Goal: Task Accomplishment & Management: Manage account settings

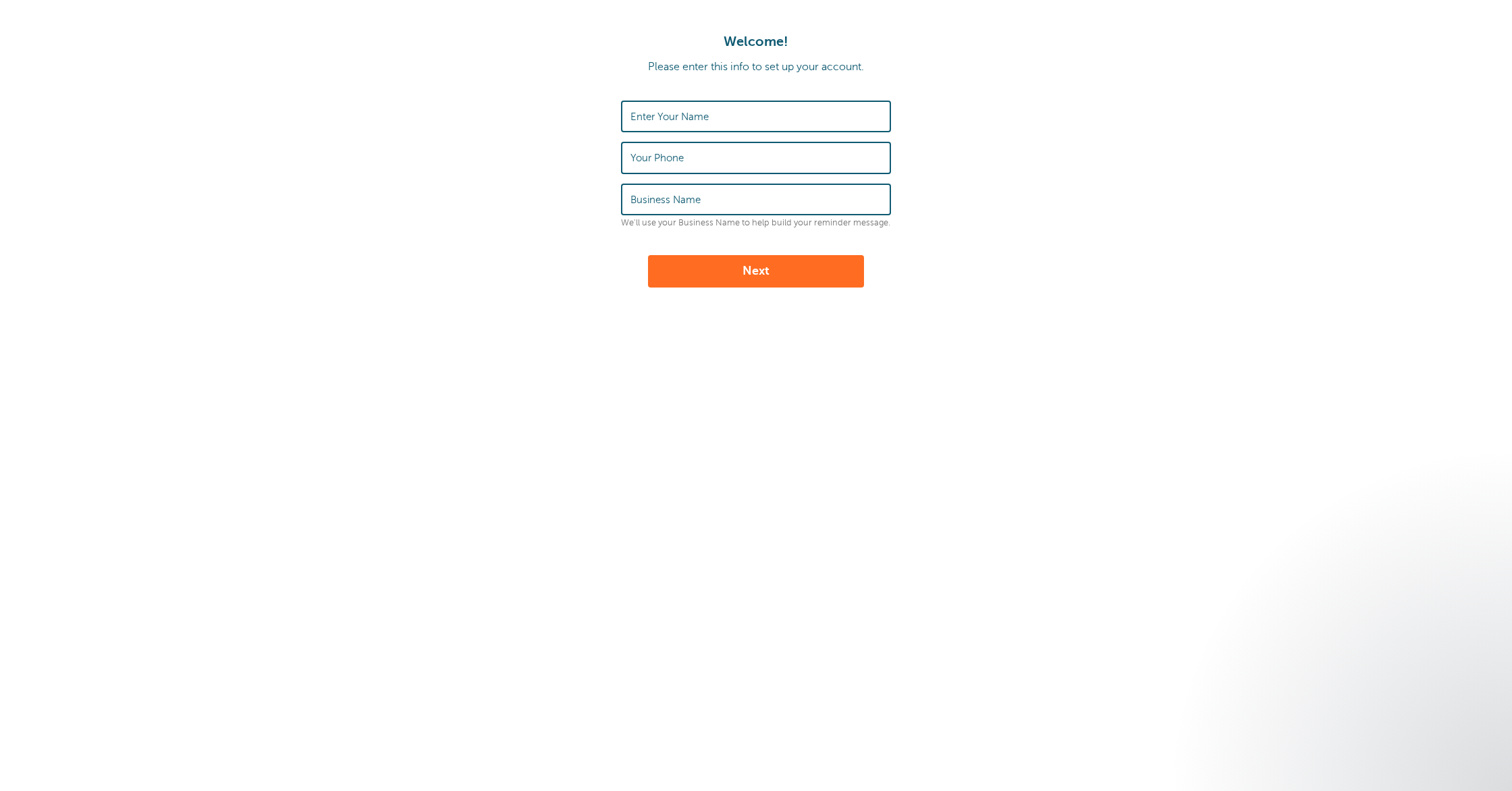
click at [701, 111] on label "Enter Your Name" at bounding box center [669, 116] width 78 height 12
click at [701, 111] on input "Enter Your Name" at bounding box center [756, 116] width 251 height 29
type input "[PERSON_NAME]"
type input "3526867331"
type input "Buck Law Group, P.A."
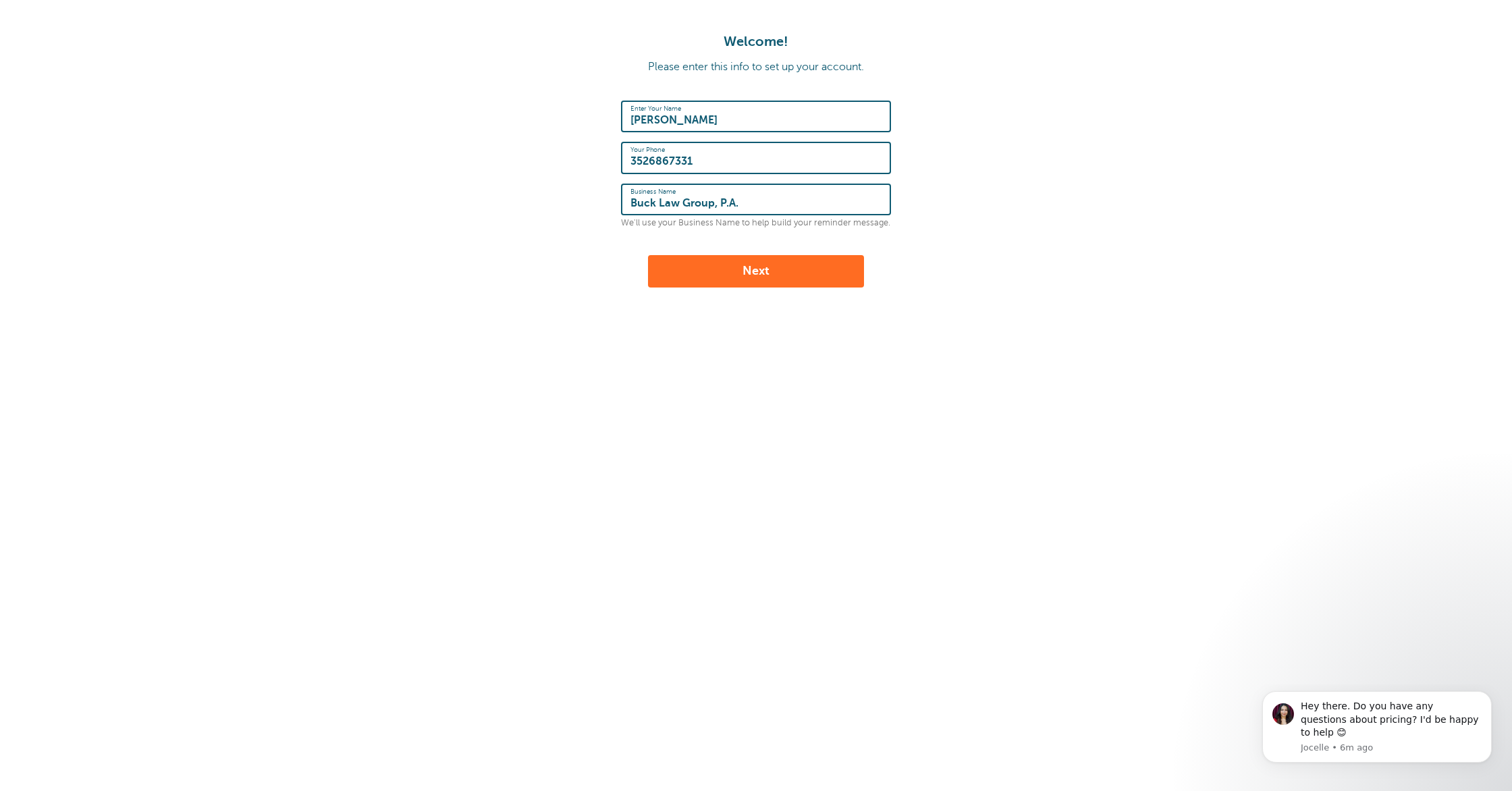
click at [761, 264] on button "Next" at bounding box center [756, 271] width 216 height 32
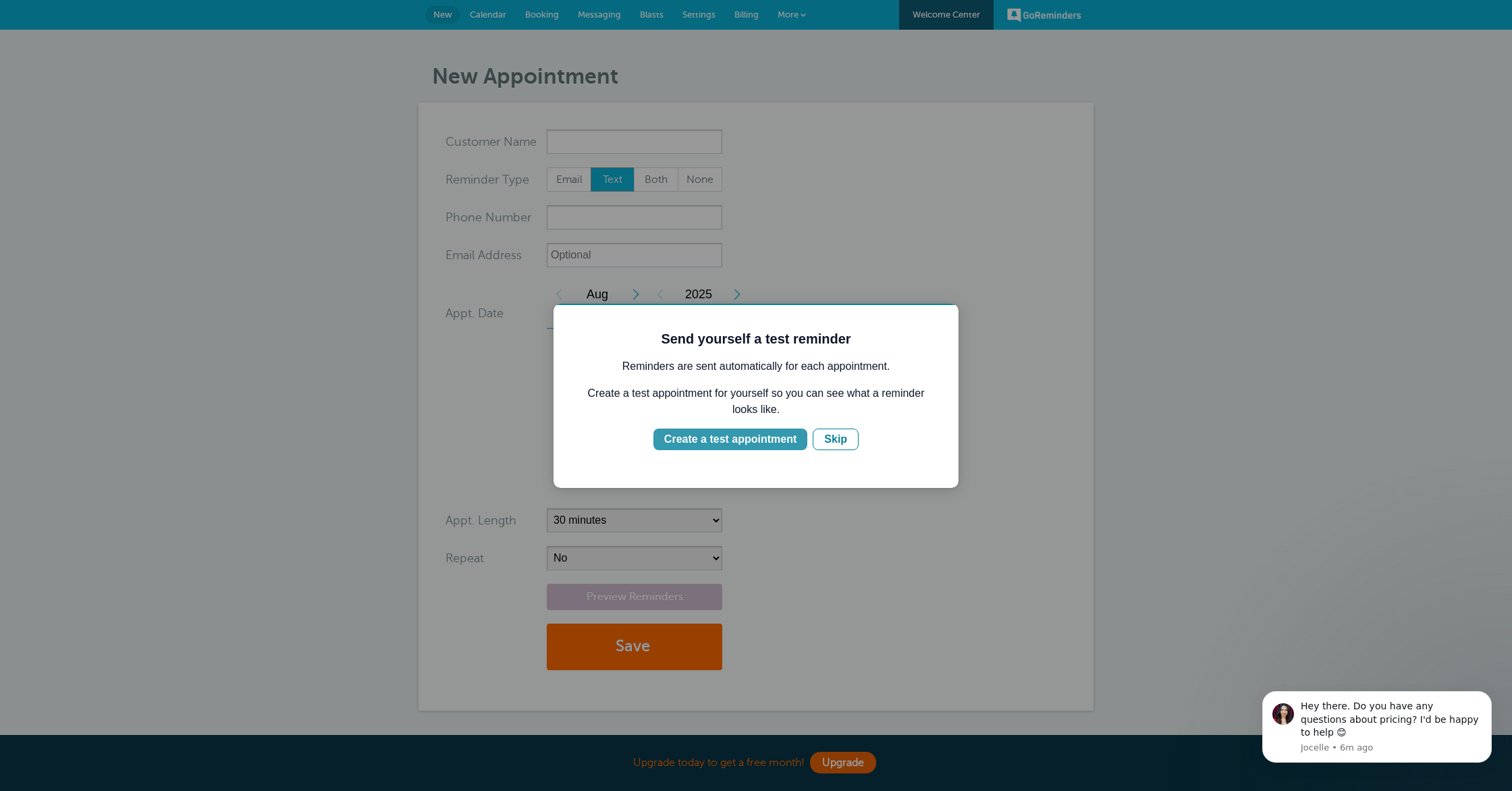
click at [751, 441] on div "Create a test appointment" at bounding box center [730, 439] width 133 height 16
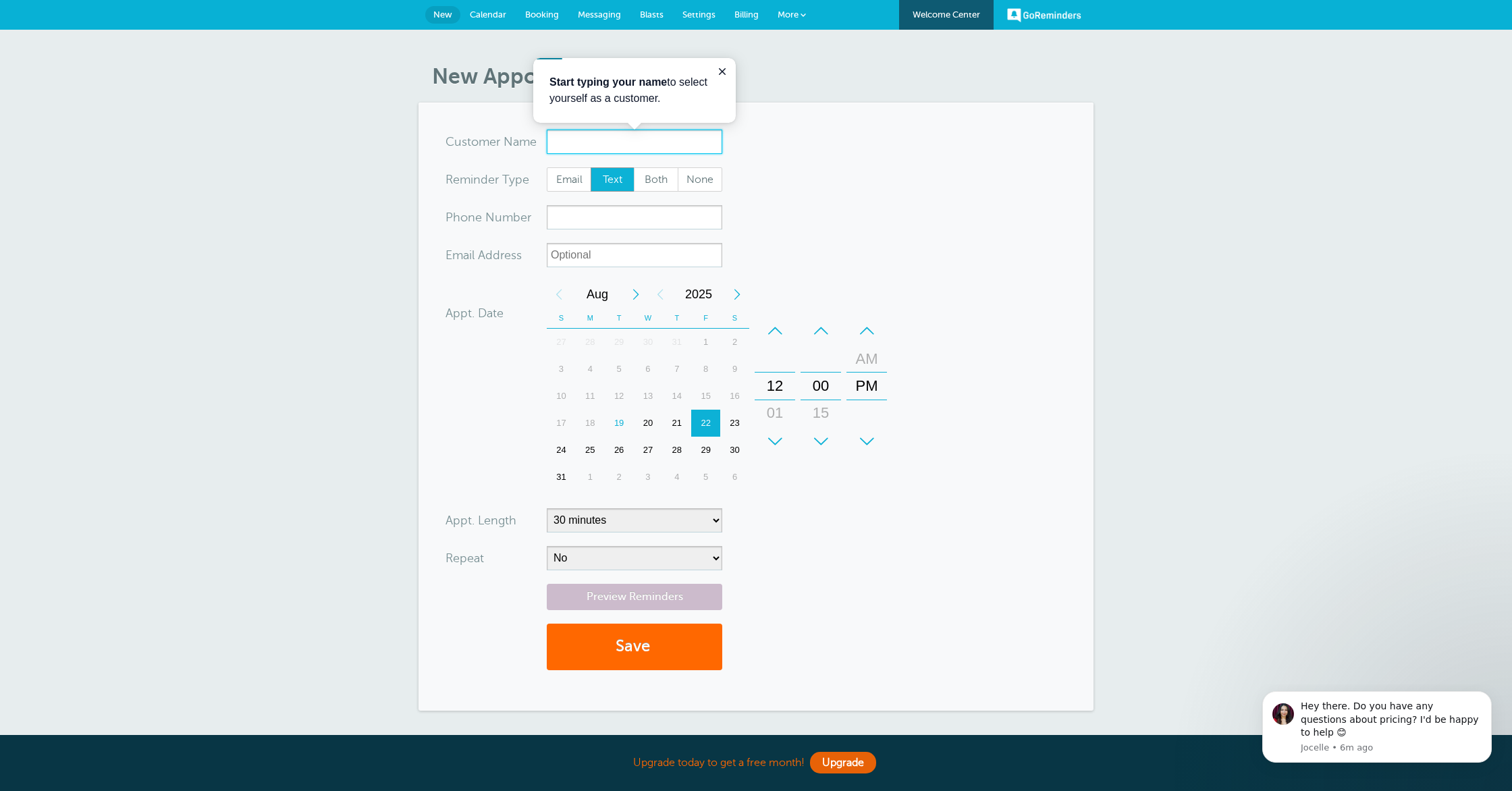
click at [607, 145] on input "x-no-autofill" at bounding box center [634, 142] width 176 height 24
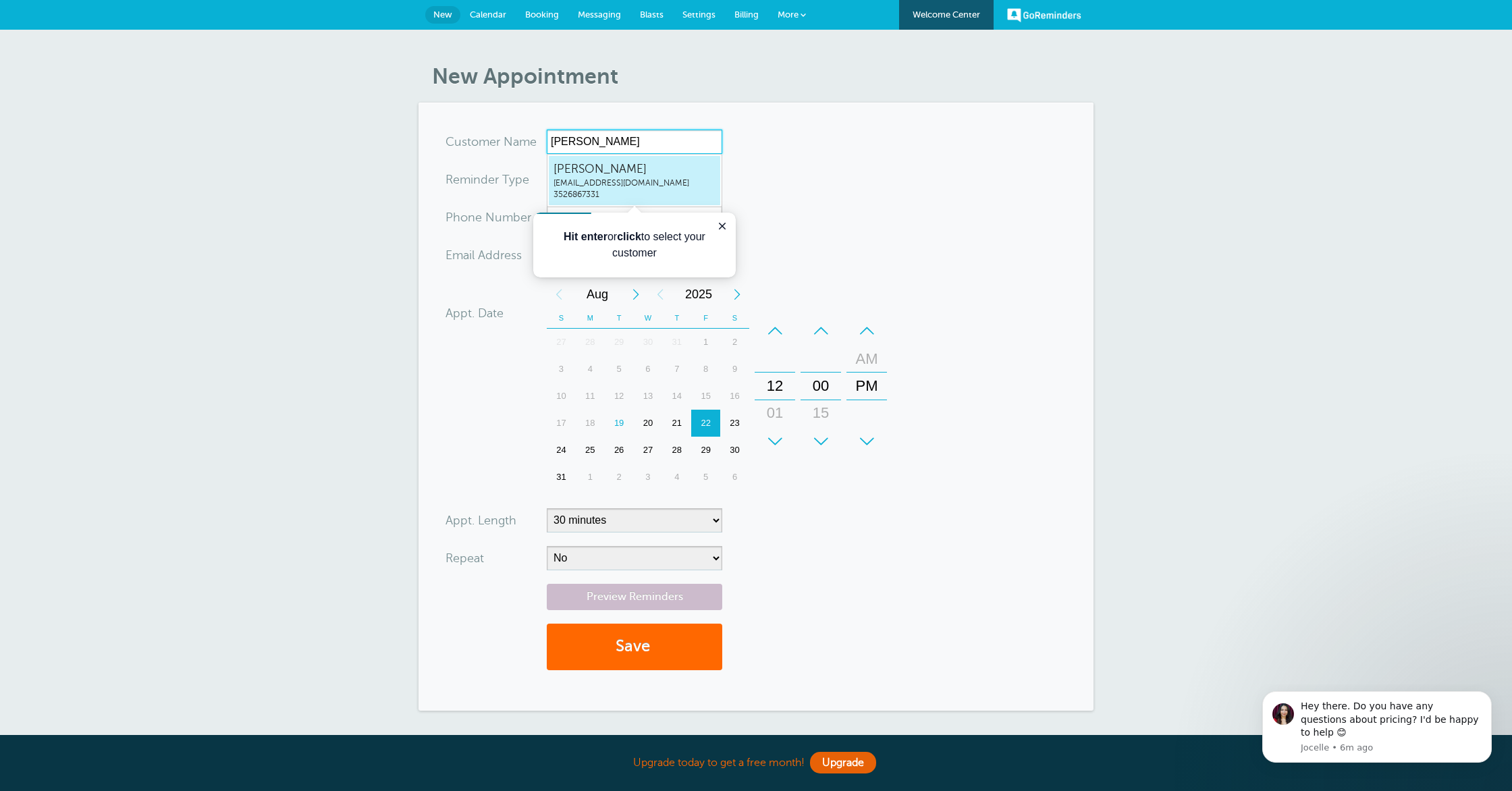
click at [619, 174] on span "[PERSON_NAME]" at bounding box center [634, 169] width 162 height 17
type input "ShayBuckcontactus@savvyestateplanning.com3526867331"
type input "[PERSON_NAME]"
type input "3526867331"
type input "[EMAIL_ADDRESS][DOMAIN_NAME]"
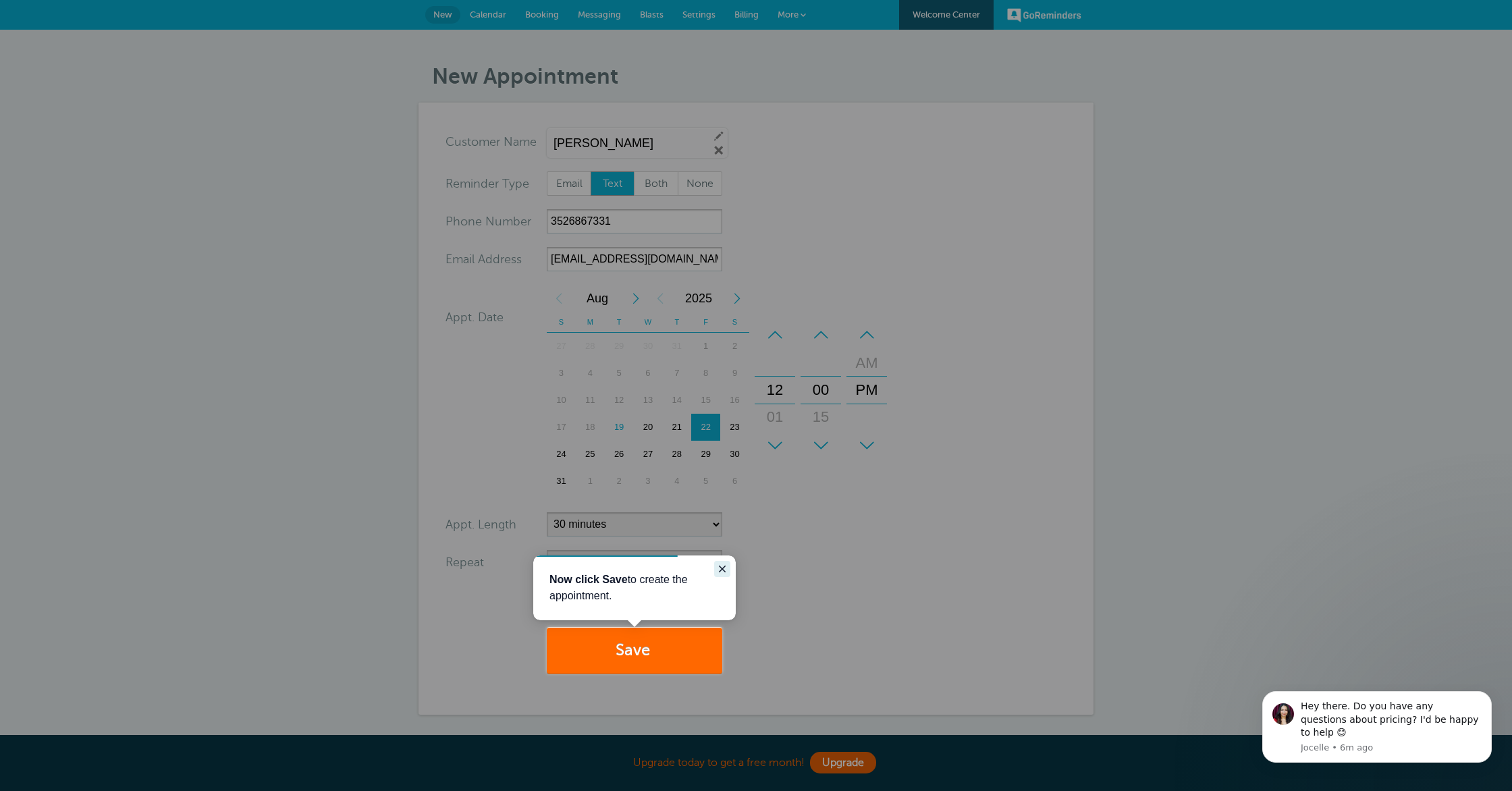
click at [722, 570] on icon "Close guide" at bounding box center [722, 568] width 11 height 11
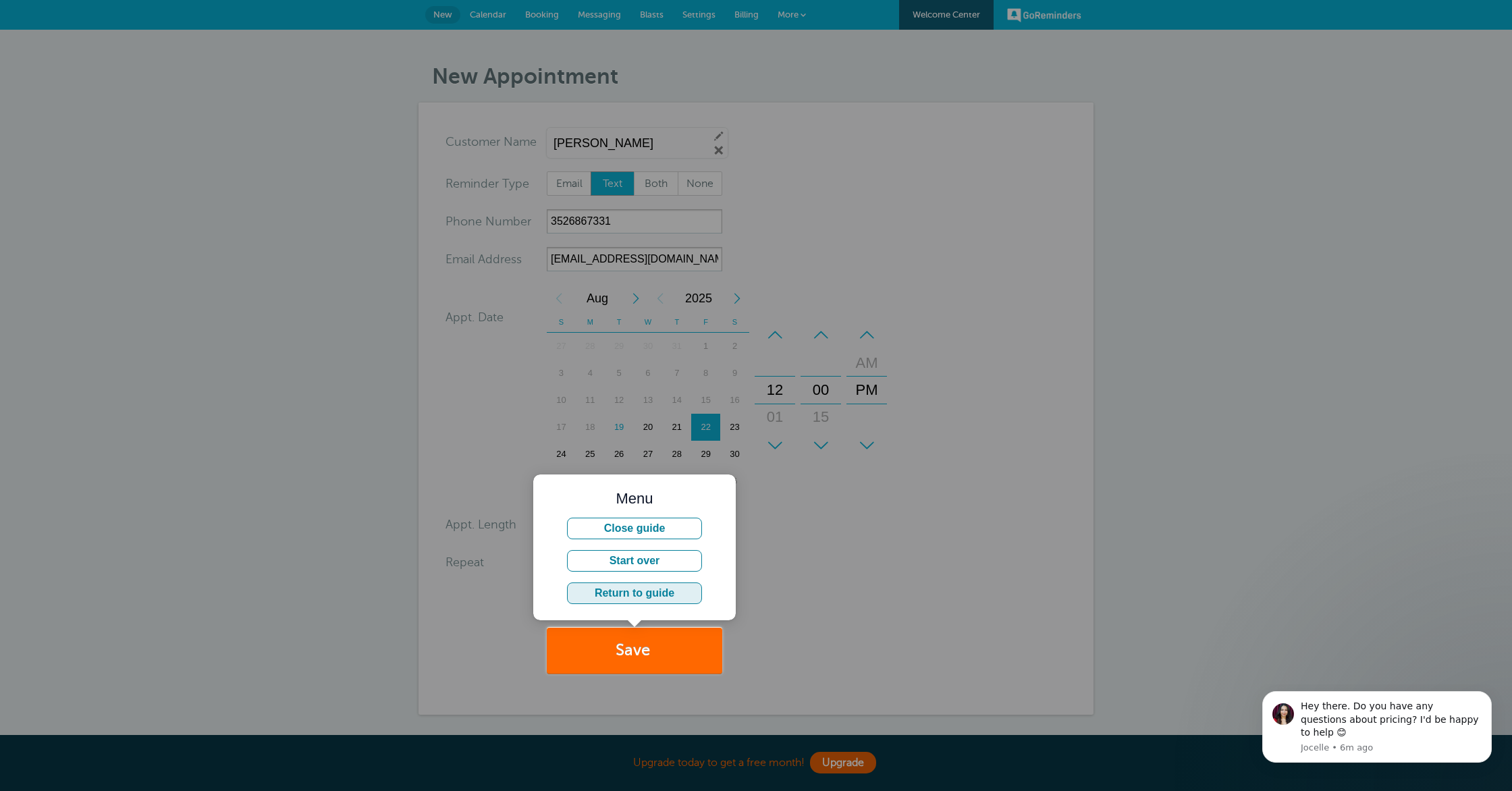
click at [644, 591] on button "Return to guide" at bounding box center [634, 593] width 135 height 22
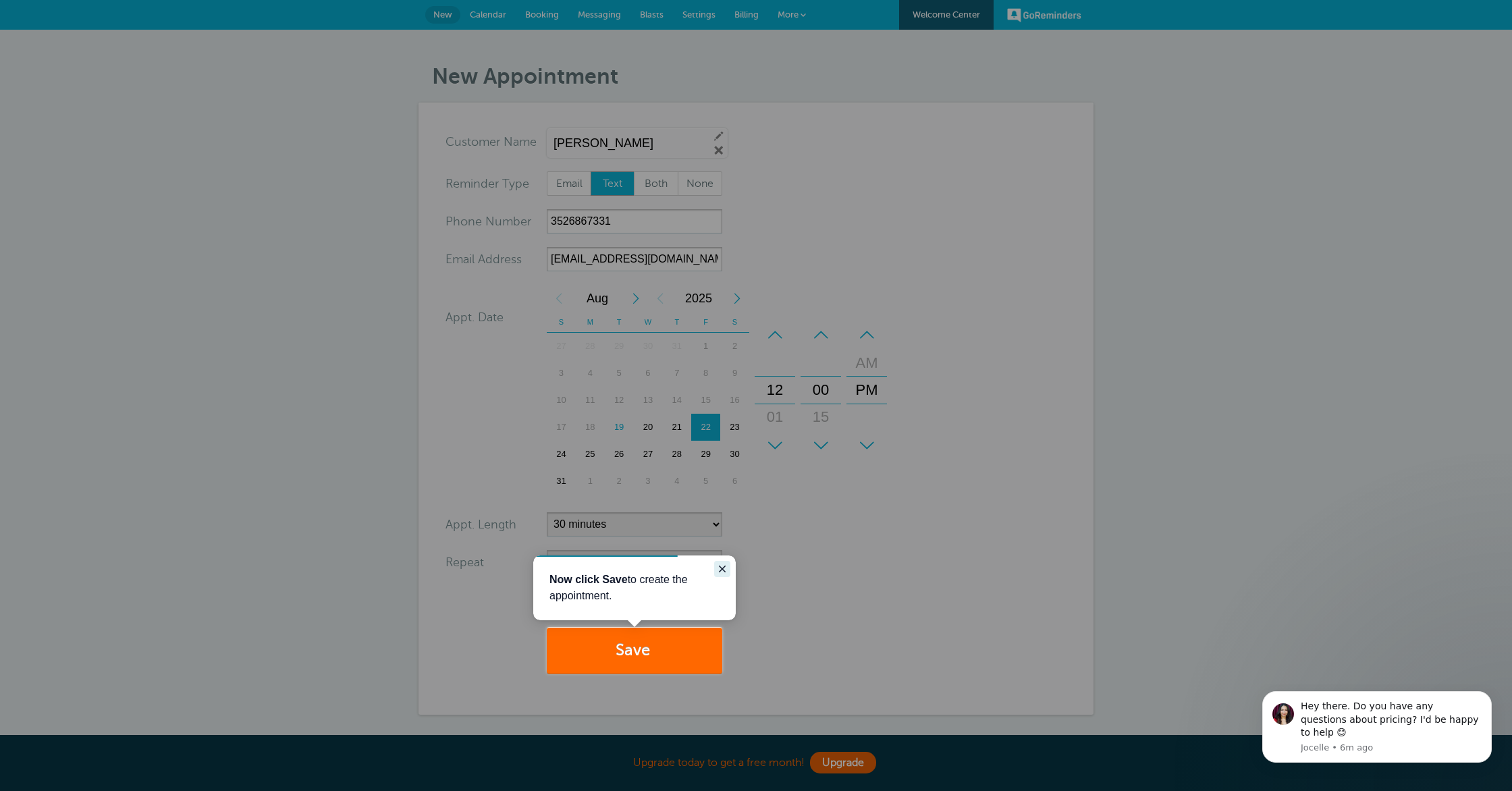
click at [726, 570] on icon "Close guide" at bounding box center [722, 568] width 11 height 11
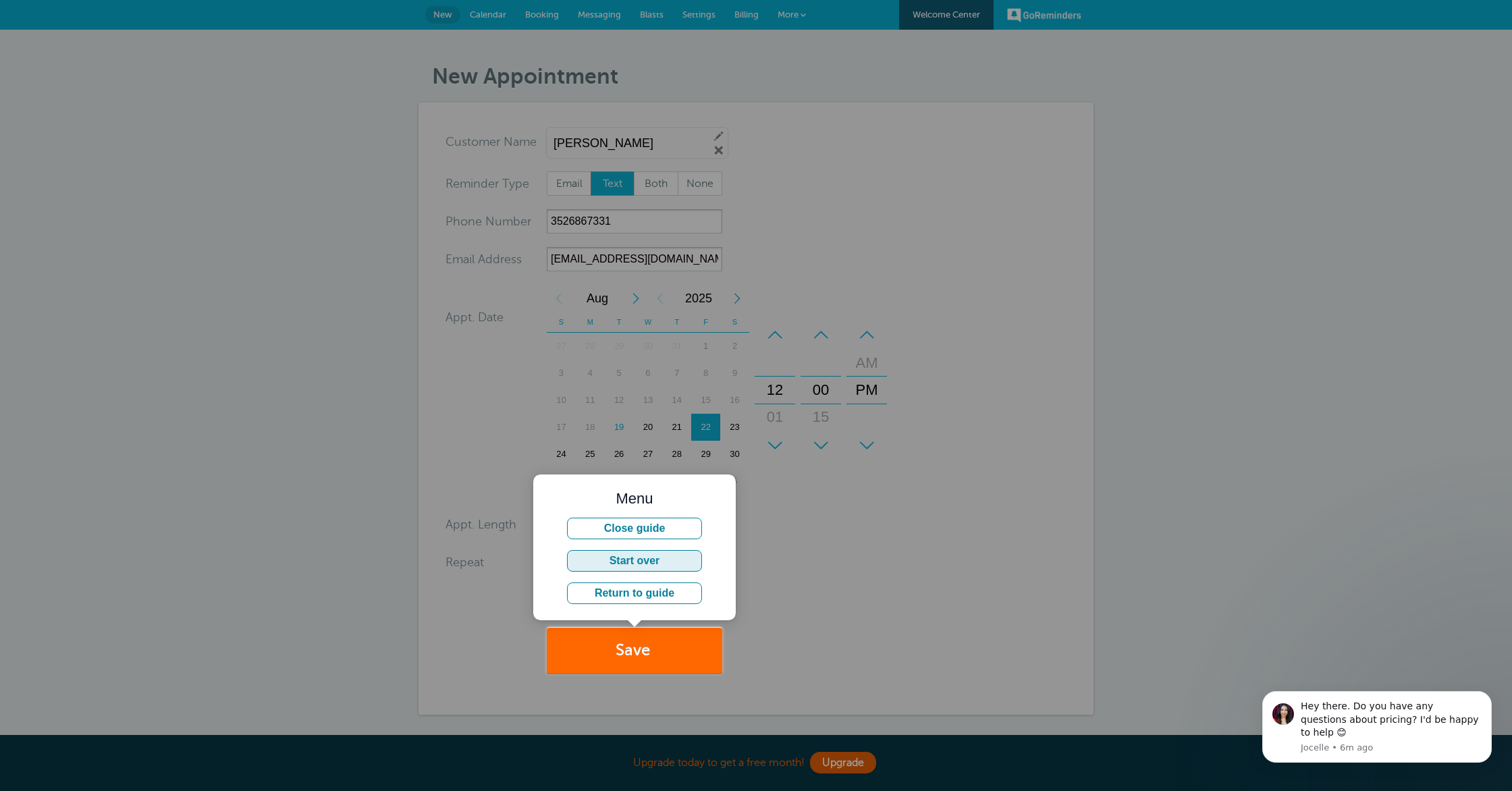
click at [654, 565] on button "Start over" at bounding box center [634, 560] width 135 height 22
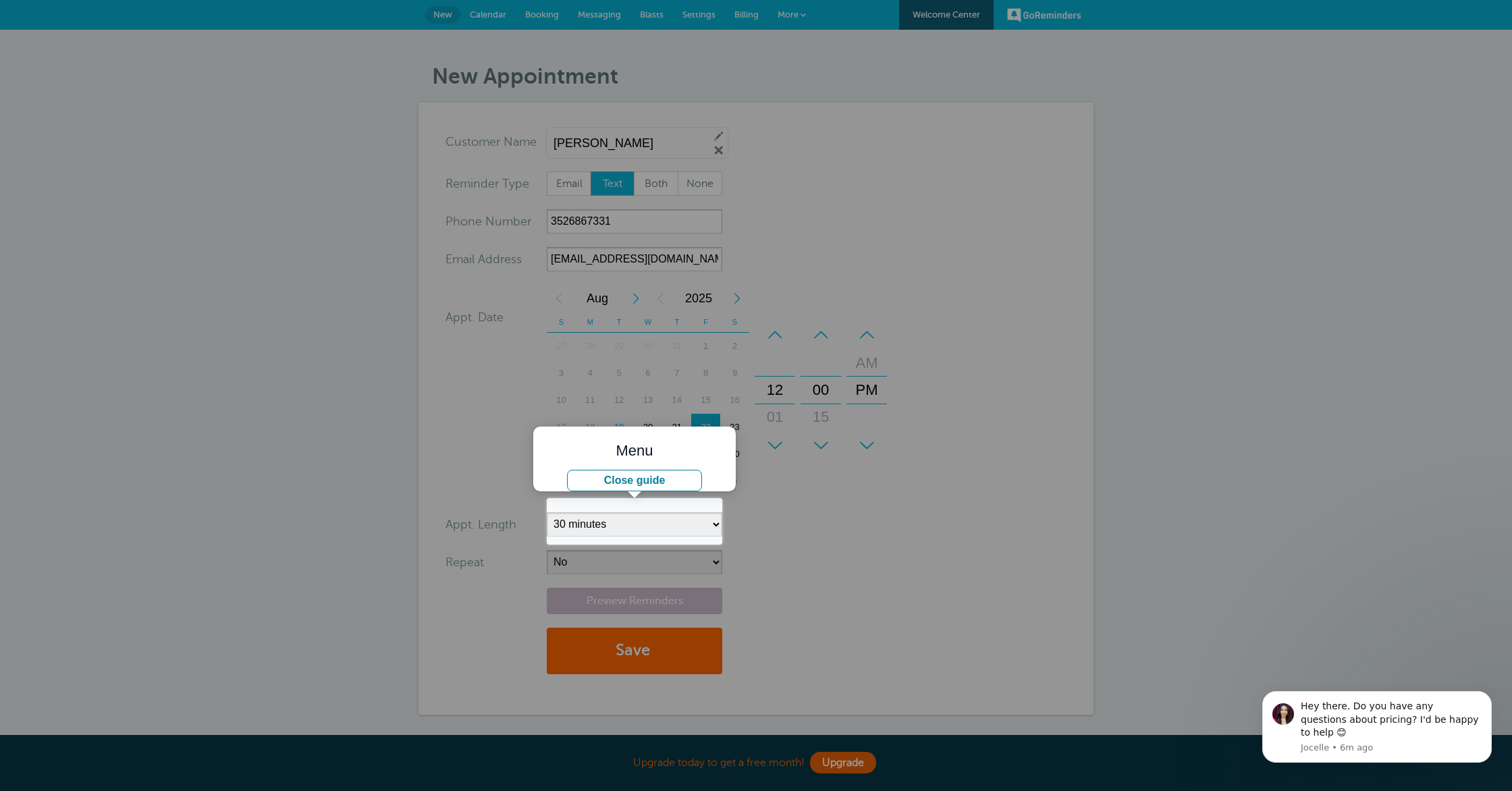
scroll to position [129, 0]
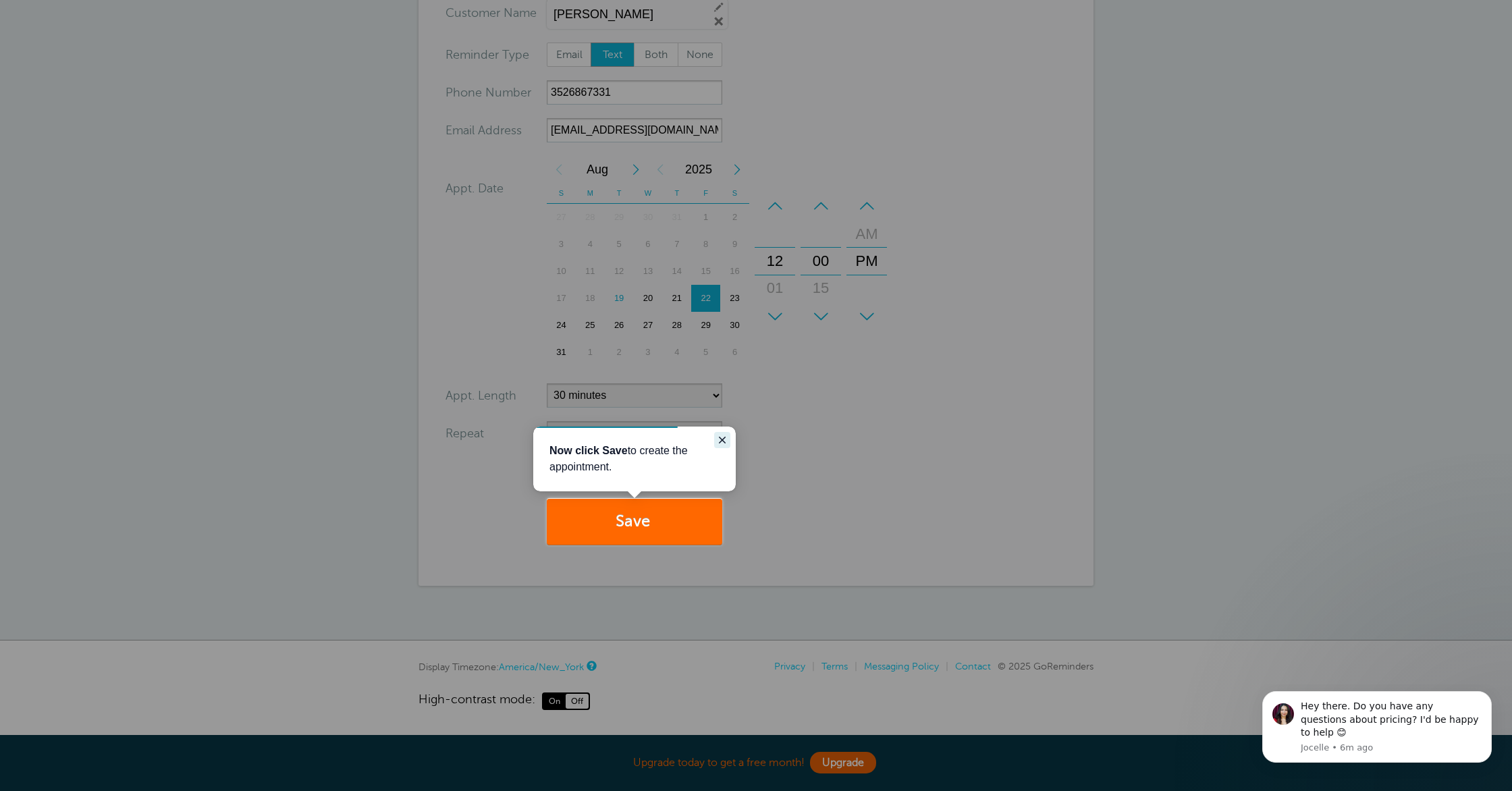
click at [720, 443] on icon "Close guide" at bounding box center [722, 440] width 11 height 11
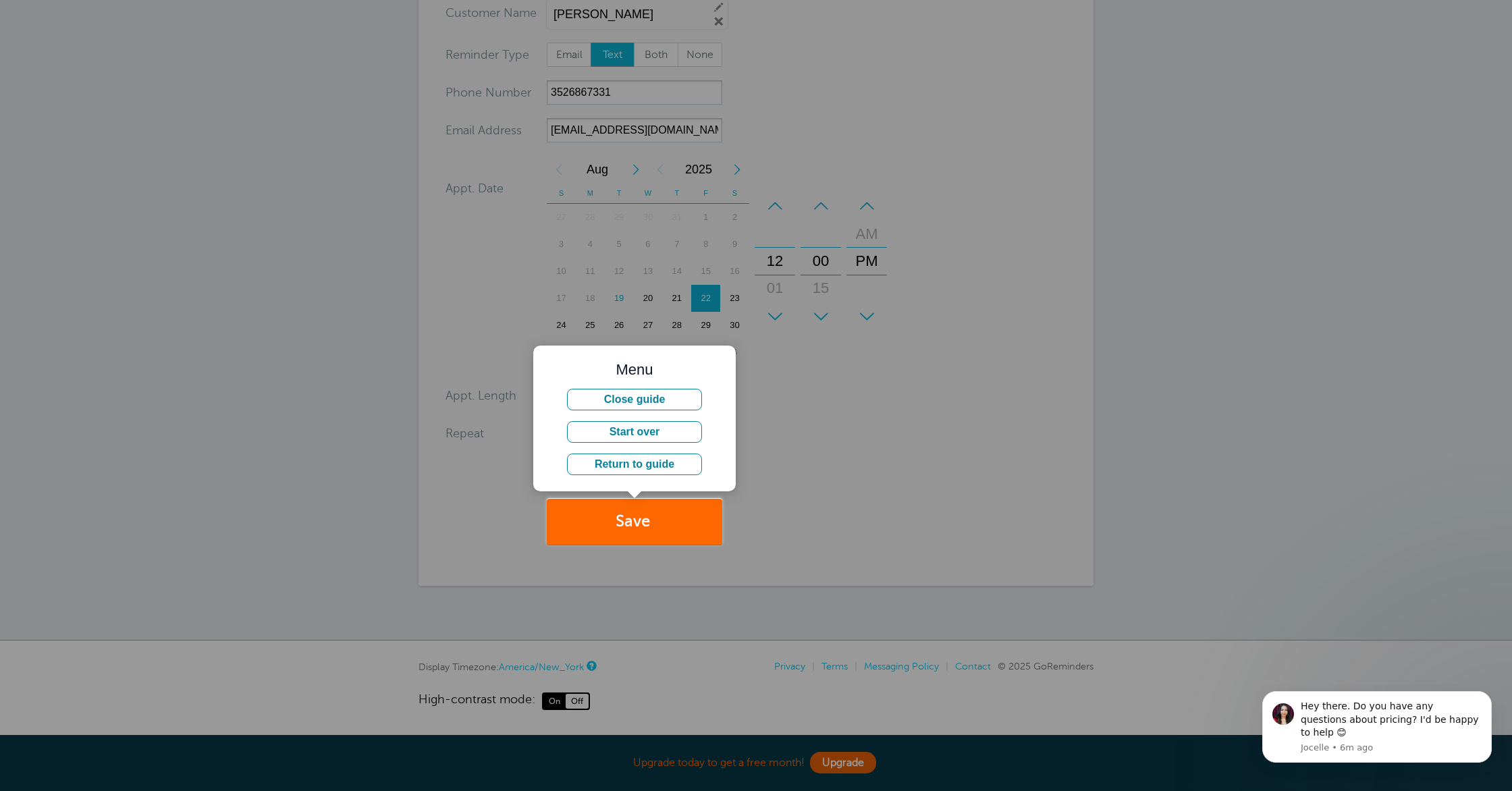
click at [517, 287] on div at bounding box center [361, 249] width 722 height 498
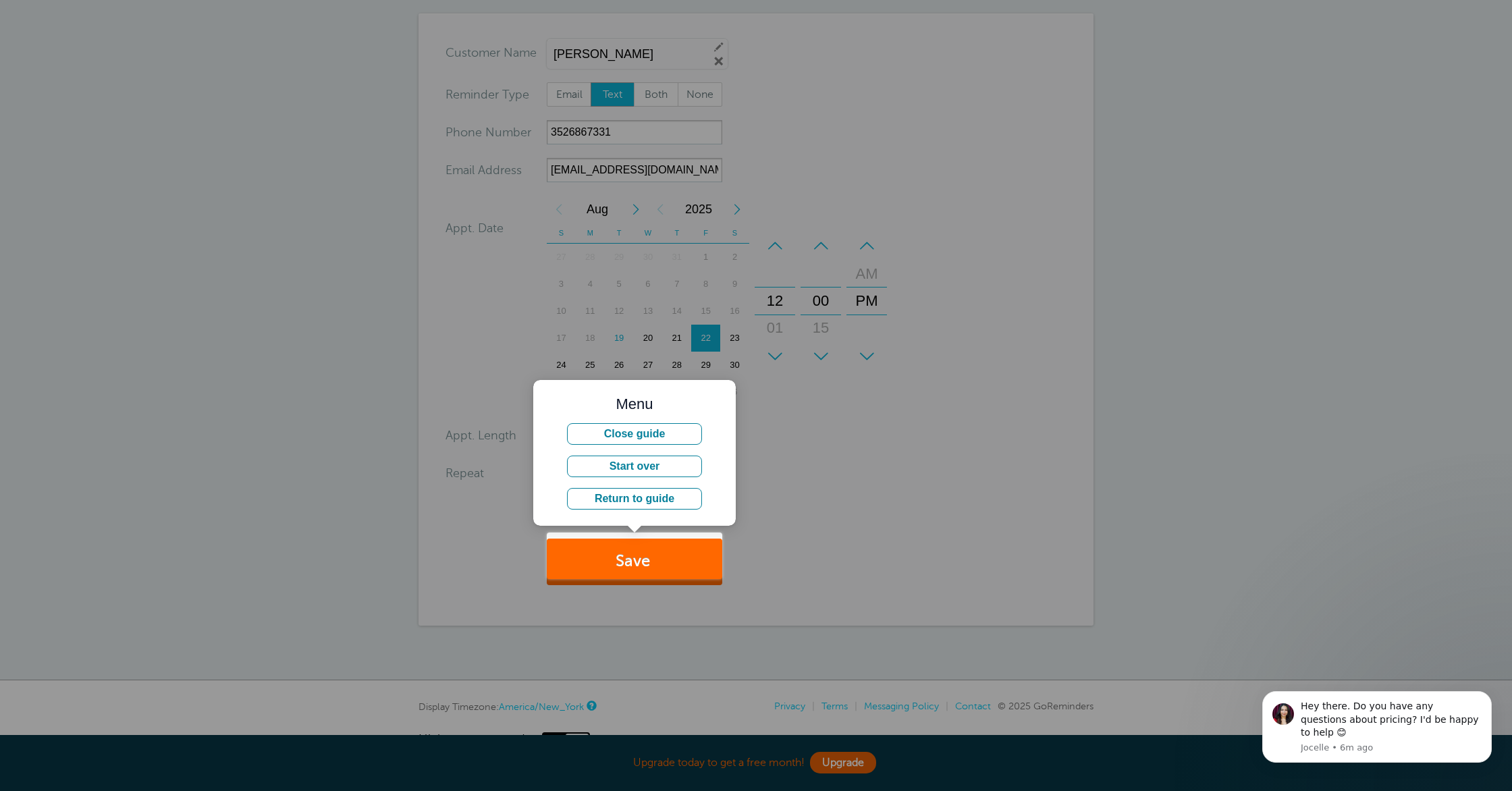
scroll to position [0, 0]
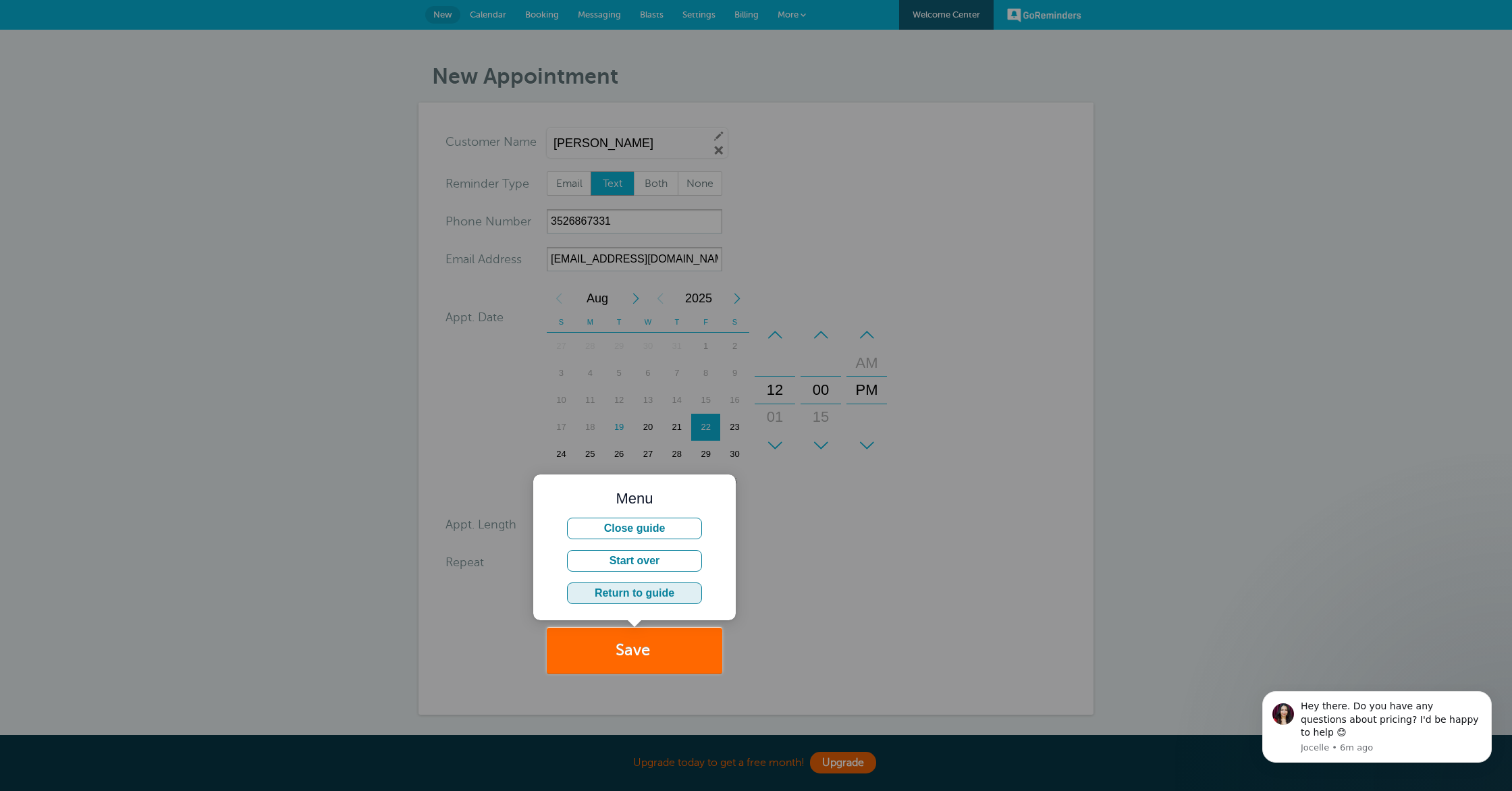
click at [628, 598] on button "Return to guide" at bounding box center [634, 593] width 135 height 22
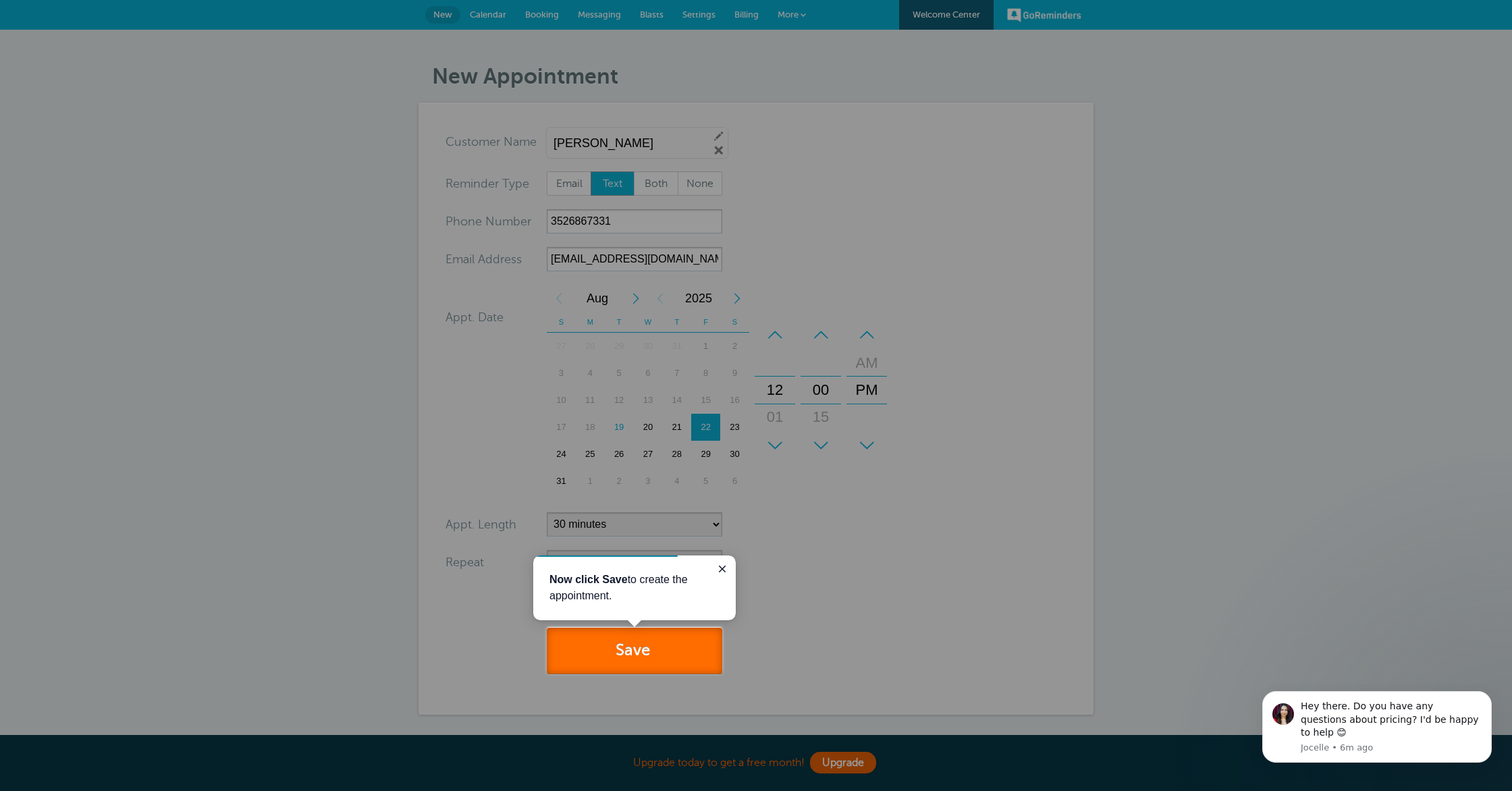
click at [618, 659] on button "Save" at bounding box center [634, 651] width 176 height 47
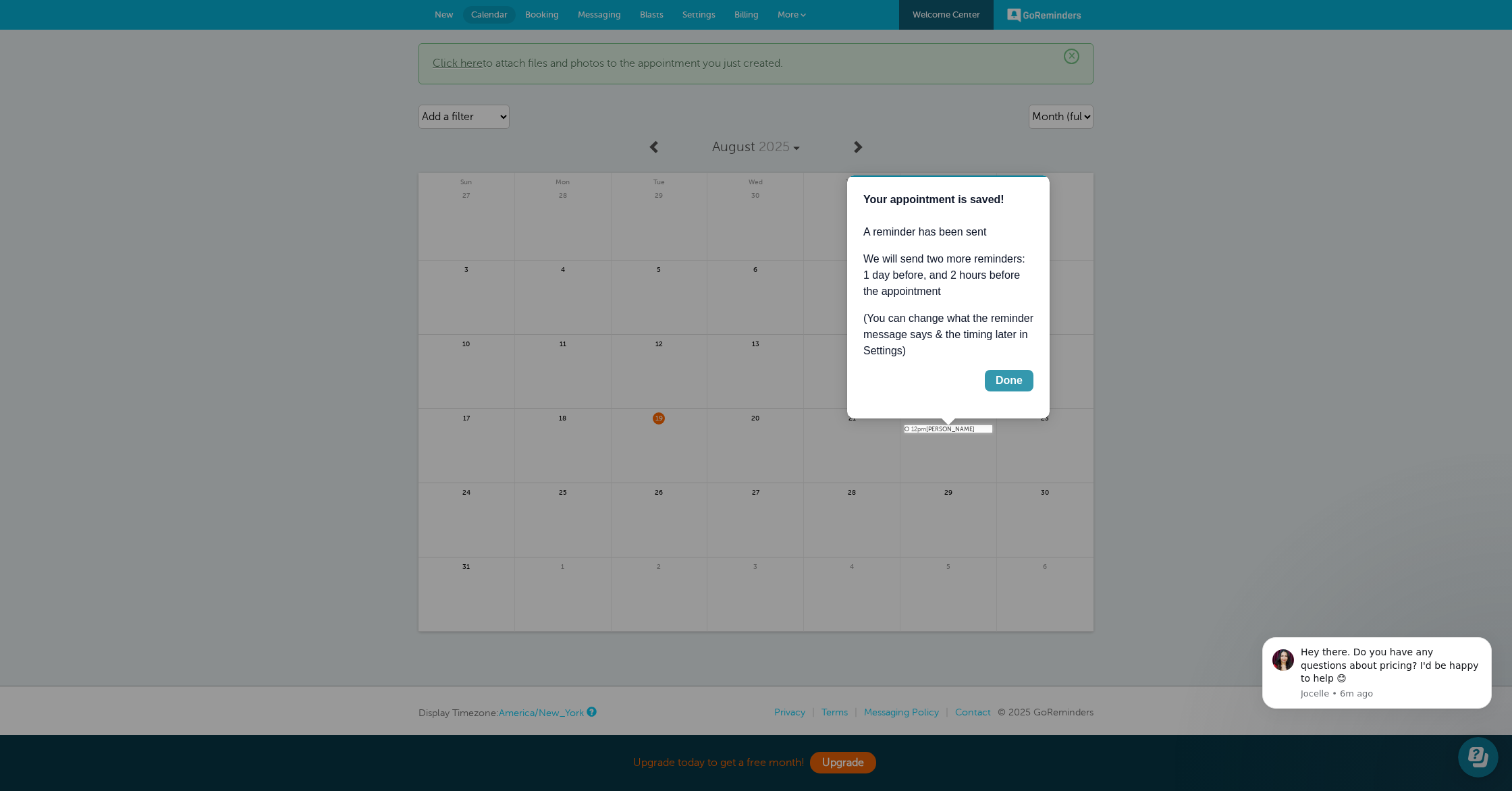
click at [1007, 388] on button "Done" at bounding box center [1009, 381] width 49 height 22
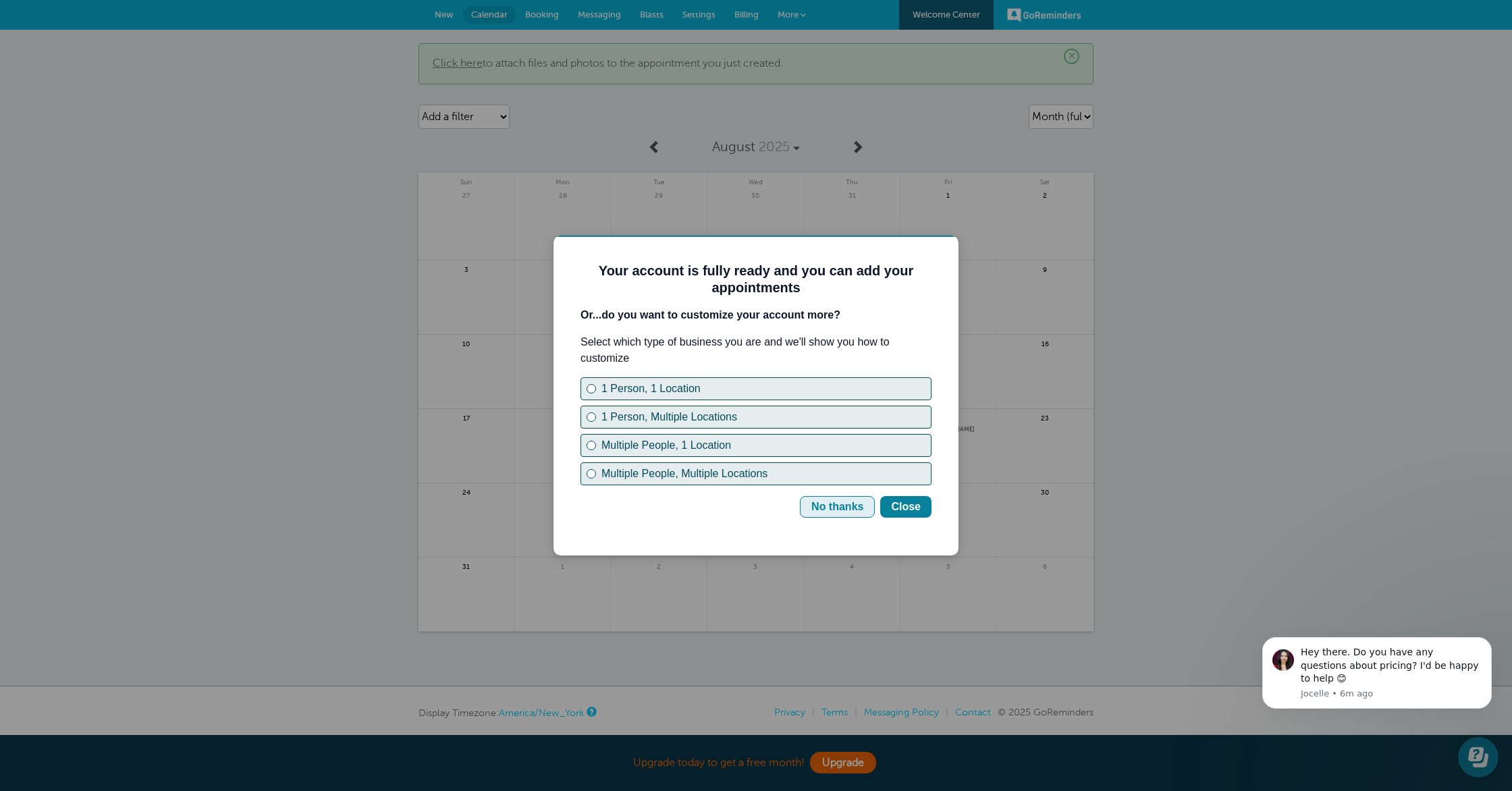
click at [847, 513] on div "No thanks" at bounding box center [837, 507] width 52 height 16
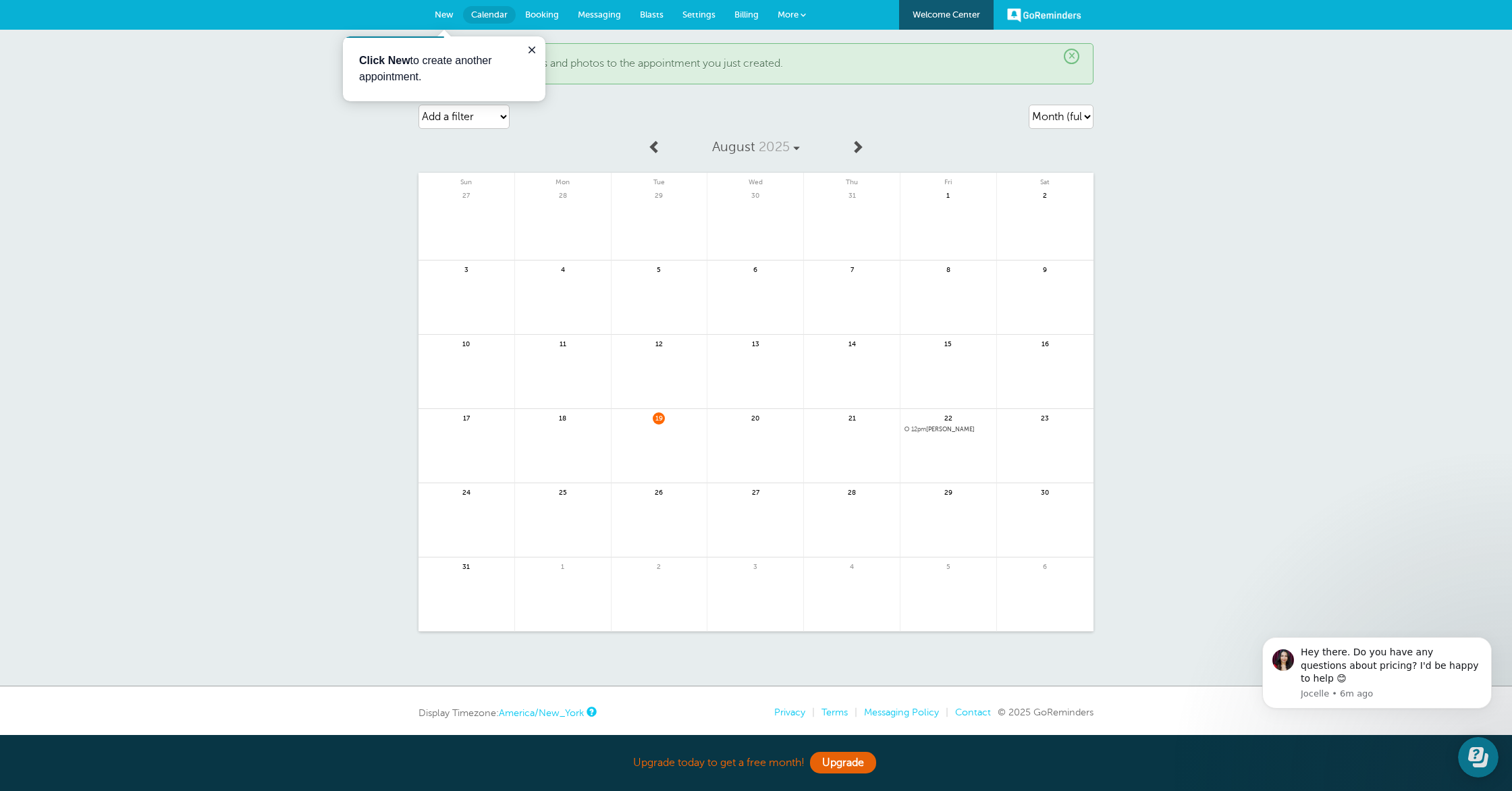
click at [948, 429] on span "12pm Shay Buck" at bounding box center [948, 429] width 87 height 8
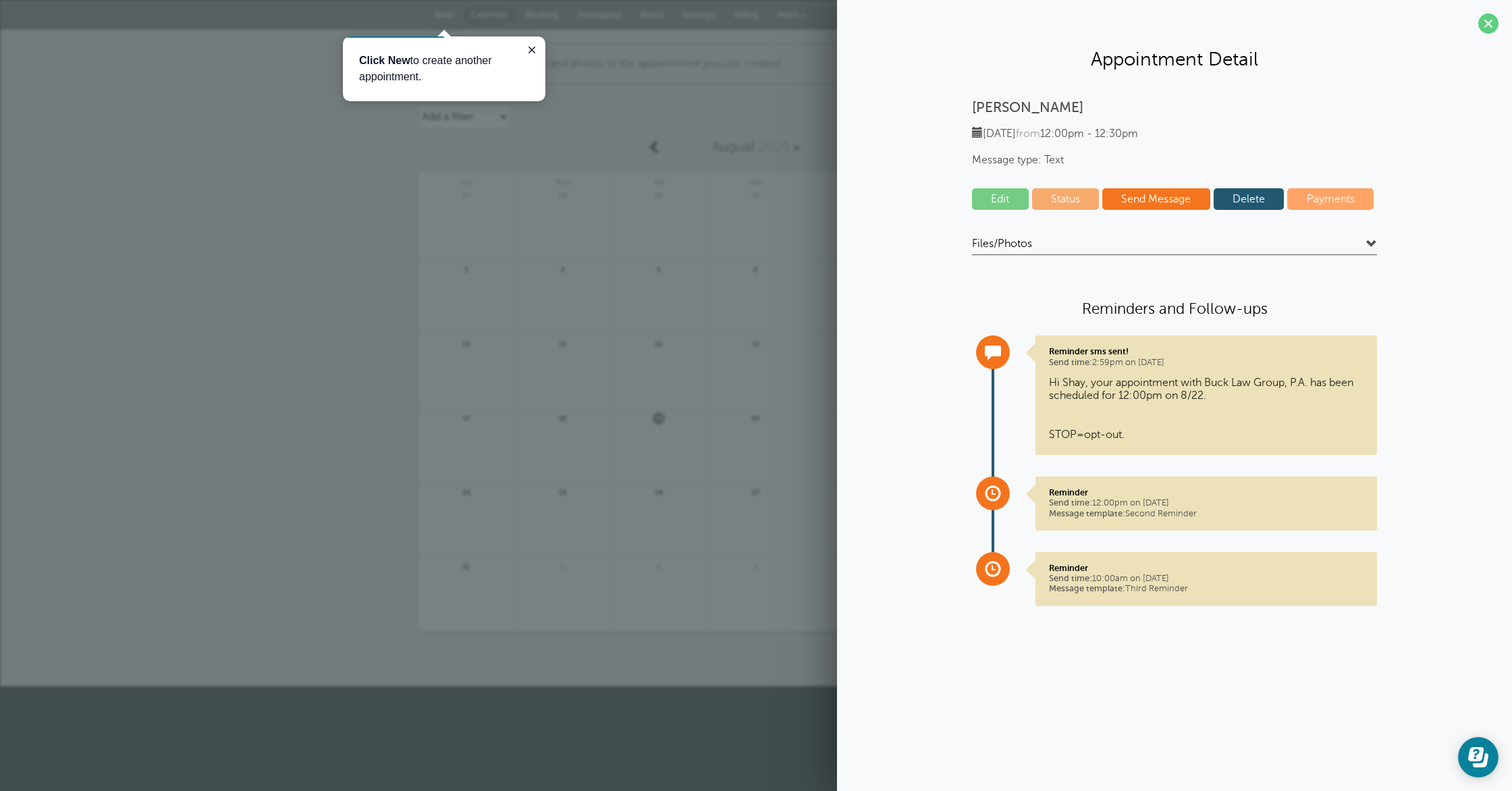
click at [992, 208] on link "Edit" at bounding box center [1000, 199] width 56 height 22
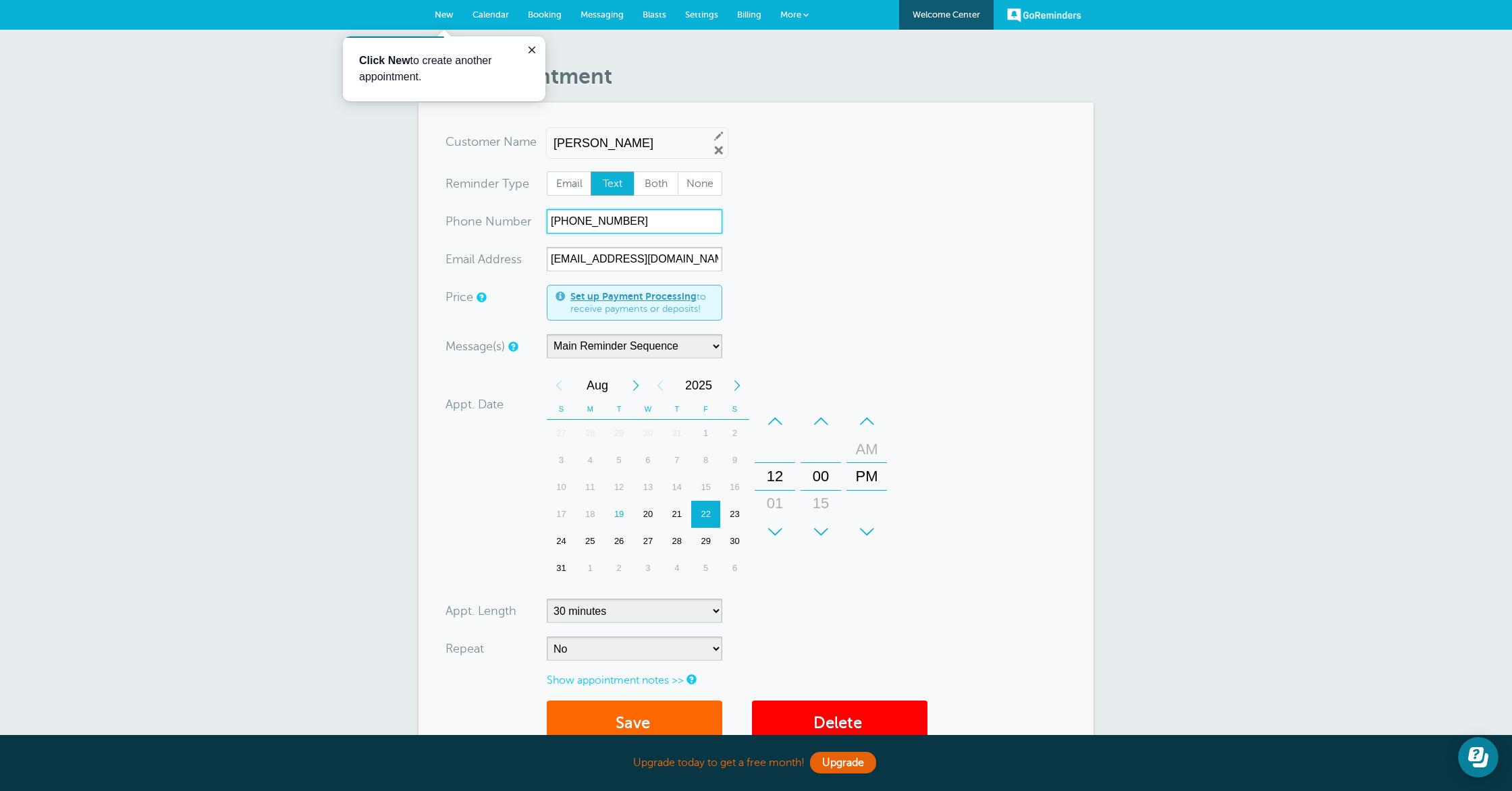
drag, startPoint x: 509, startPoint y: 223, endPoint x: 488, endPoint y: 223, distance: 21.0
click at [488, 223] on div "xxx-no-autofill Pho ne Nu mber (352) 686-7331" at bounding box center [584, 221] width 277 height 24
type input "3054320567"
click at [1030, 339] on form "You are creating a new customer. To use an existing customer select one from th…" at bounding box center [756, 445] width 621 height 631
click at [654, 722] on span "submit" at bounding box center [652, 723] width 4 height 18
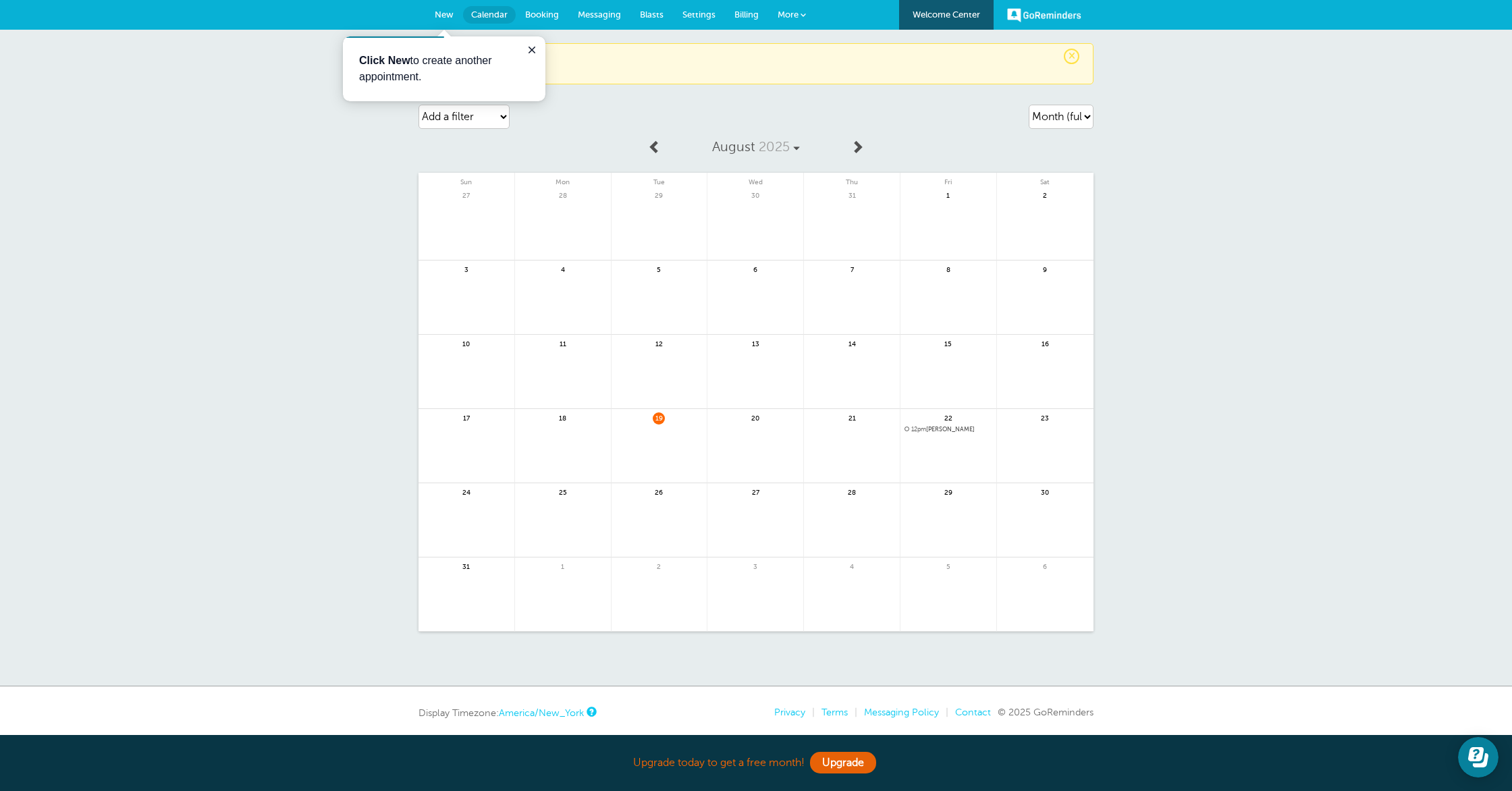
click at [945, 428] on span "12pm [PERSON_NAME]" at bounding box center [948, 429] width 87 height 8
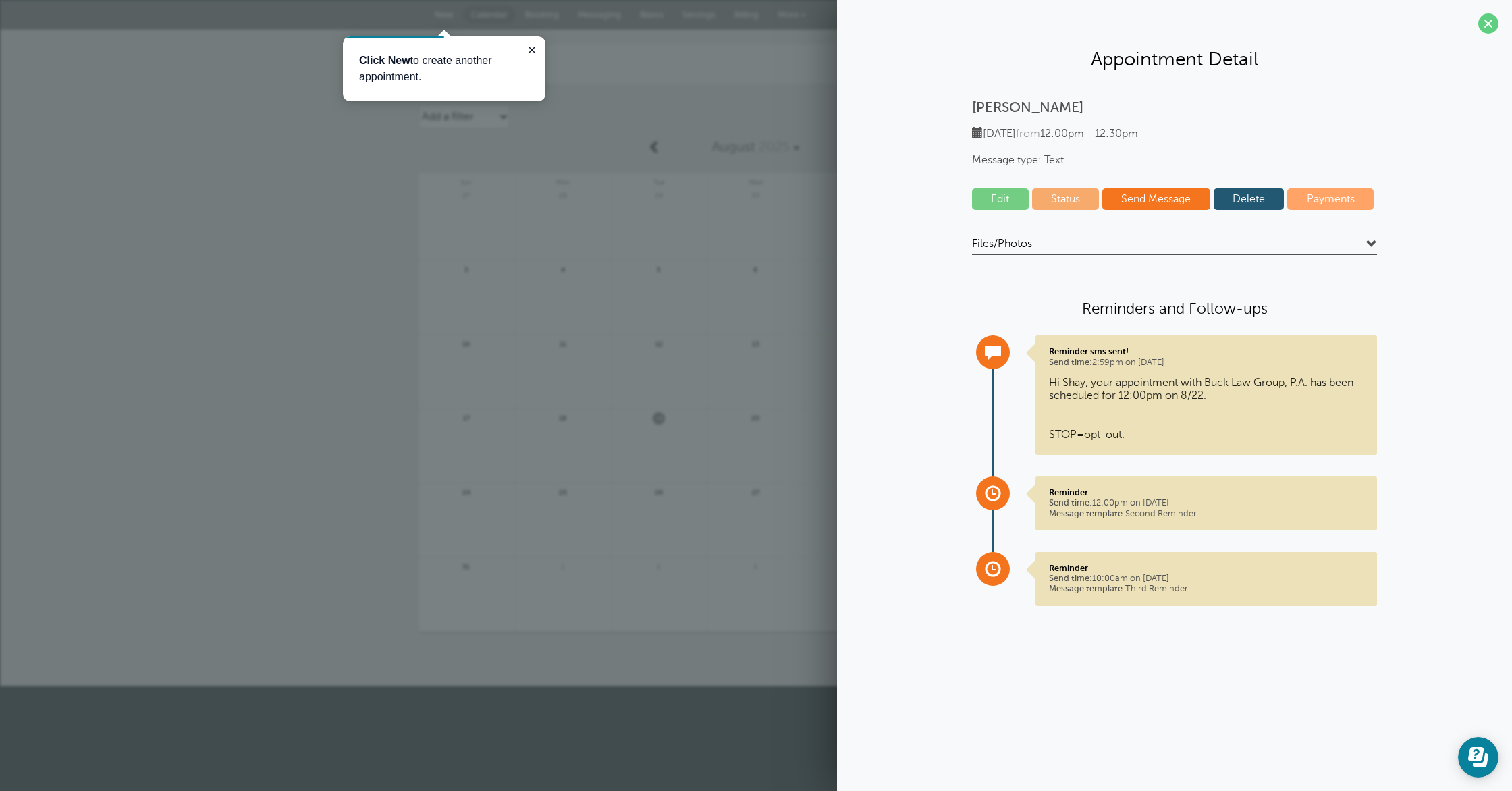
click at [1143, 195] on link "Send Message" at bounding box center [1155, 199] width 108 height 22
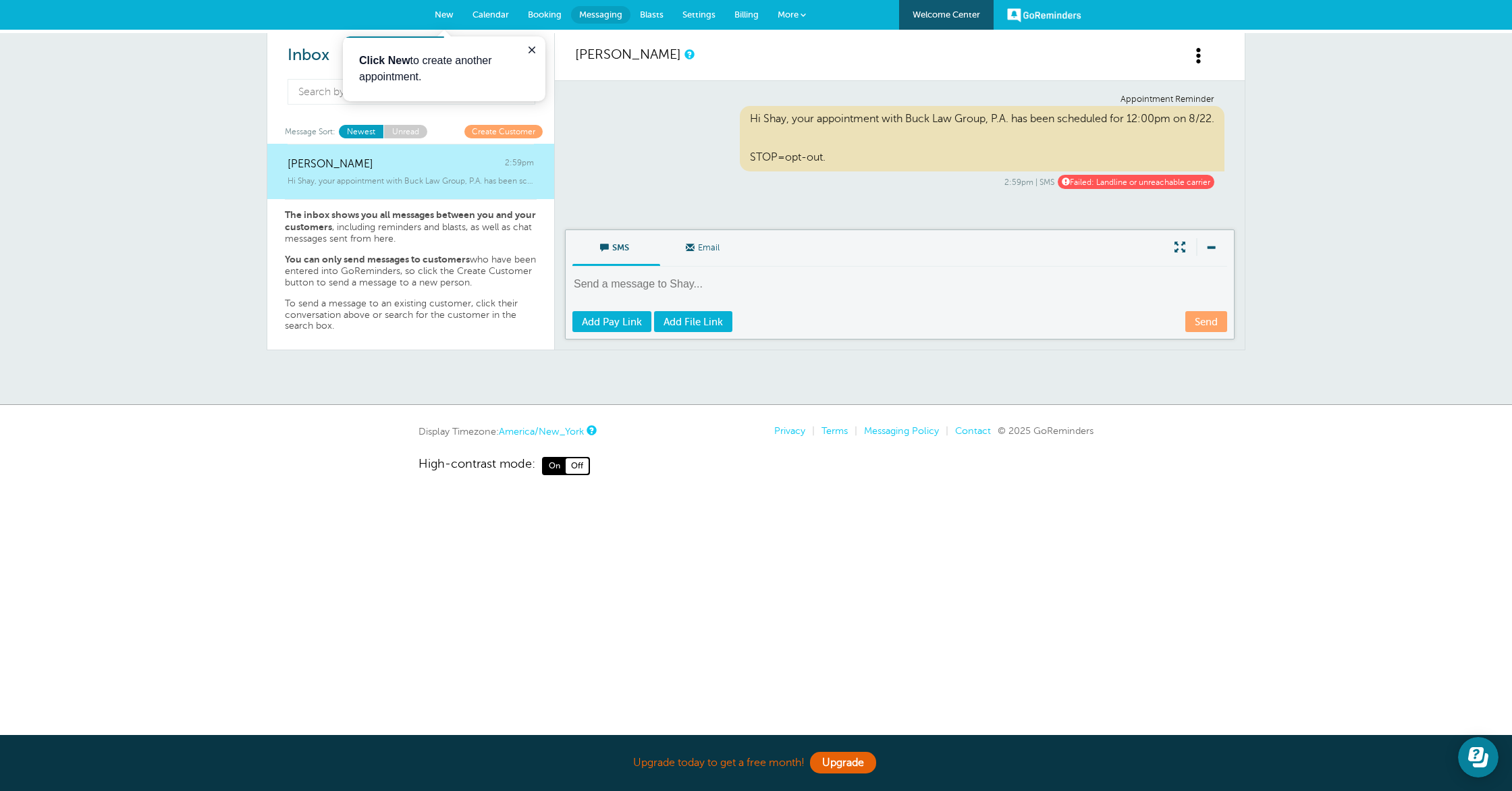
click at [673, 288] on textarea at bounding box center [901, 293] width 658 height 33
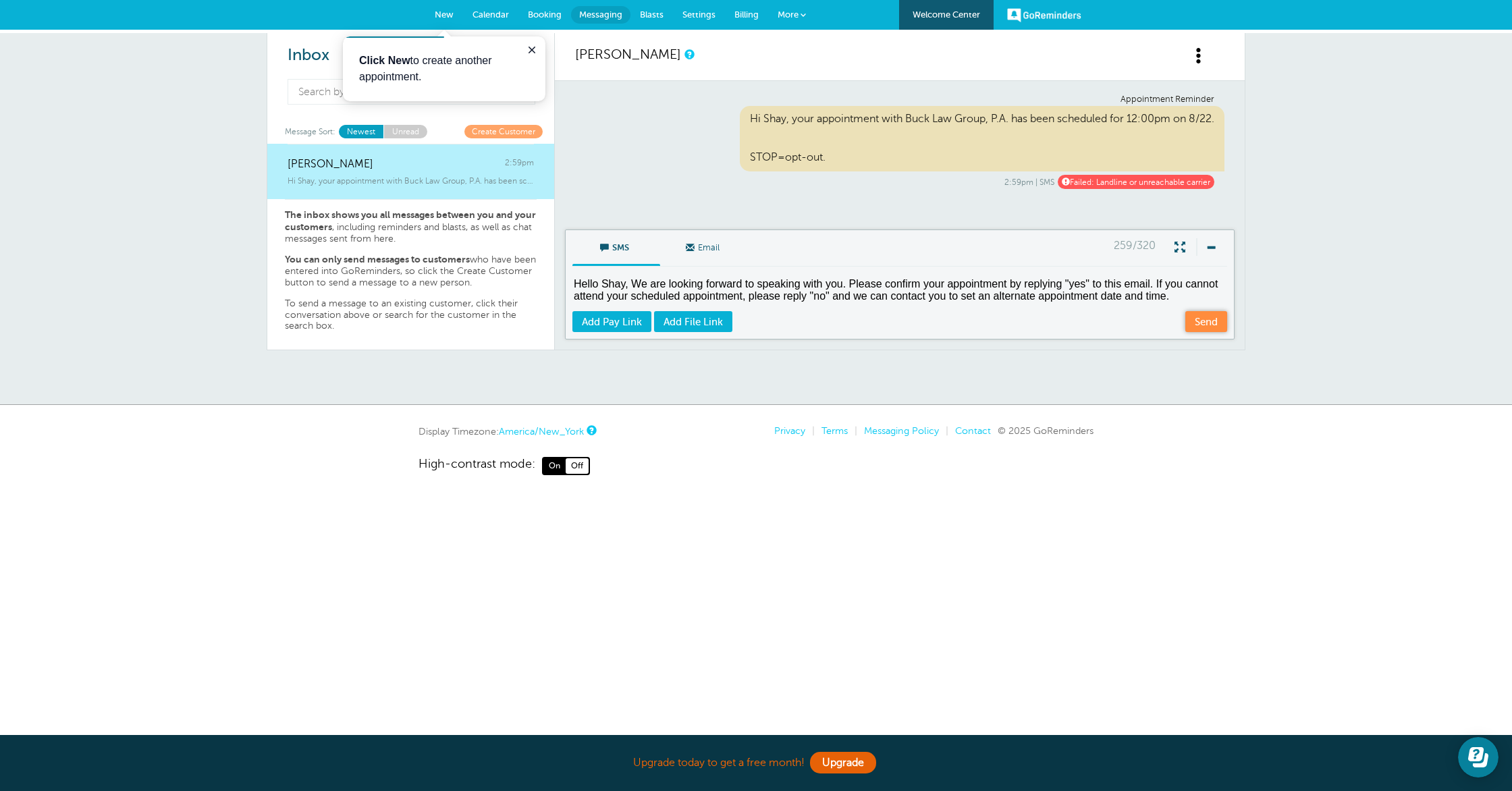
type textarea "Hello Shay, We are looking forward to speaking with you. Please confirm your ap…"
drag, startPoint x: 1196, startPoint y: 317, endPoint x: 1083, endPoint y: 343, distance: 116.0
click at [1196, 317] on link "Send" at bounding box center [1205, 321] width 42 height 21
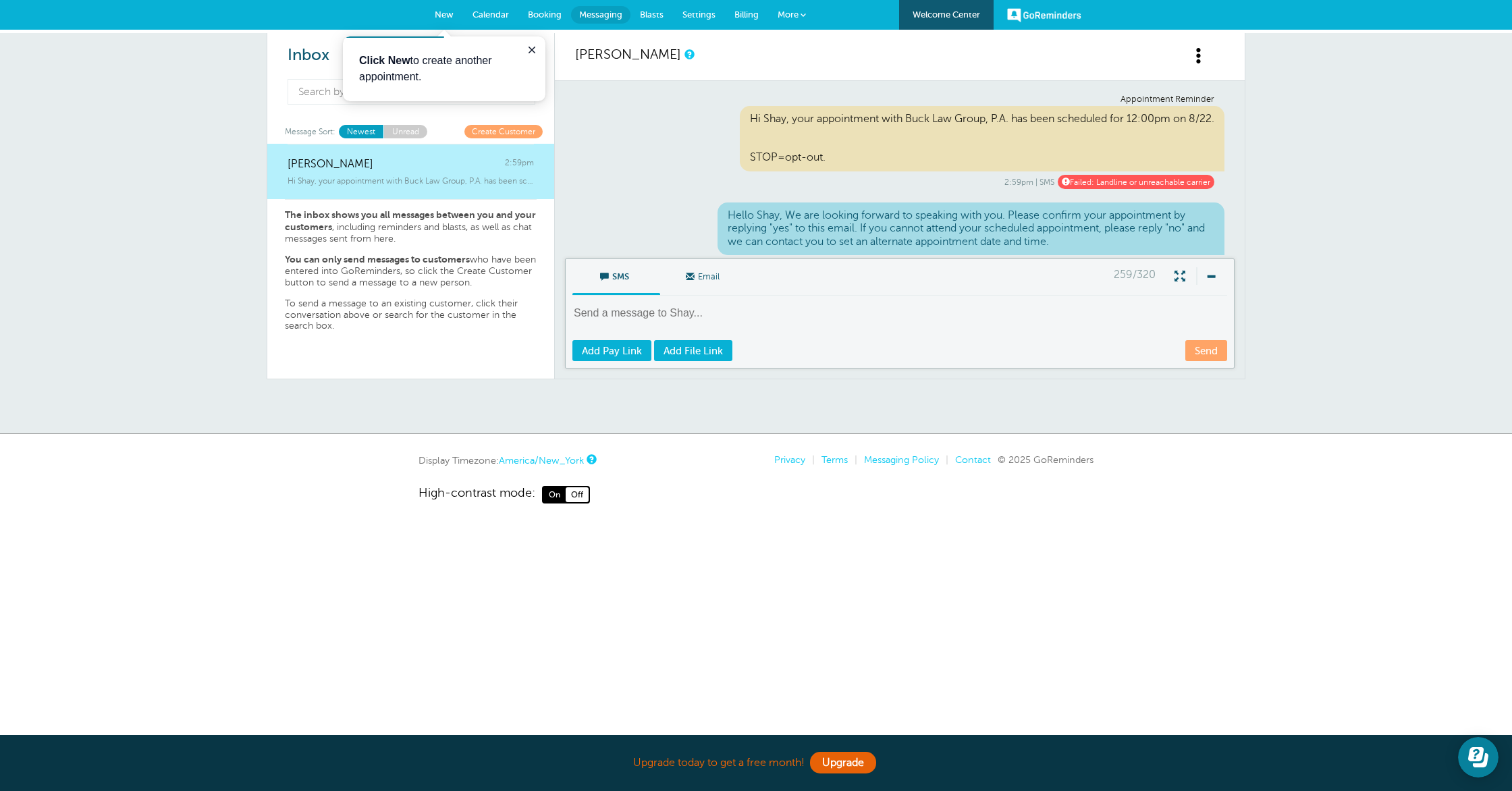
click at [986, 128] on div "Hi Shay, your appointment with Buck Law Group, P.A. has been scheduled for 12:0…" at bounding box center [981, 138] width 484 height 66
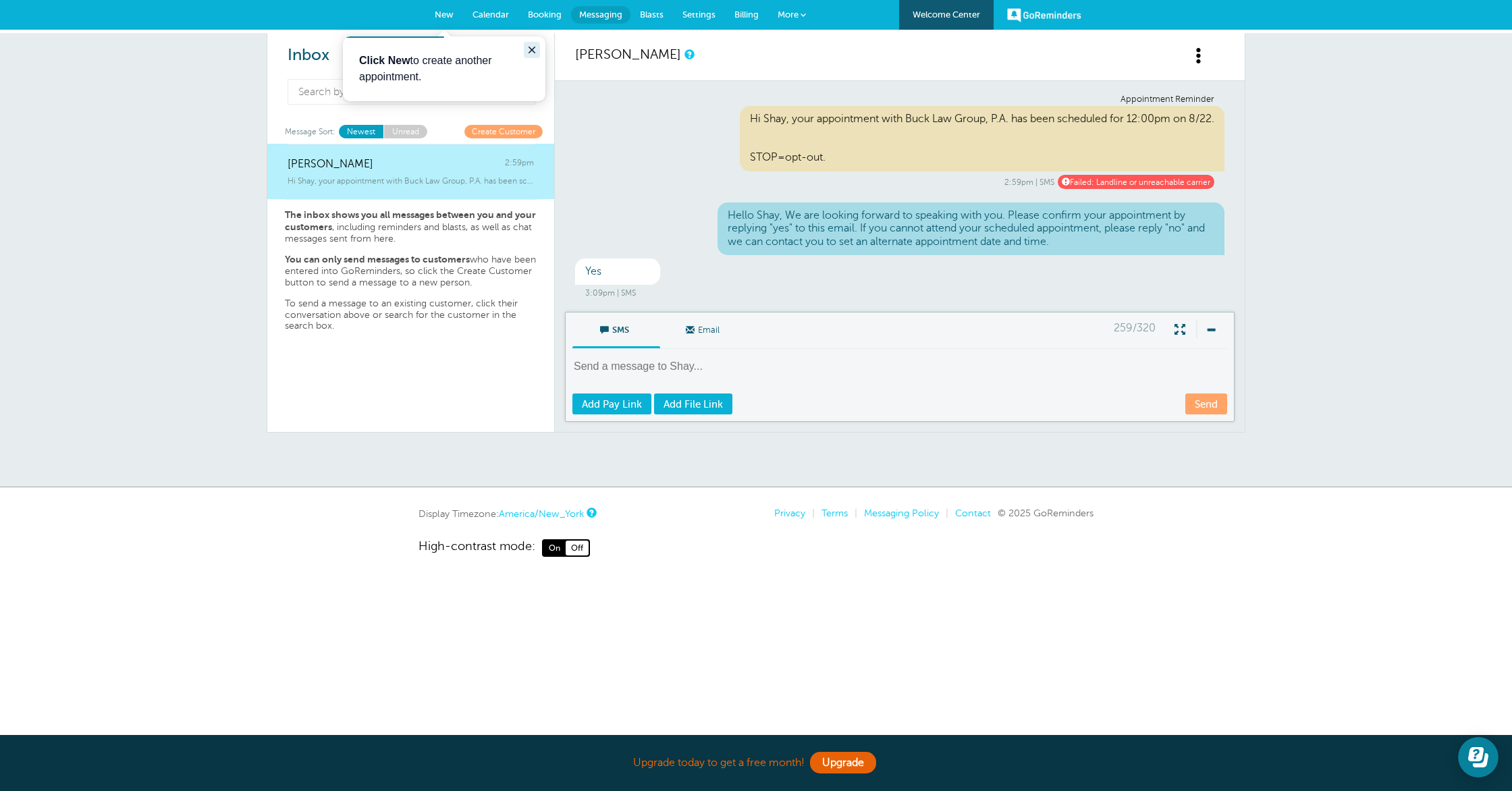
click at [529, 51] on icon "Close guide" at bounding box center [531, 49] width 11 height 11
drag, startPoint x: 1213, startPoint y: 123, endPoint x: 744, endPoint y: 121, distance: 469.0
click at [744, 121] on div "Hi Shay, your appointment with Buck Law Group, P.A. has been scheduled for 12:0…" at bounding box center [981, 138] width 484 height 66
click at [867, 142] on div "Hi Shay, your appointment with Buck Law Group, P.A. has been scheduled for 12:0…" at bounding box center [981, 138] width 484 height 66
drag, startPoint x: 727, startPoint y: 211, endPoint x: 1053, endPoint y: 243, distance: 327.6
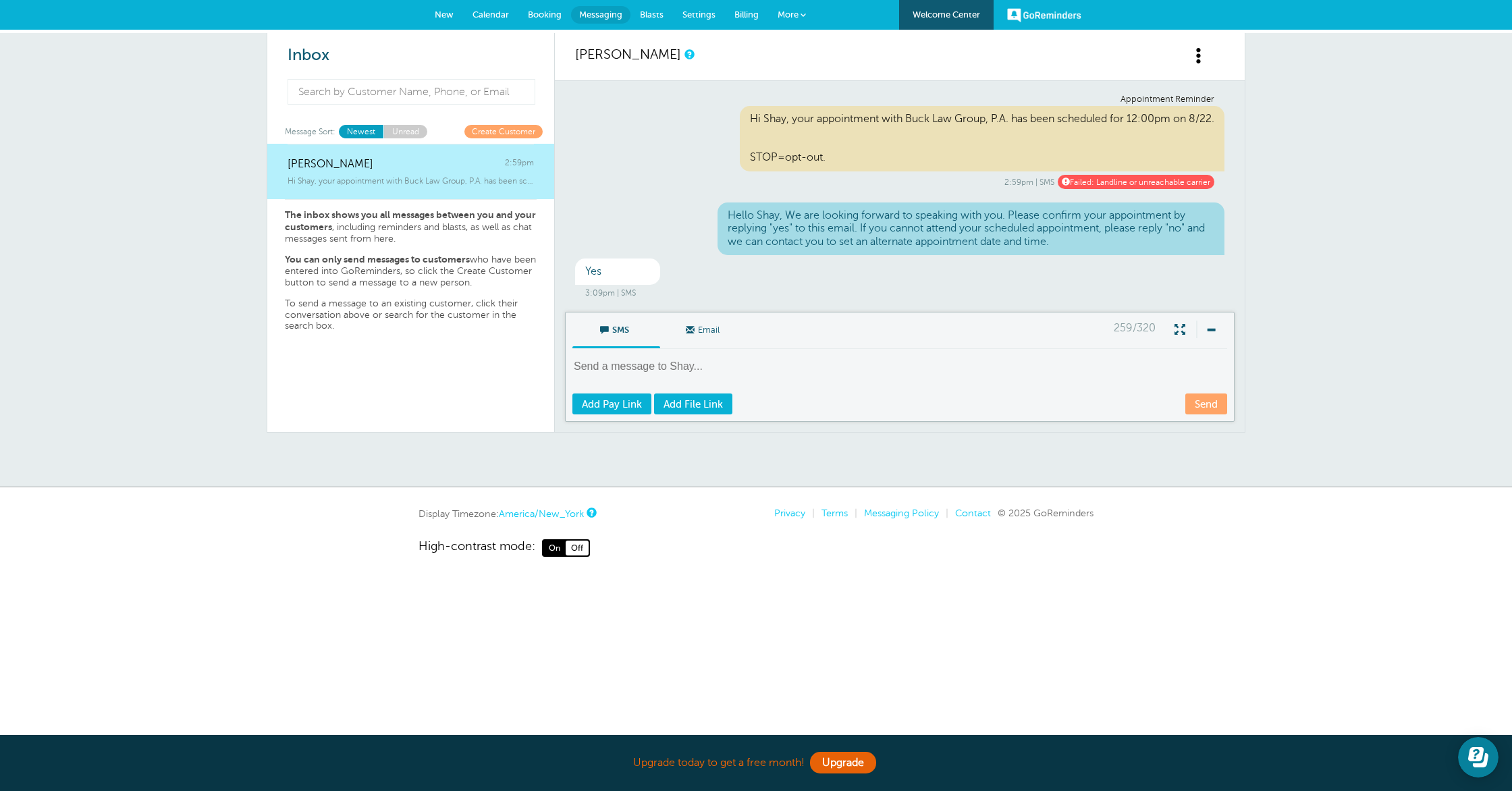
click at [1079, 243] on div "Hello Shay, We are looking forward to speaking with you. Please confirm your ap…" at bounding box center [971, 228] width 508 height 53
click at [906, 359] on textarea at bounding box center [901, 375] width 658 height 33
click at [1009, 217] on div "Hello Shay, We are looking forward to speaking with you. Please confirm your ap…" at bounding box center [971, 228] width 508 height 53
drag, startPoint x: 607, startPoint y: 269, endPoint x: 584, endPoint y: 268, distance: 23.0
click at [584, 268] on div "Yes" at bounding box center [617, 271] width 85 height 26
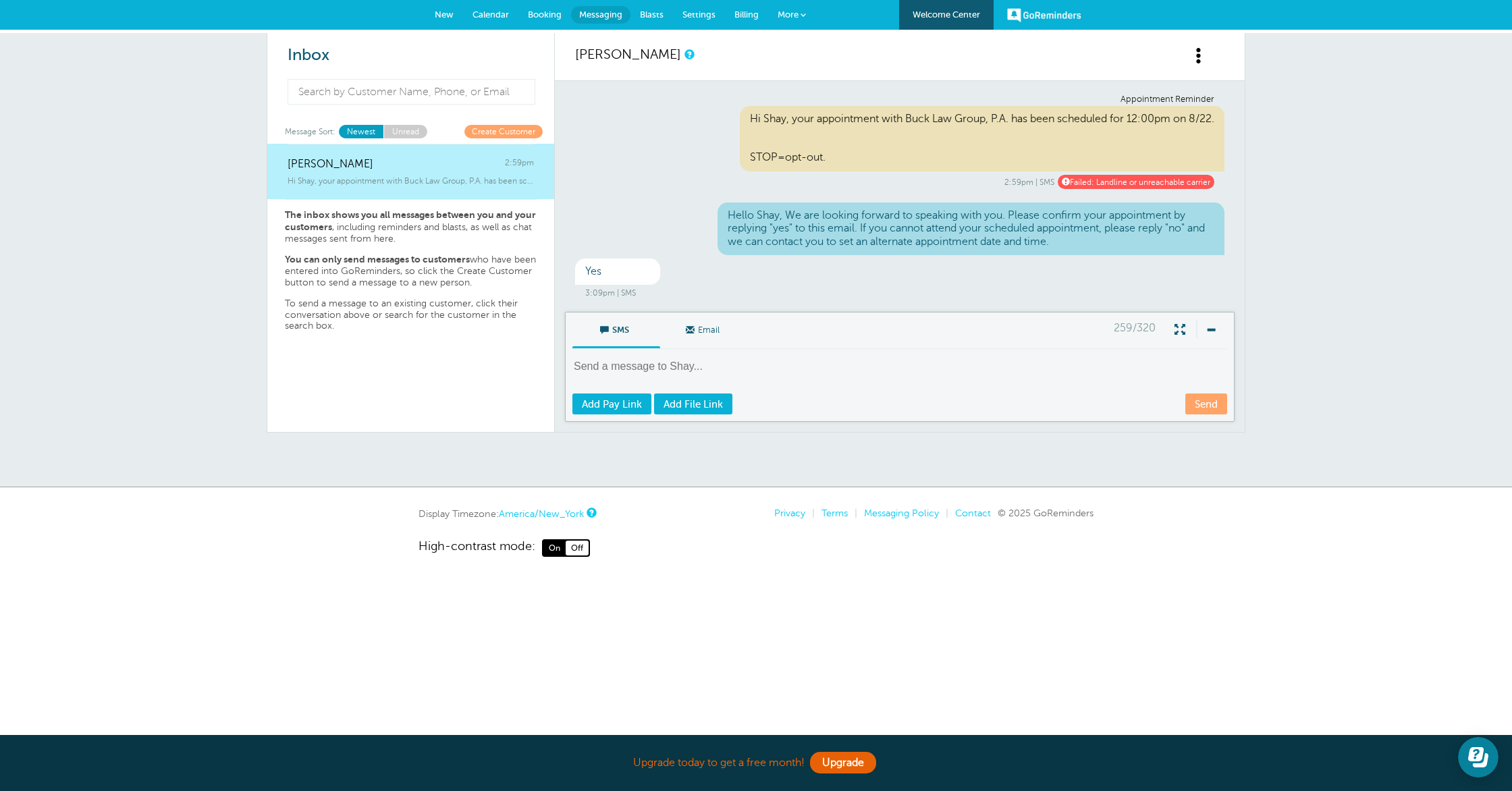
click at [805, 379] on textarea at bounding box center [901, 375] width 658 height 33
drag, startPoint x: 748, startPoint y: 219, endPoint x: 1065, endPoint y: 243, distance: 317.9
click at [1065, 243] on div "Hello Shay, We are looking forward to speaking with you. Please confirm your ap…" at bounding box center [971, 228] width 508 height 53
drag, startPoint x: 1065, startPoint y: 243, endPoint x: 711, endPoint y: 216, distance: 355.0
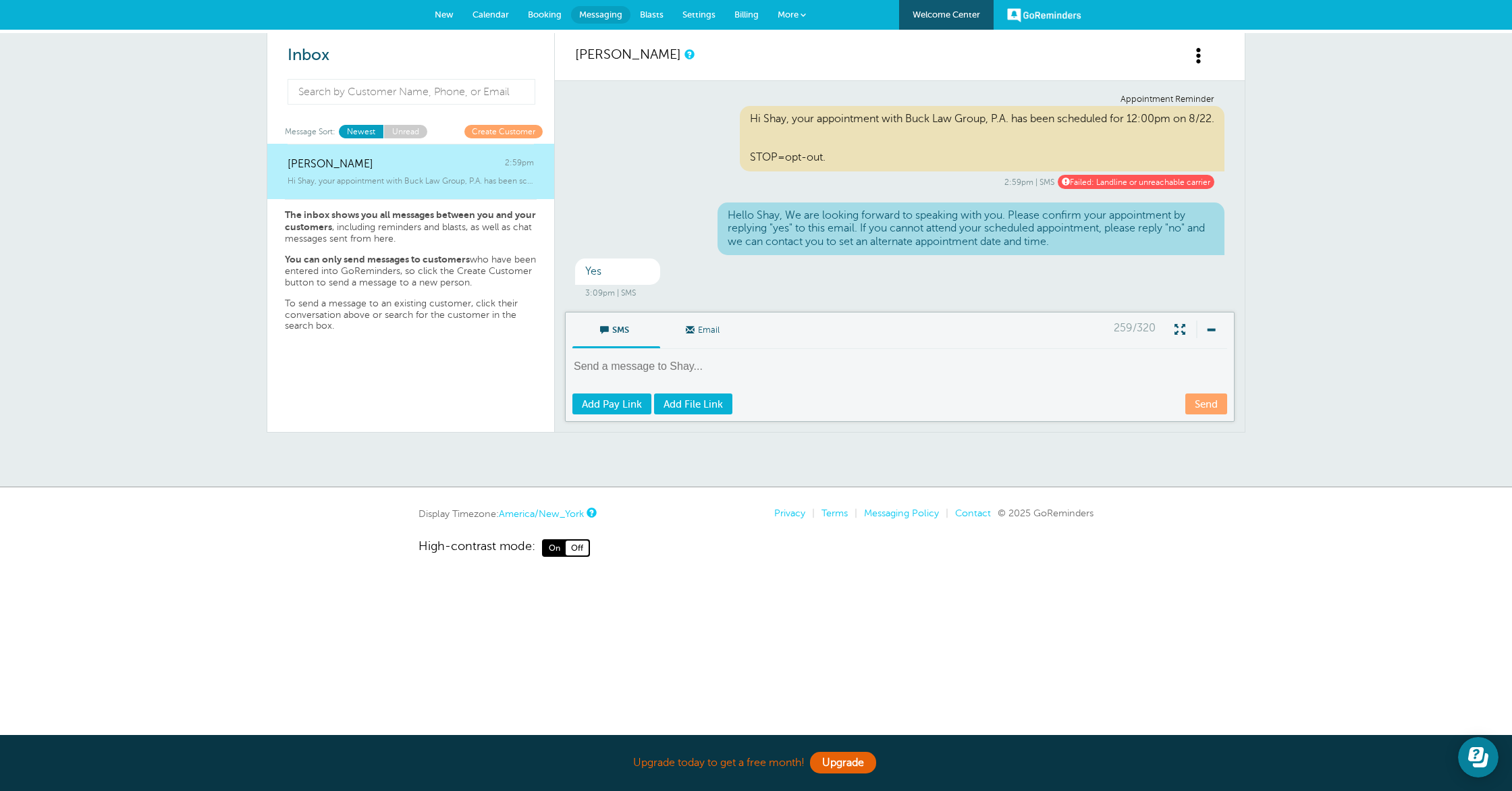
click at [711, 216] on div "Hello Shay, We are looking forward to speaking with you. Please confirm your ap…" at bounding box center [899, 230] width 649 height 56
click at [878, 367] on textarea at bounding box center [901, 375] width 658 height 33
click at [792, 362] on textarea at bounding box center [901, 375] width 658 height 33
click at [446, 13] on span "New" at bounding box center [444, 14] width 19 height 10
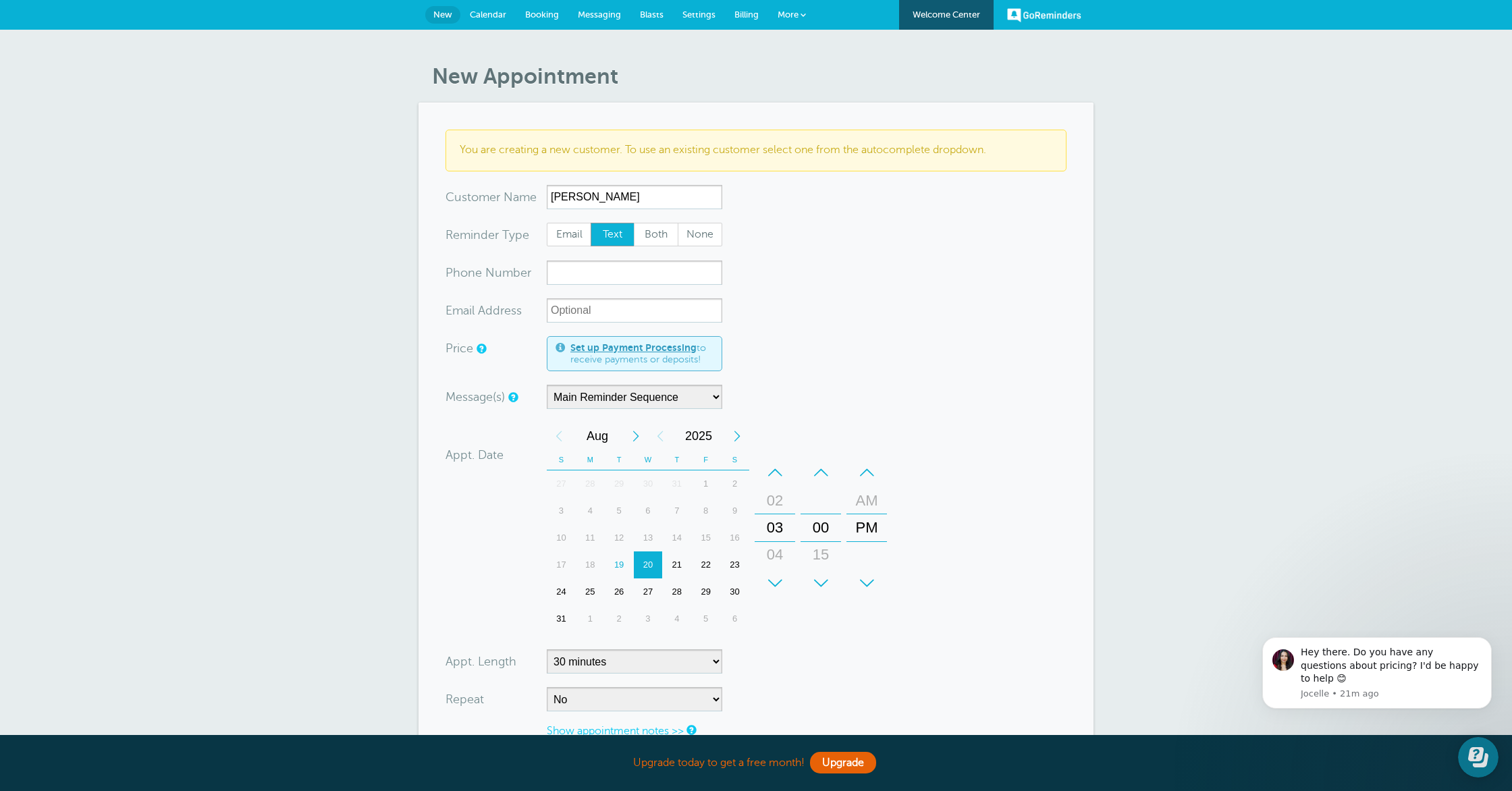
type input "[PERSON_NAME]"
click at [553, 274] on input "xxx-no-autofill" at bounding box center [634, 273] width 176 height 24
type input "9706466766"
click at [796, 364] on form "You are creating a new customer. To use an existing customer select one from th…" at bounding box center [756, 490] width 621 height 721
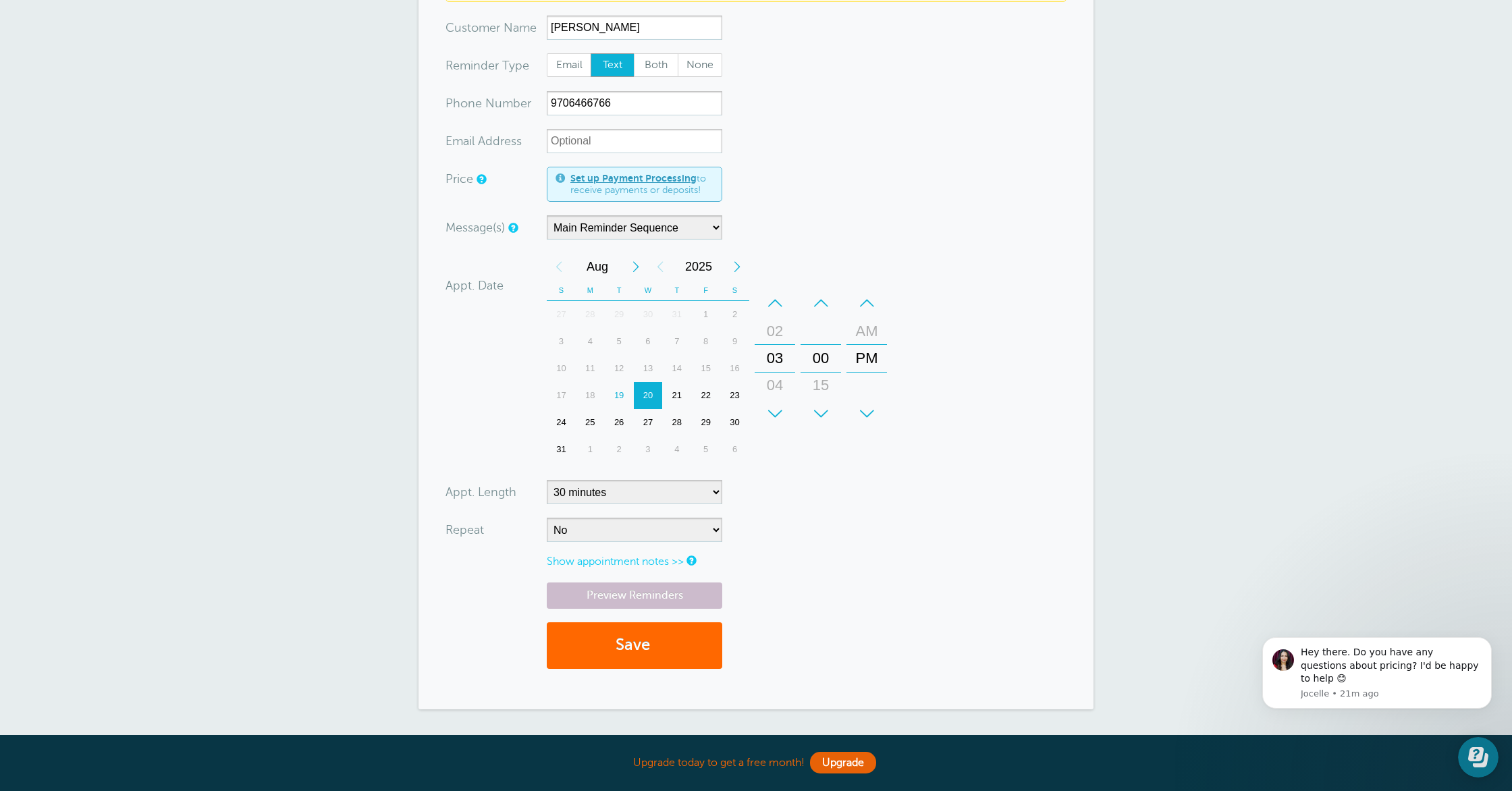
scroll to position [168, 0]
click at [613, 651] on button "Save" at bounding box center [634, 646] width 176 height 47
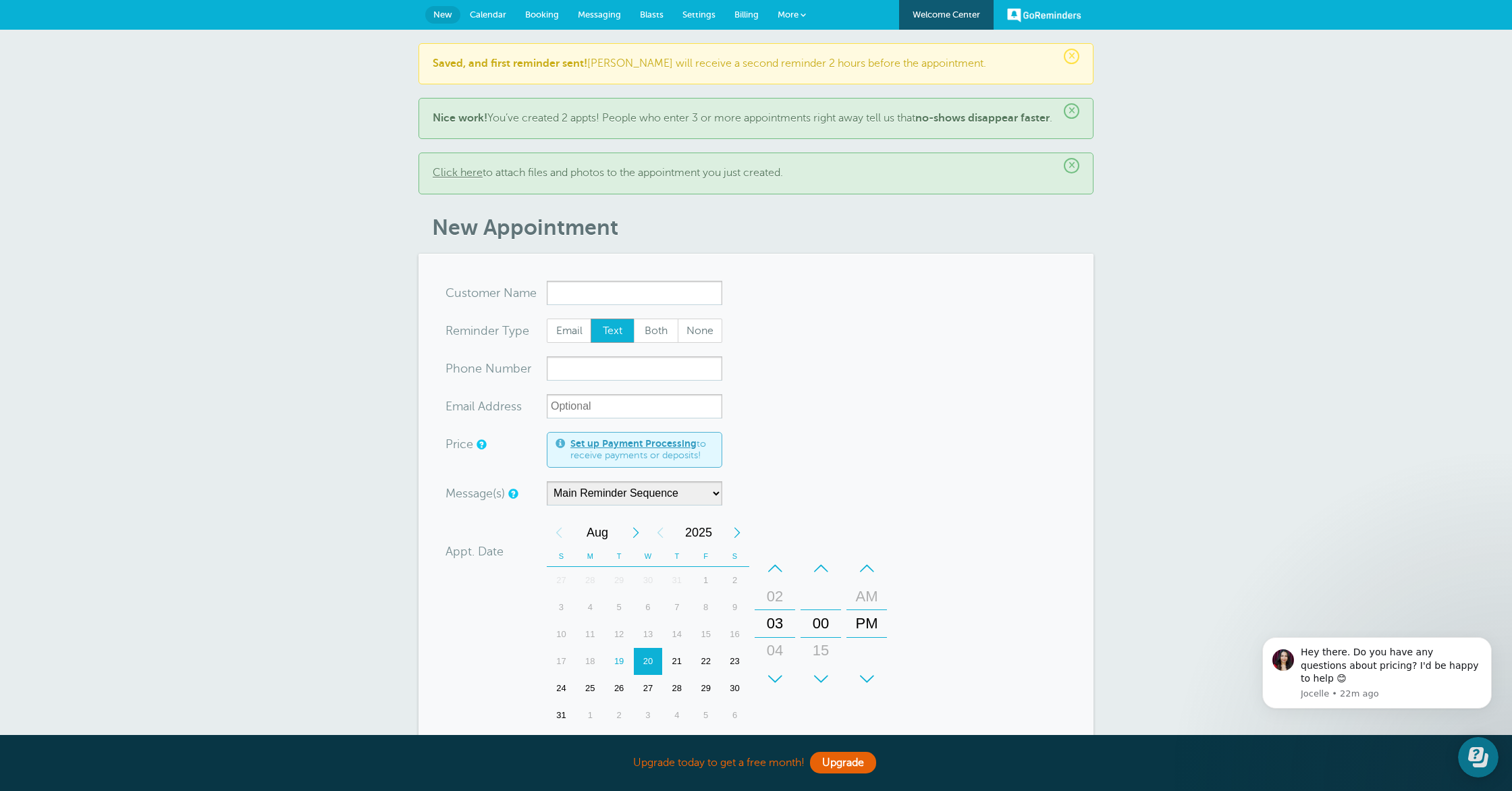
click at [595, 305] on input "x-no-autofill" at bounding box center [634, 293] width 176 height 24
click at [548, 68] on b "Saved, and first reminder sent!" at bounding box center [510, 63] width 154 height 12
click at [436, 18] on span "New" at bounding box center [443, 14] width 19 height 10
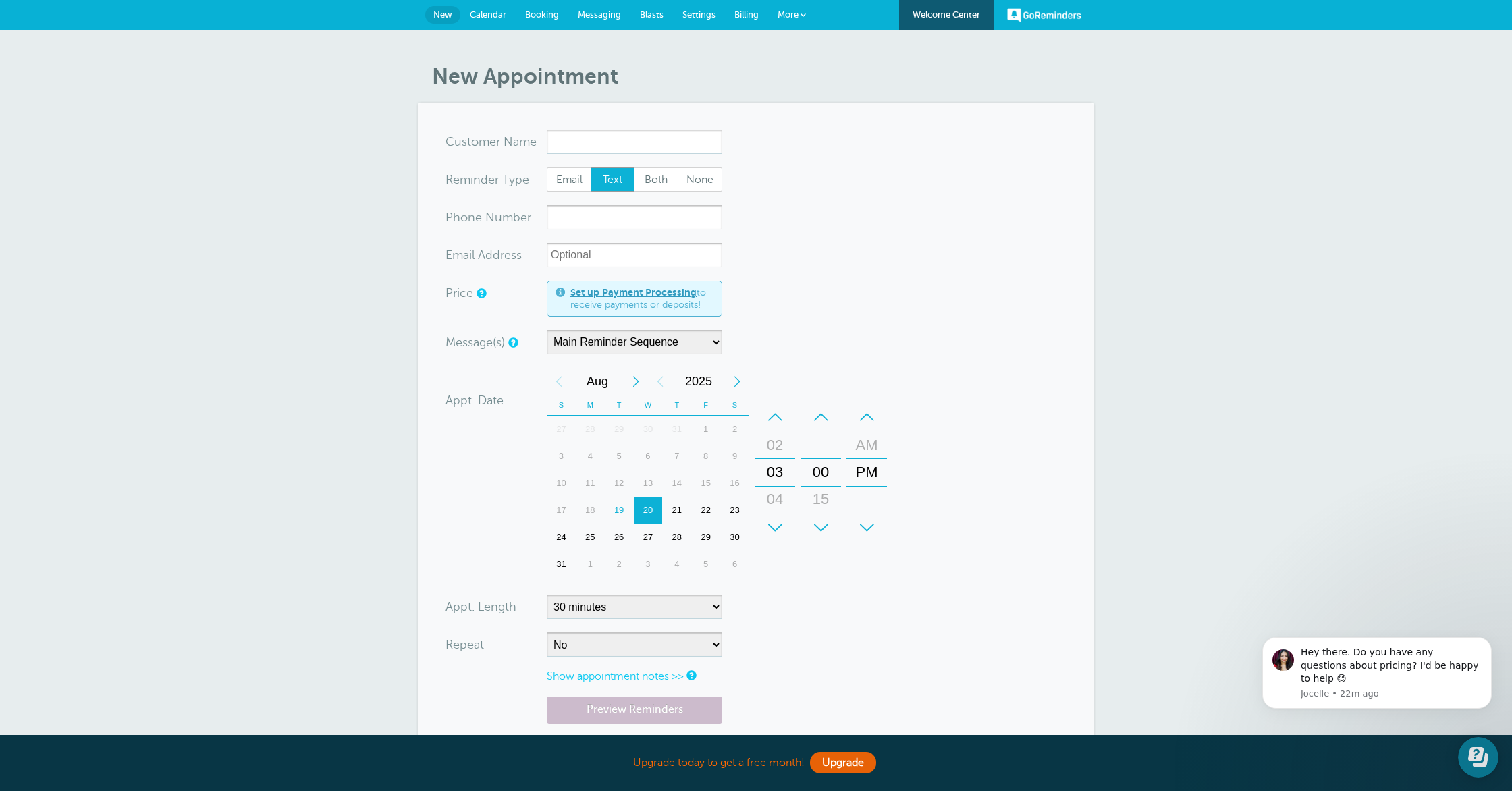
click at [489, 18] on span "Calendar" at bounding box center [488, 14] width 37 height 10
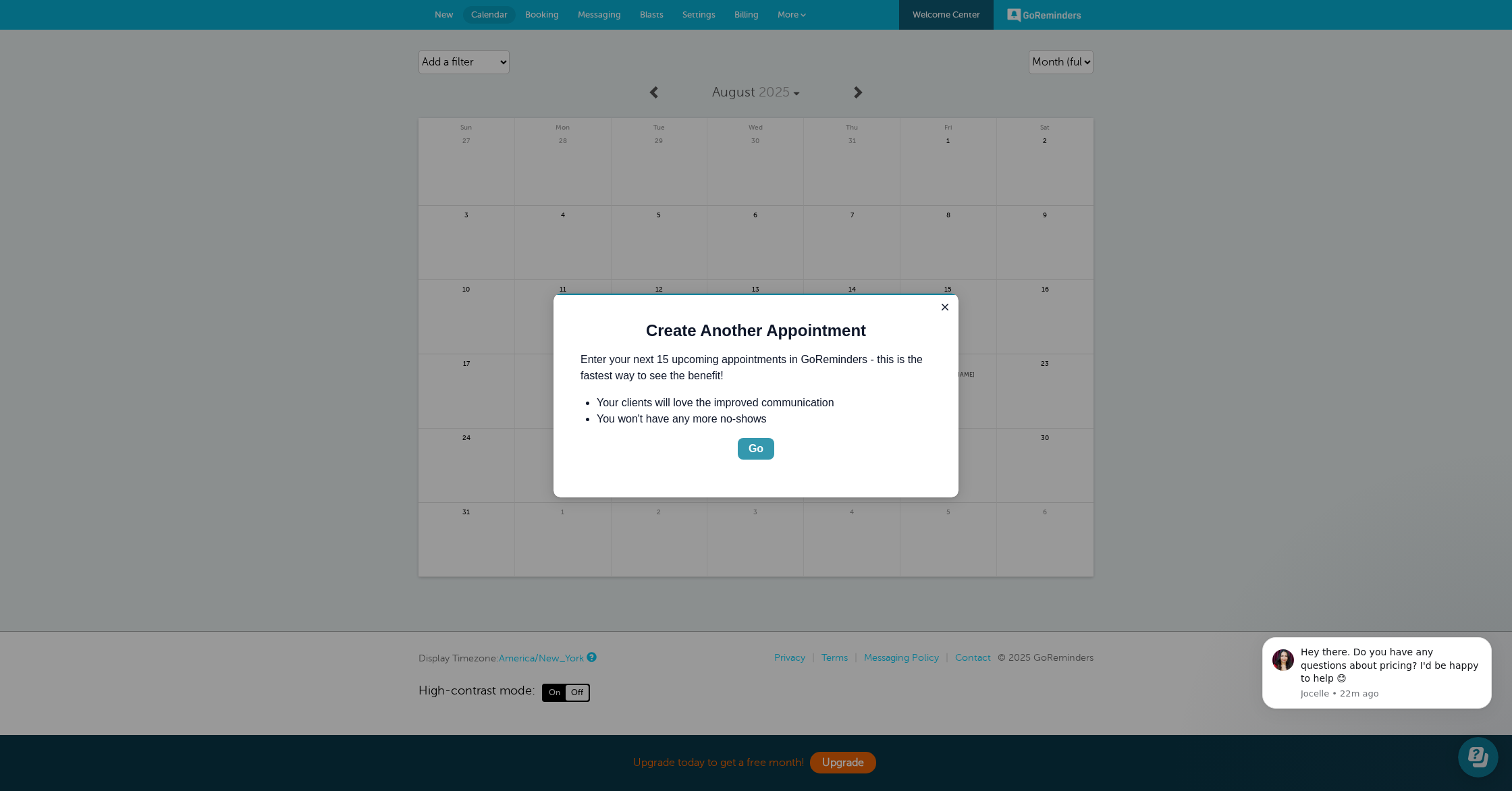
click at [752, 442] on div "Go" at bounding box center [756, 448] width 15 height 16
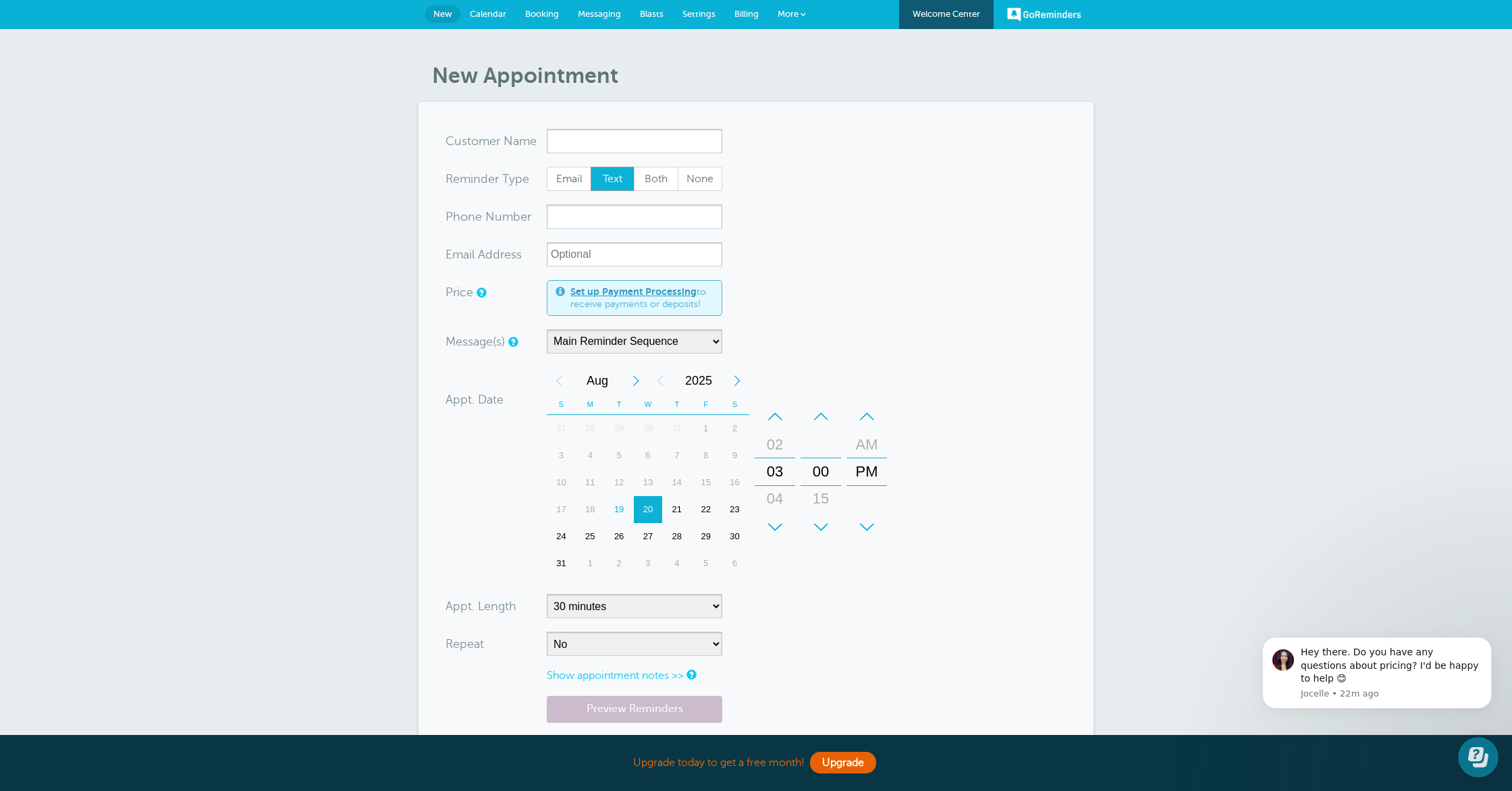
click at [483, 16] on span "Calendar" at bounding box center [488, 13] width 37 height 10
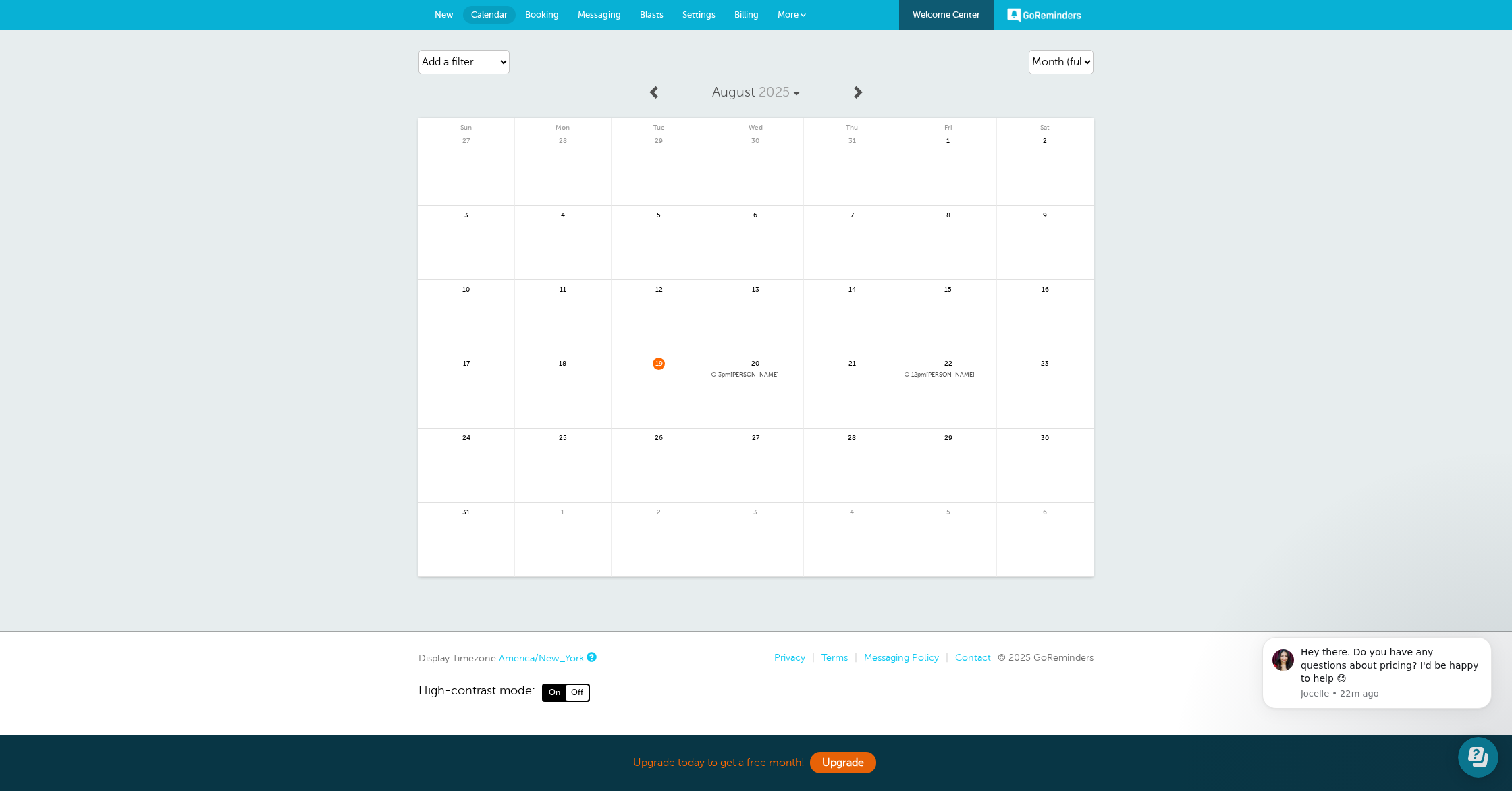
click at [756, 376] on span "3pm Christina" at bounding box center [755, 375] width 87 height 8
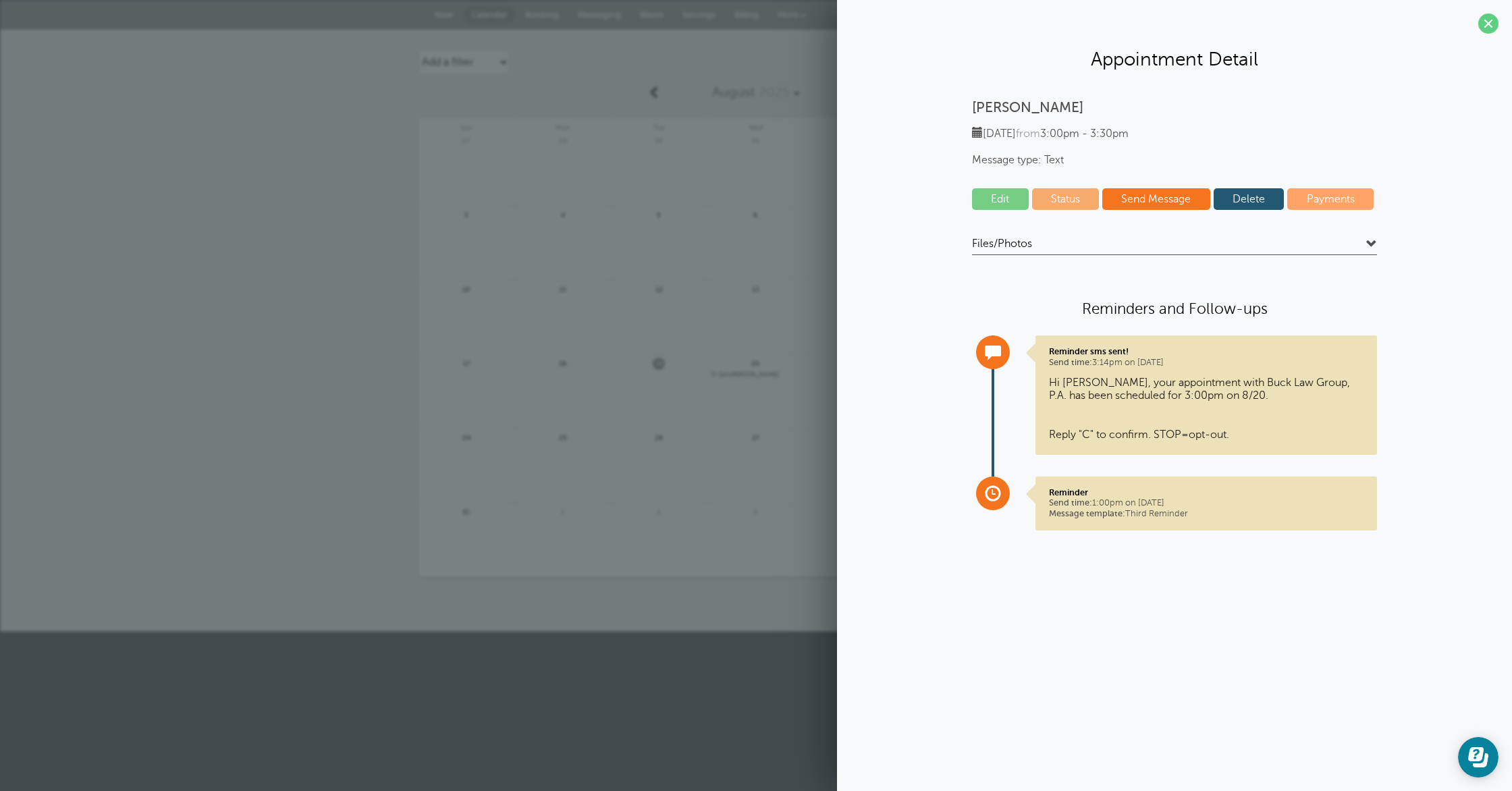
drag, startPoint x: 1491, startPoint y: 20, endPoint x: 1246, endPoint y: 199, distance: 303.4
click at [1490, 20] on span at bounding box center [1488, 23] width 20 height 20
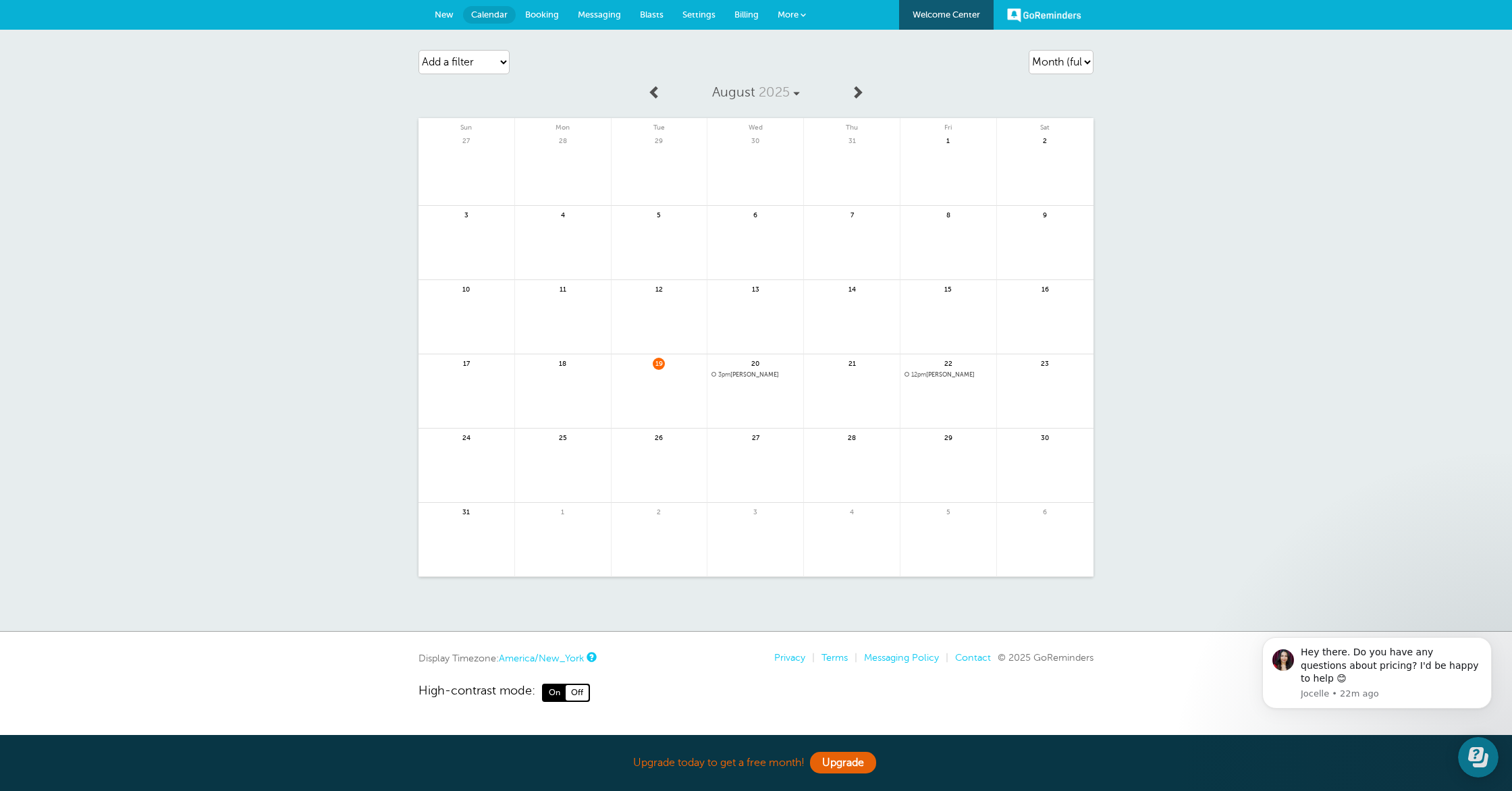
click at [738, 374] on span "3pm Christina" at bounding box center [755, 375] width 87 height 8
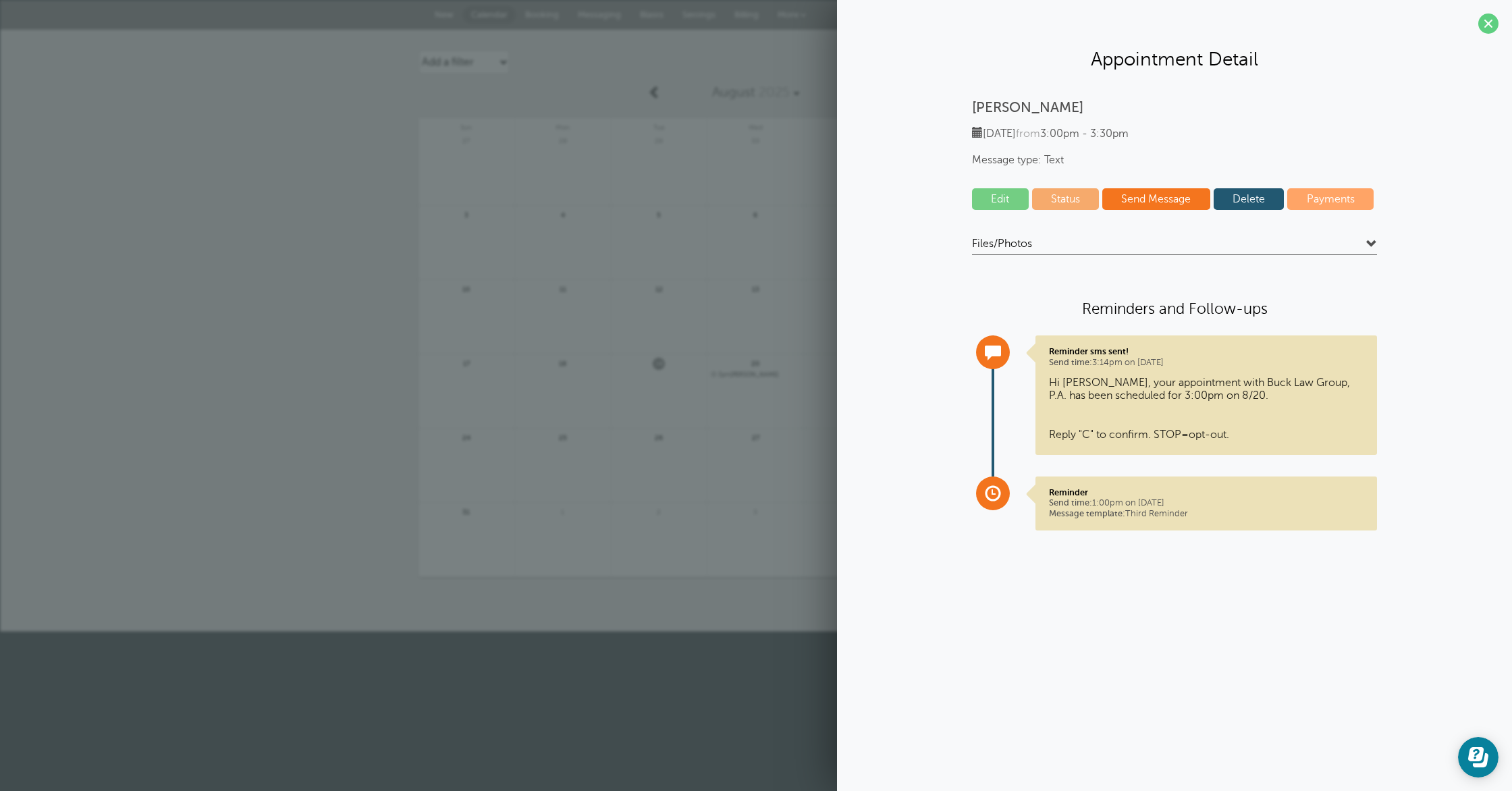
click at [1489, 20] on span at bounding box center [1488, 23] width 20 height 20
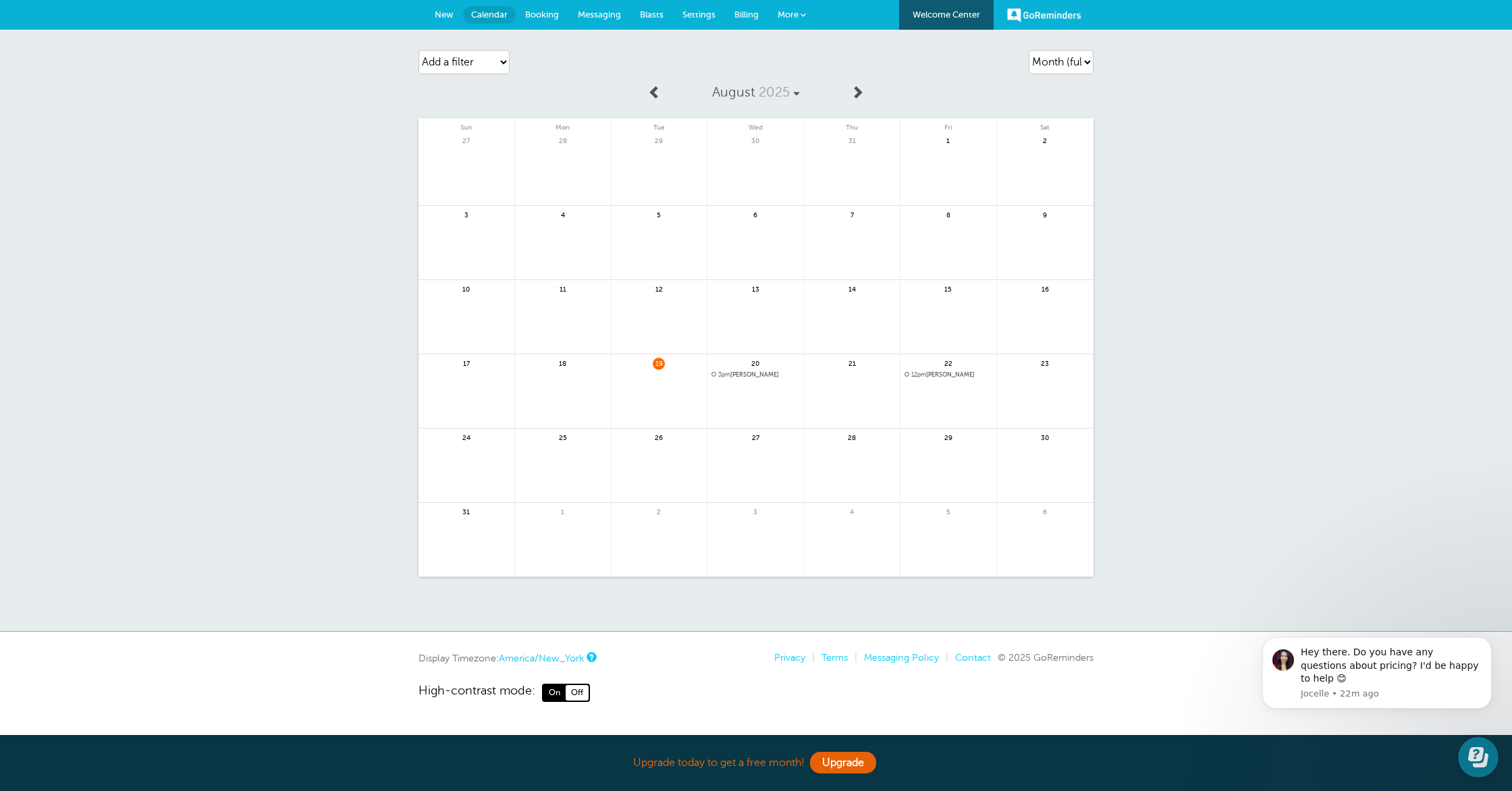
click at [956, 11] on link "Welcome Center" at bounding box center [946, 15] width 94 height 30
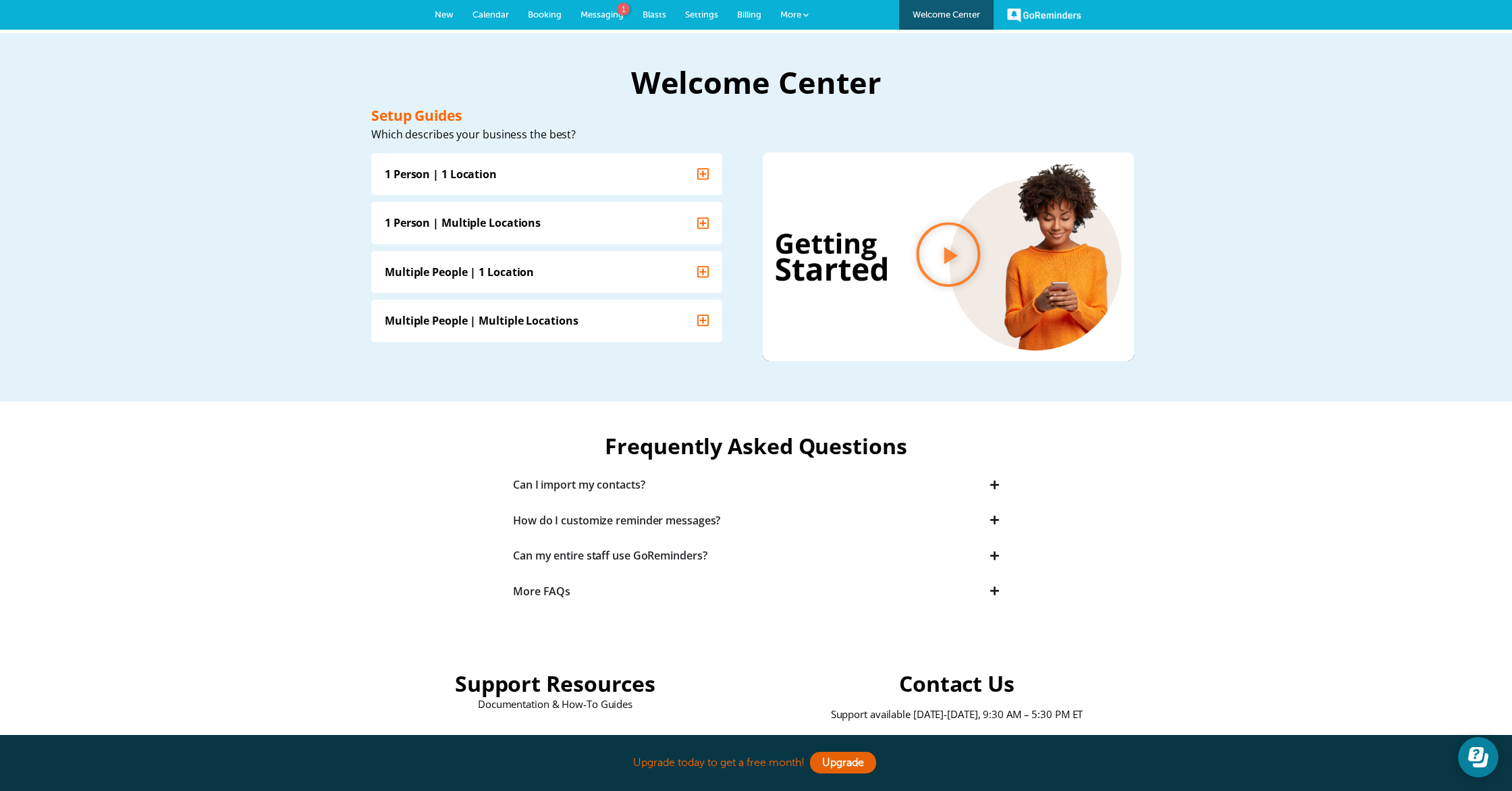
click at [594, 12] on span "Messaging" at bounding box center [601, 14] width 43 height 10
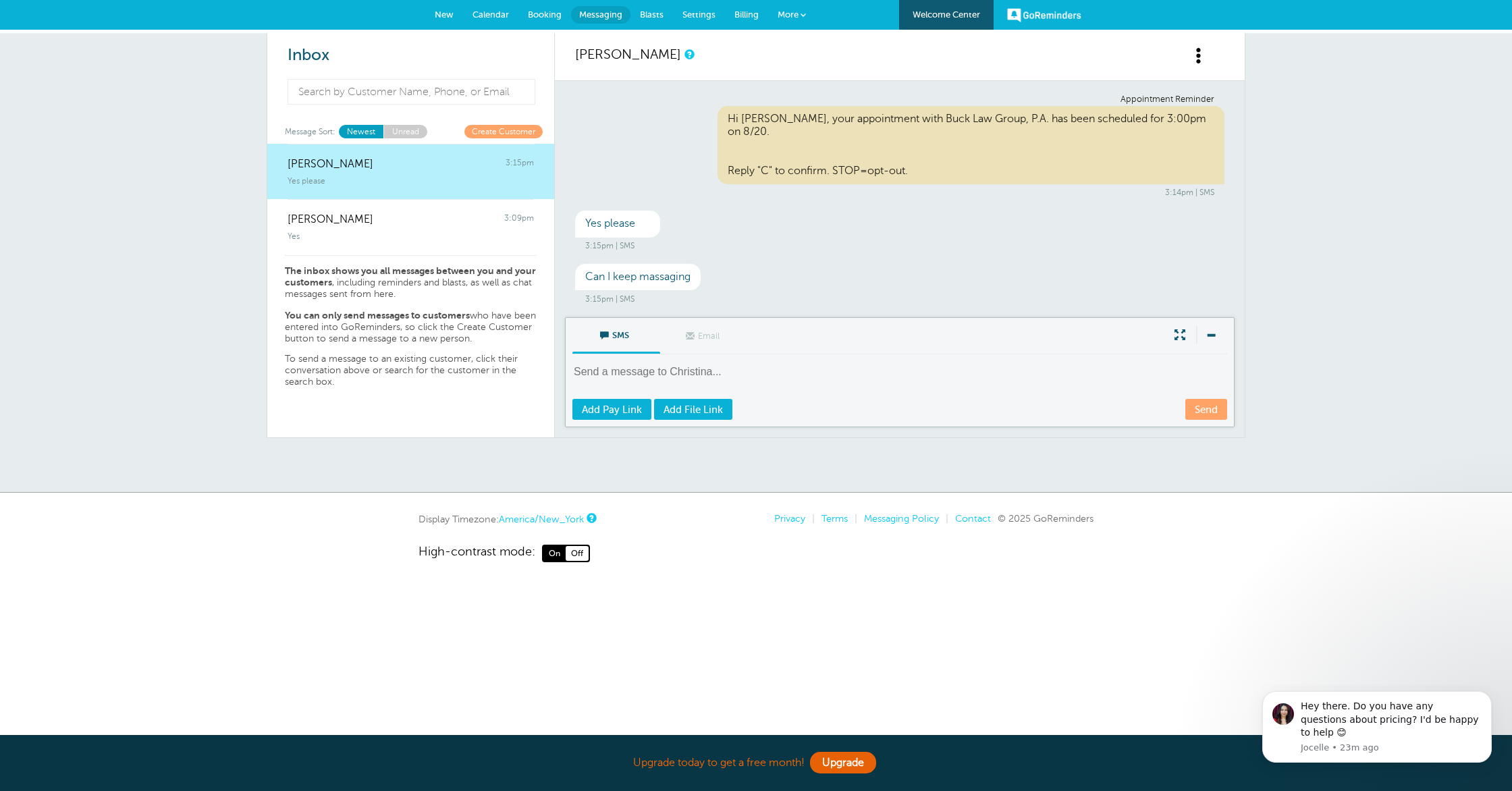
click at [1198, 61] on span at bounding box center [1199, 56] width 17 height 17
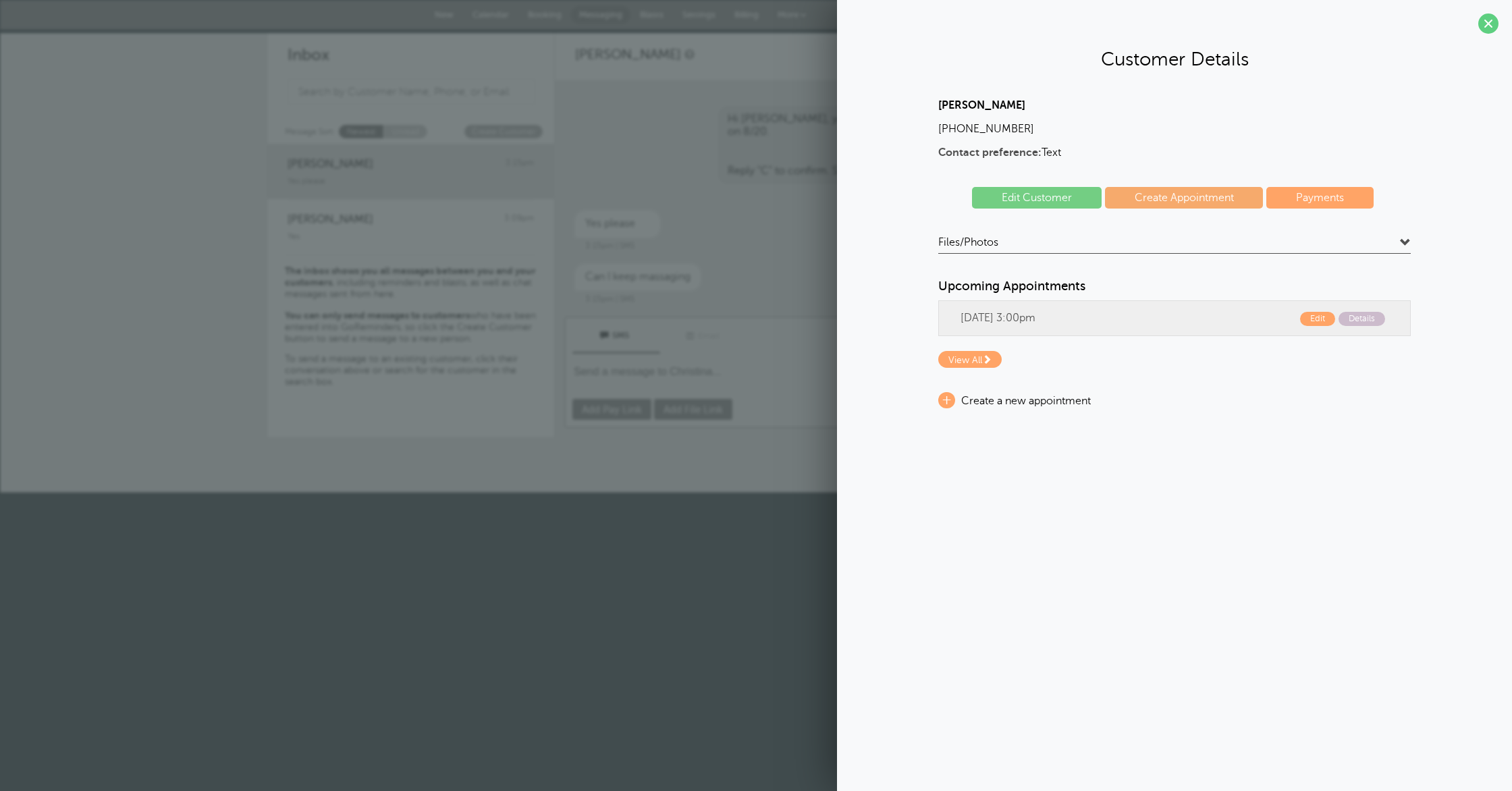
drag, startPoint x: 1482, startPoint y: 20, endPoint x: 1291, endPoint y: 228, distance: 282.4
click at [1482, 20] on span at bounding box center [1488, 23] width 20 height 20
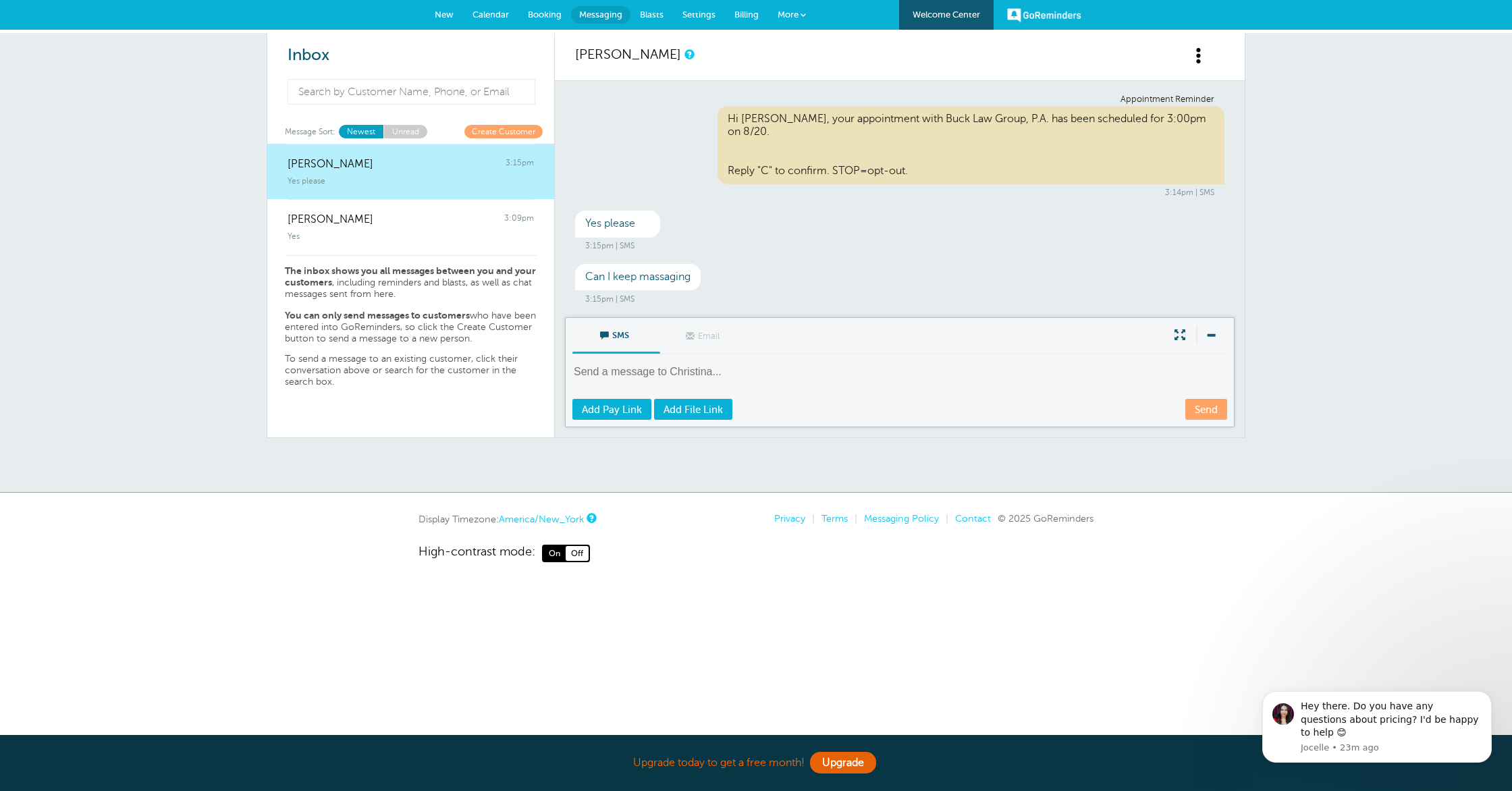
drag, startPoint x: 923, startPoint y: 174, endPoint x: 737, endPoint y: 183, distance: 186.2
click at [729, 172] on div "Hi [PERSON_NAME], your appointment with Buck Law Group, P.A. has been scheduled…" at bounding box center [971, 145] width 508 height 78
click at [950, 262] on div "Appointment Reminder Hi [PERSON_NAME], your appointment with Buck Law Group, P.…" at bounding box center [899, 199] width 689 height 236
click at [890, 359] on div "SMS Email Write Message Send Add Pay Link Add File Link" at bounding box center [899, 372] width 670 height 110
click at [768, 372] on textarea at bounding box center [901, 381] width 658 height 33
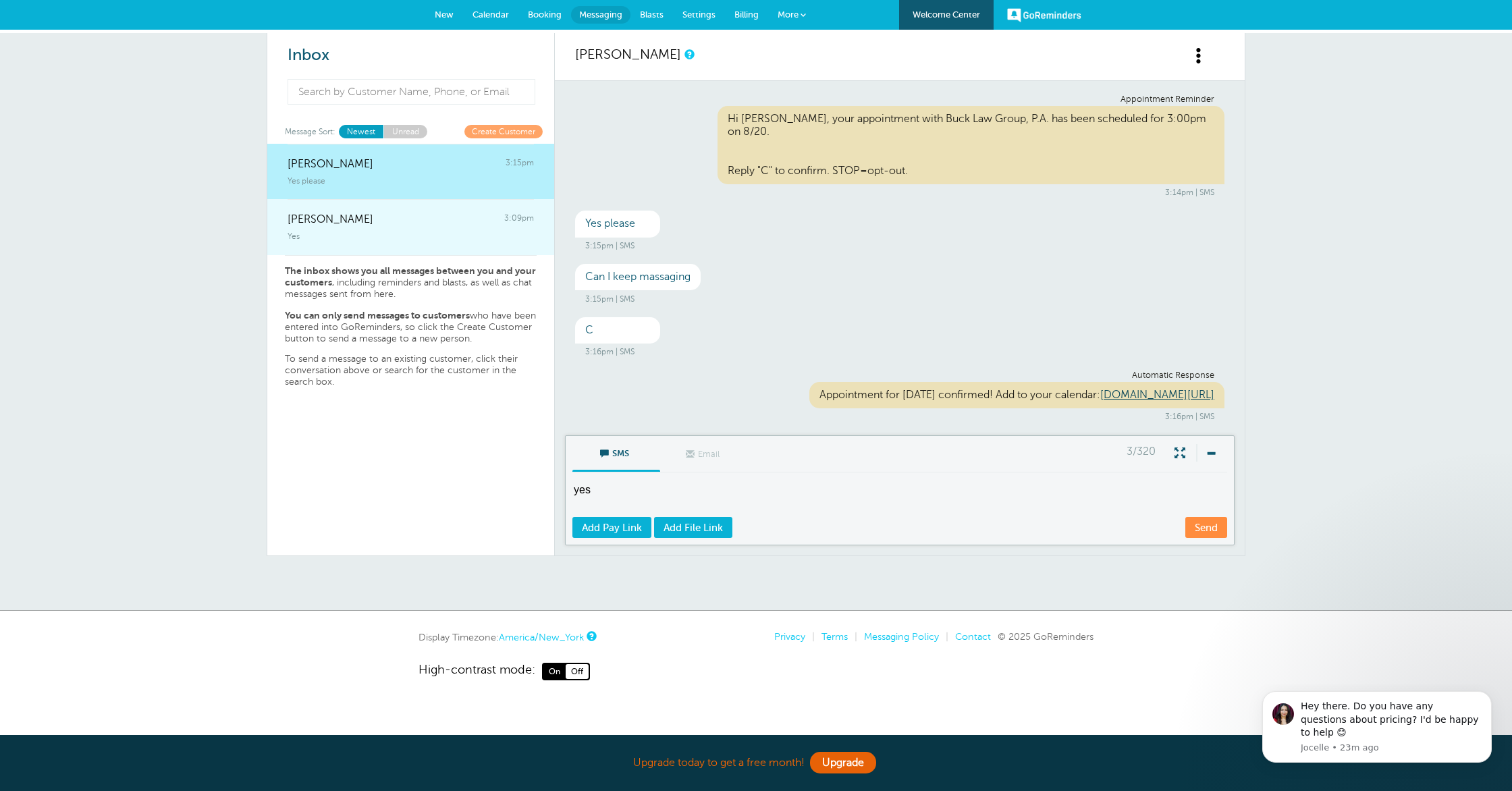
type textarea "yes"
click at [373, 251] on link "[PERSON_NAME] 3:09pm Yes" at bounding box center [410, 226] width 287 height 56
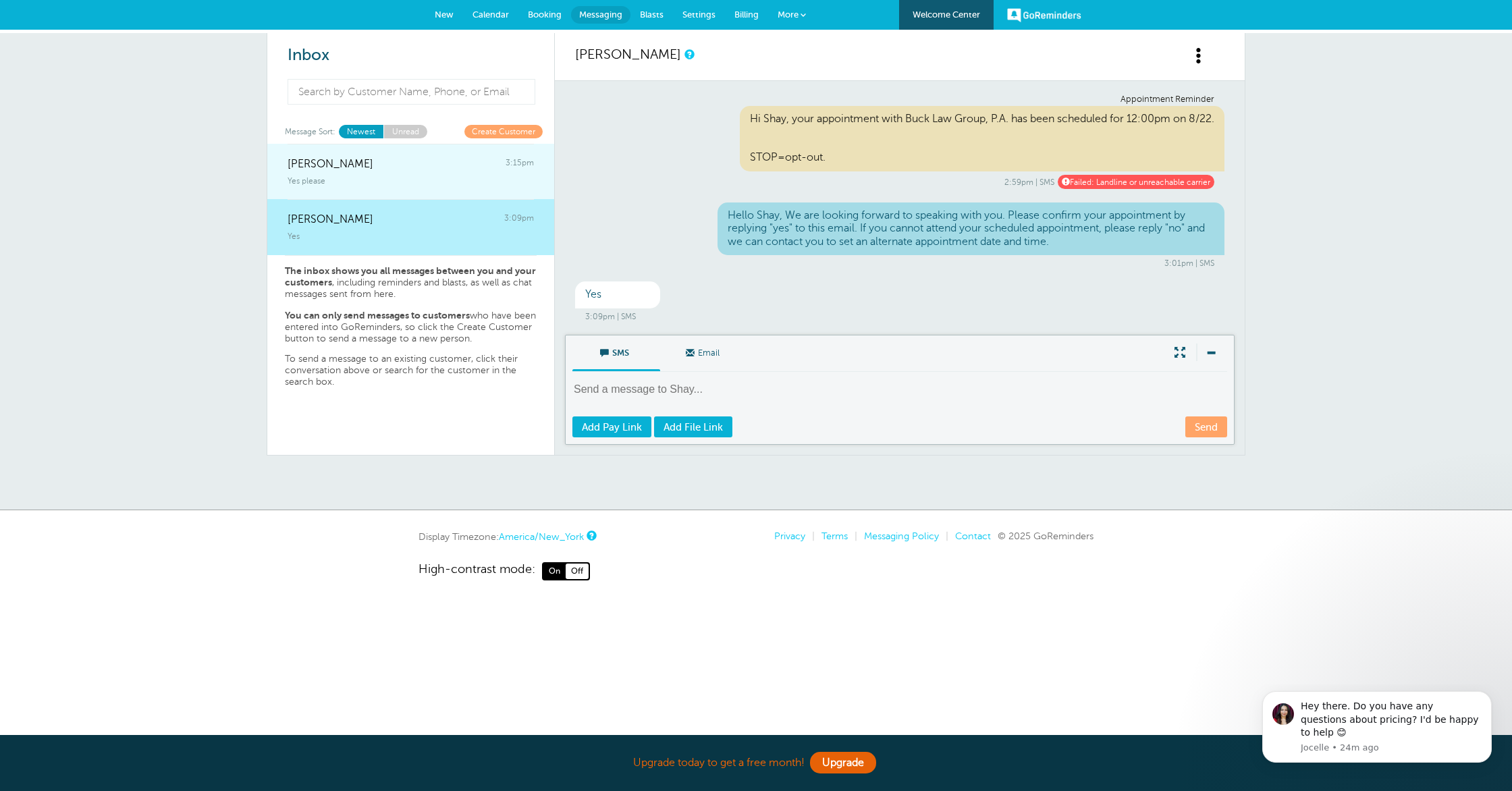
click at [388, 173] on div "Yes please" at bounding box center [410, 178] width 246 height 15
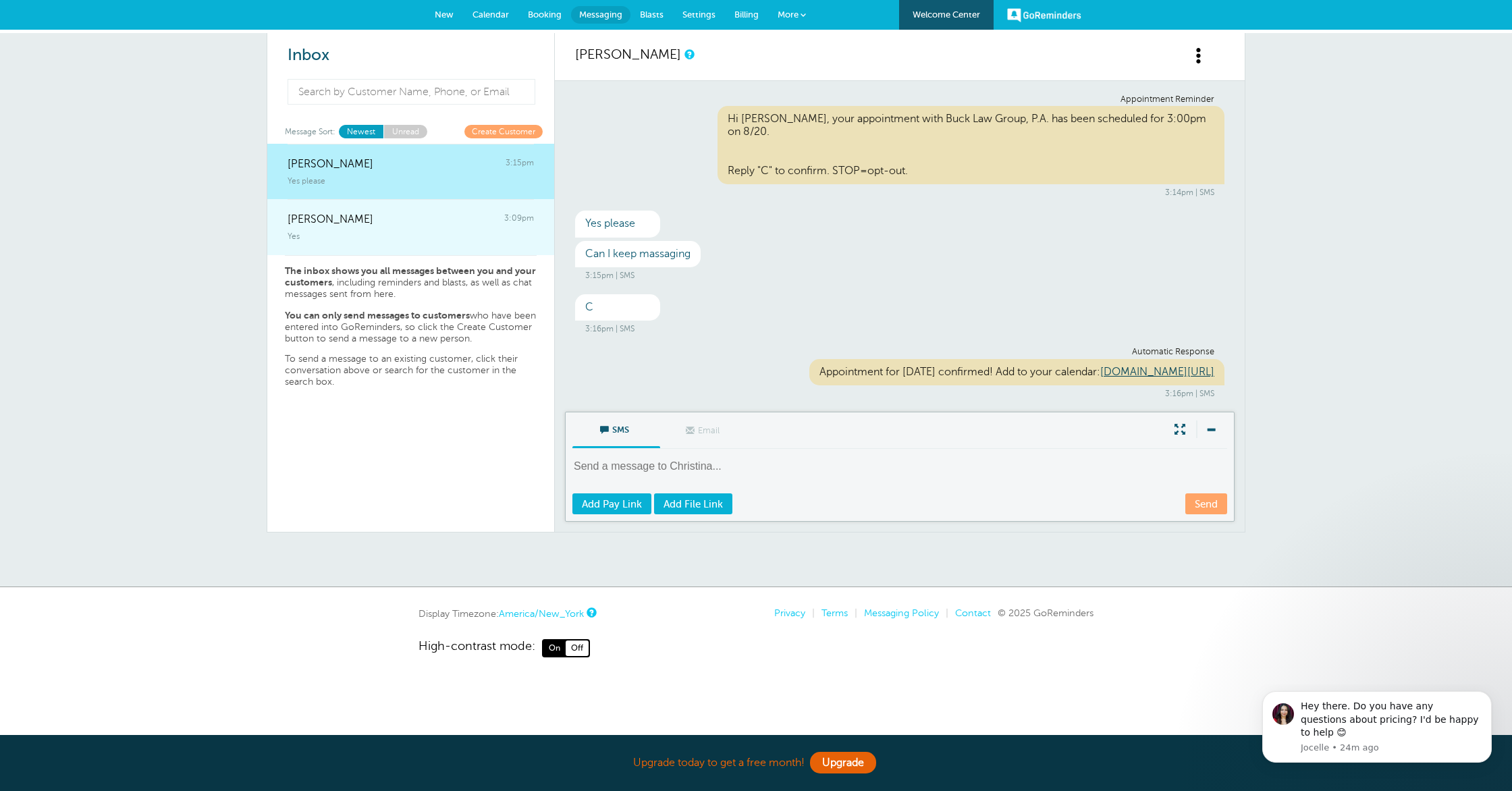
click at [350, 227] on div "Yes" at bounding box center [410, 233] width 246 height 15
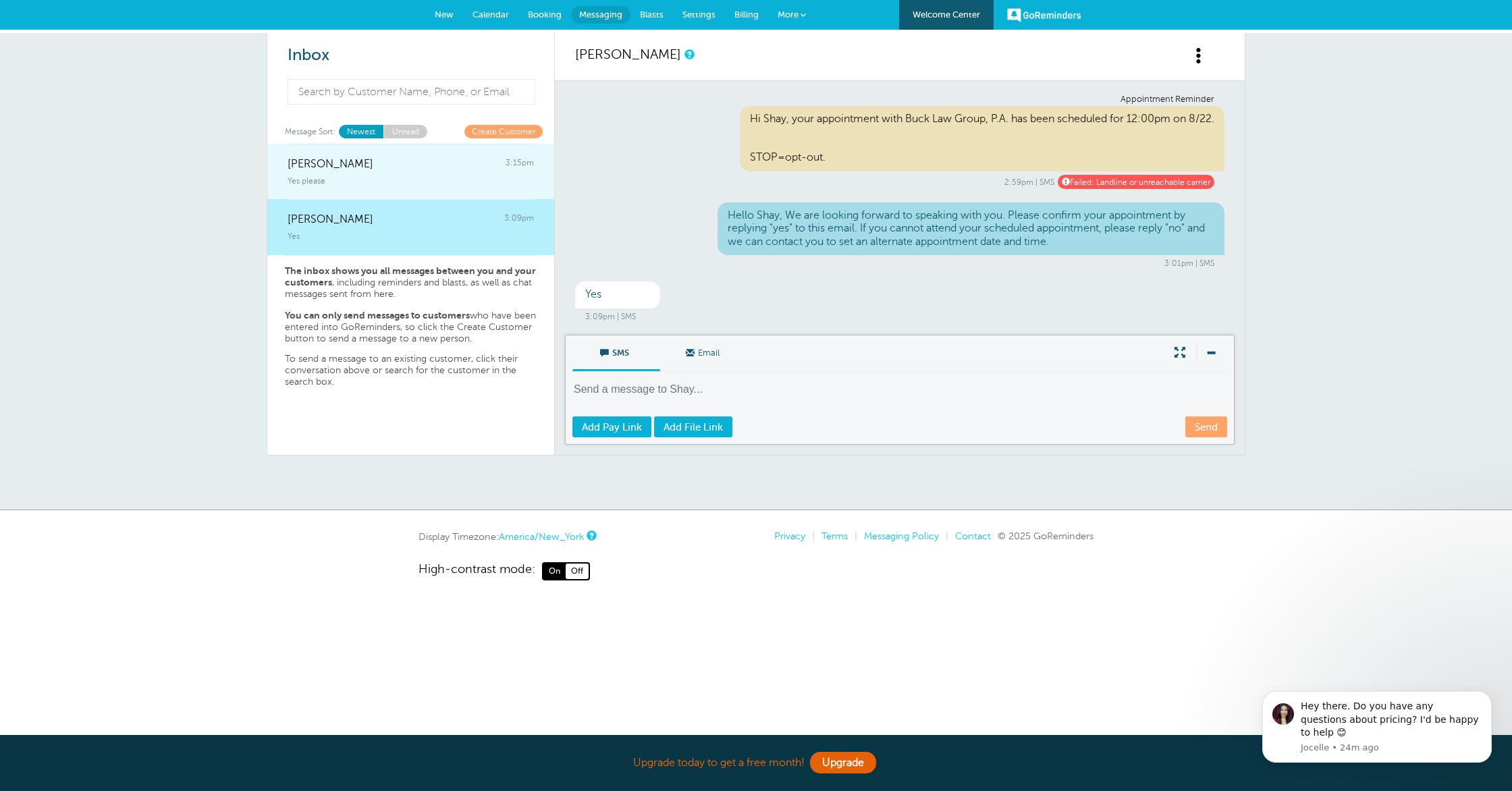
click at [362, 173] on div "Yes please" at bounding box center [410, 178] width 246 height 15
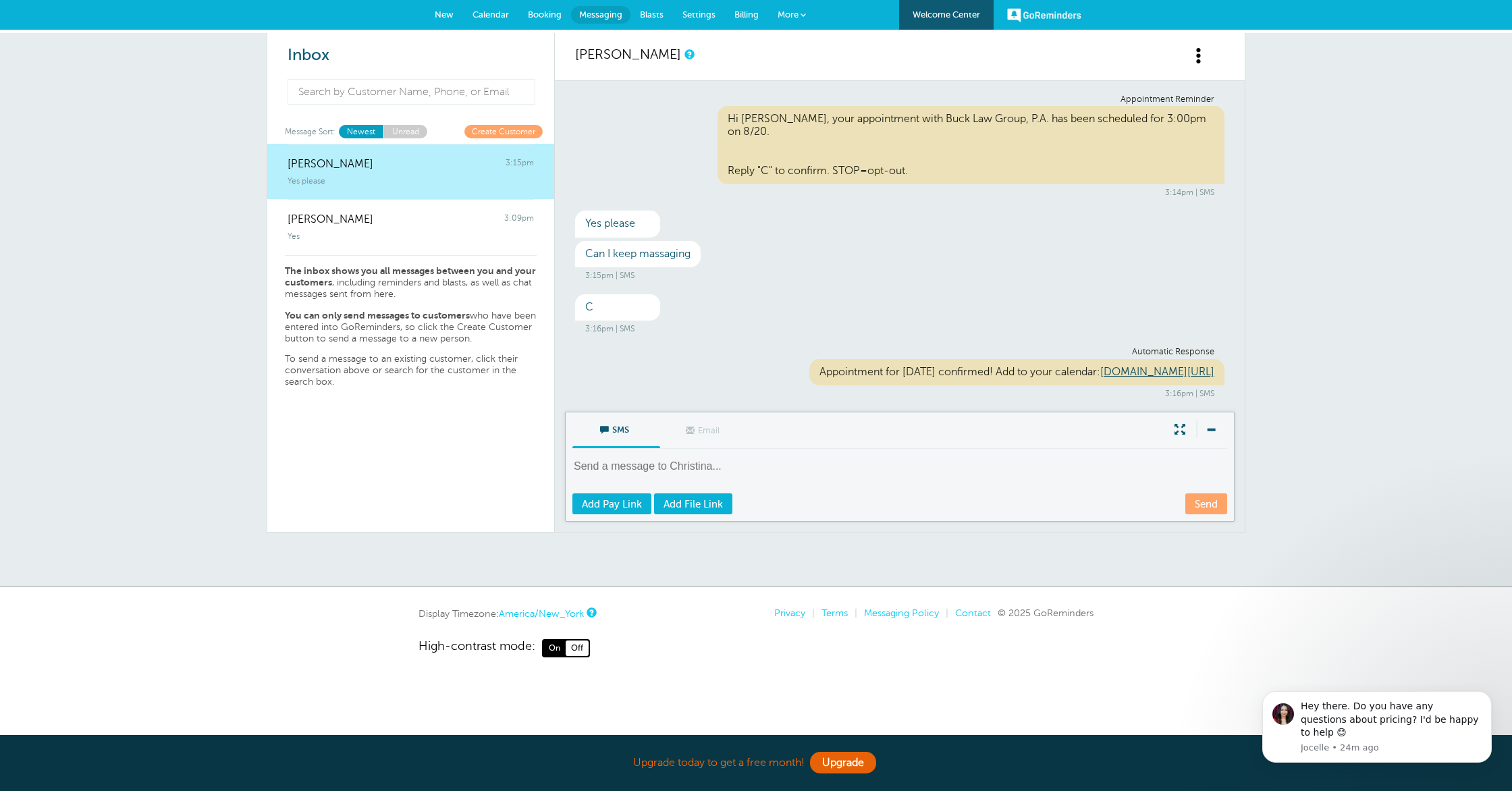
click at [825, 487] on textarea at bounding box center [901, 475] width 658 height 33
click at [498, 19] on span "Calendar" at bounding box center [491, 14] width 37 height 10
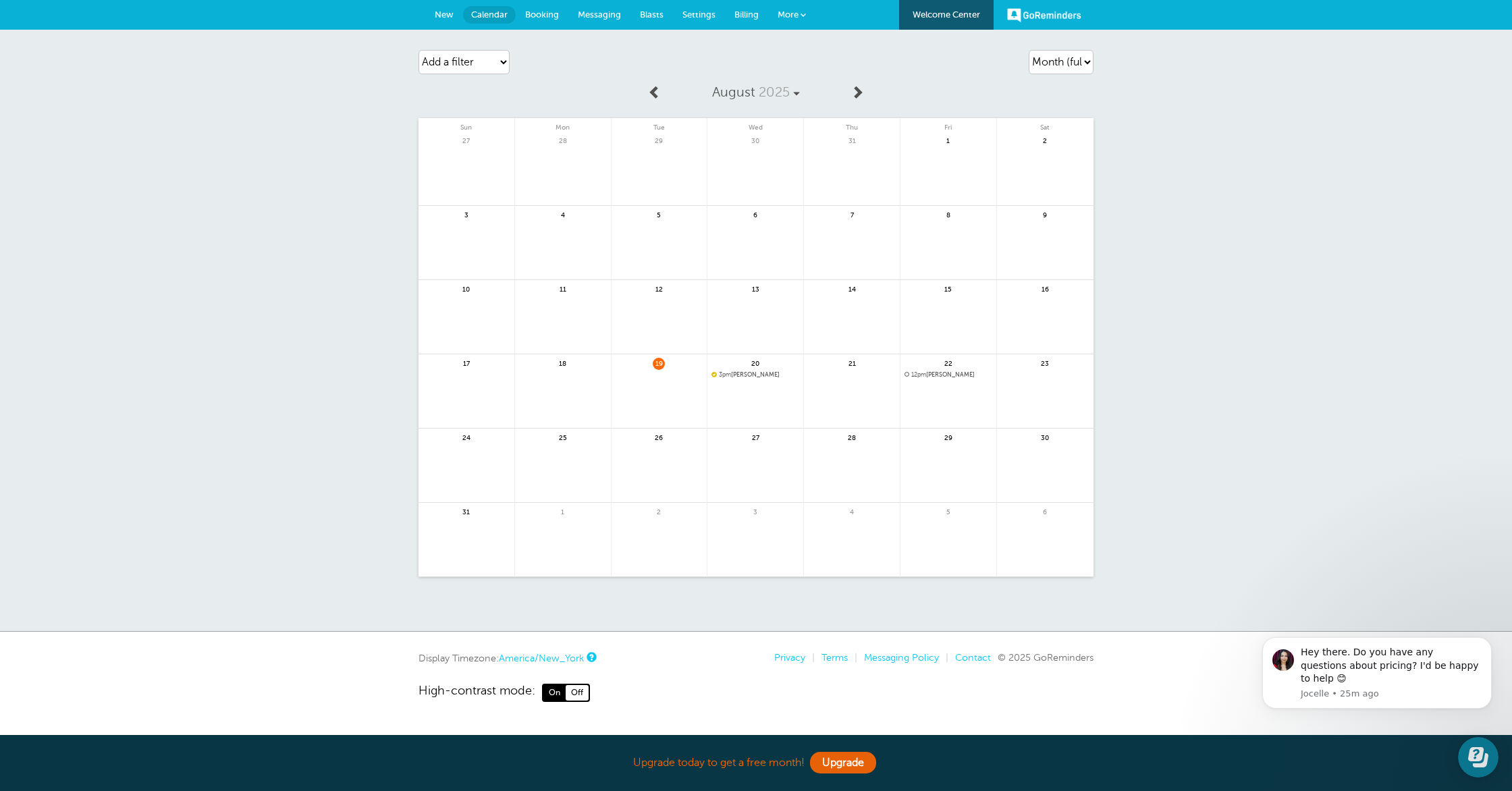
click at [604, 12] on span "Messaging" at bounding box center [599, 14] width 43 height 10
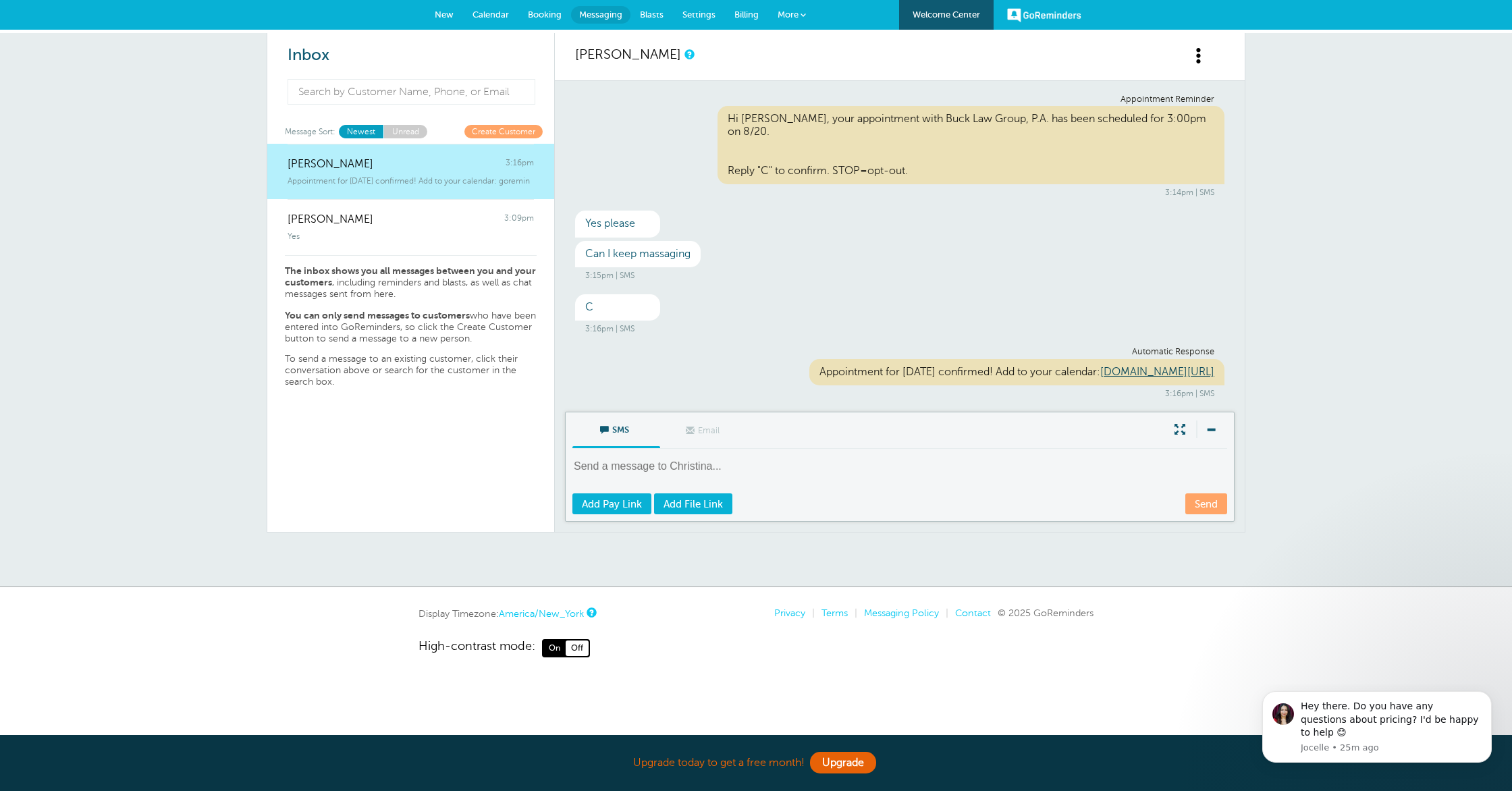
click at [770, 475] on textarea at bounding box center [901, 475] width 658 height 33
click at [483, 16] on span "Calendar" at bounding box center [491, 14] width 37 height 10
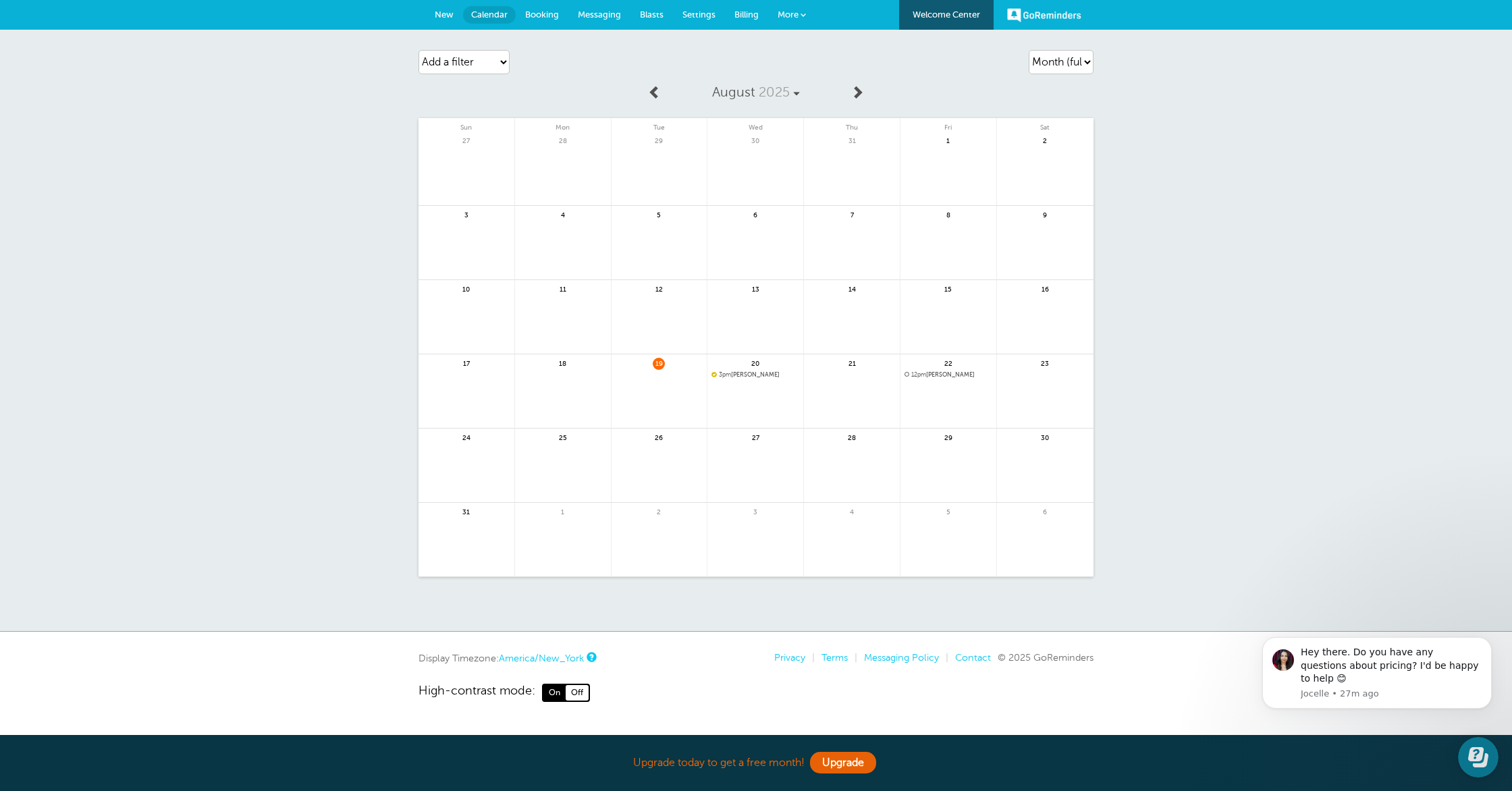
click at [443, 12] on span "New" at bounding box center [444, 14] width 19 height 10
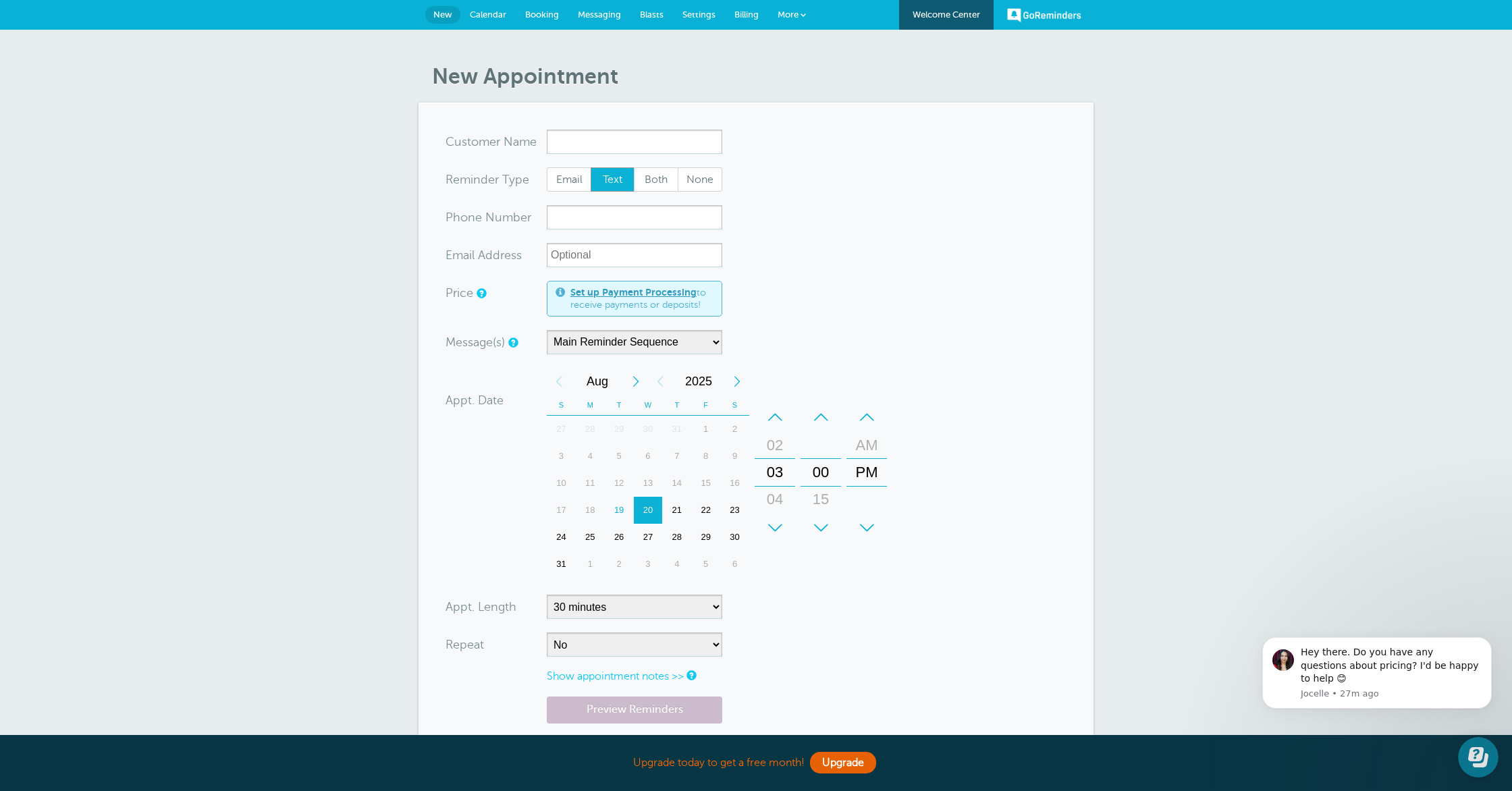
scroll to position [238, 0]
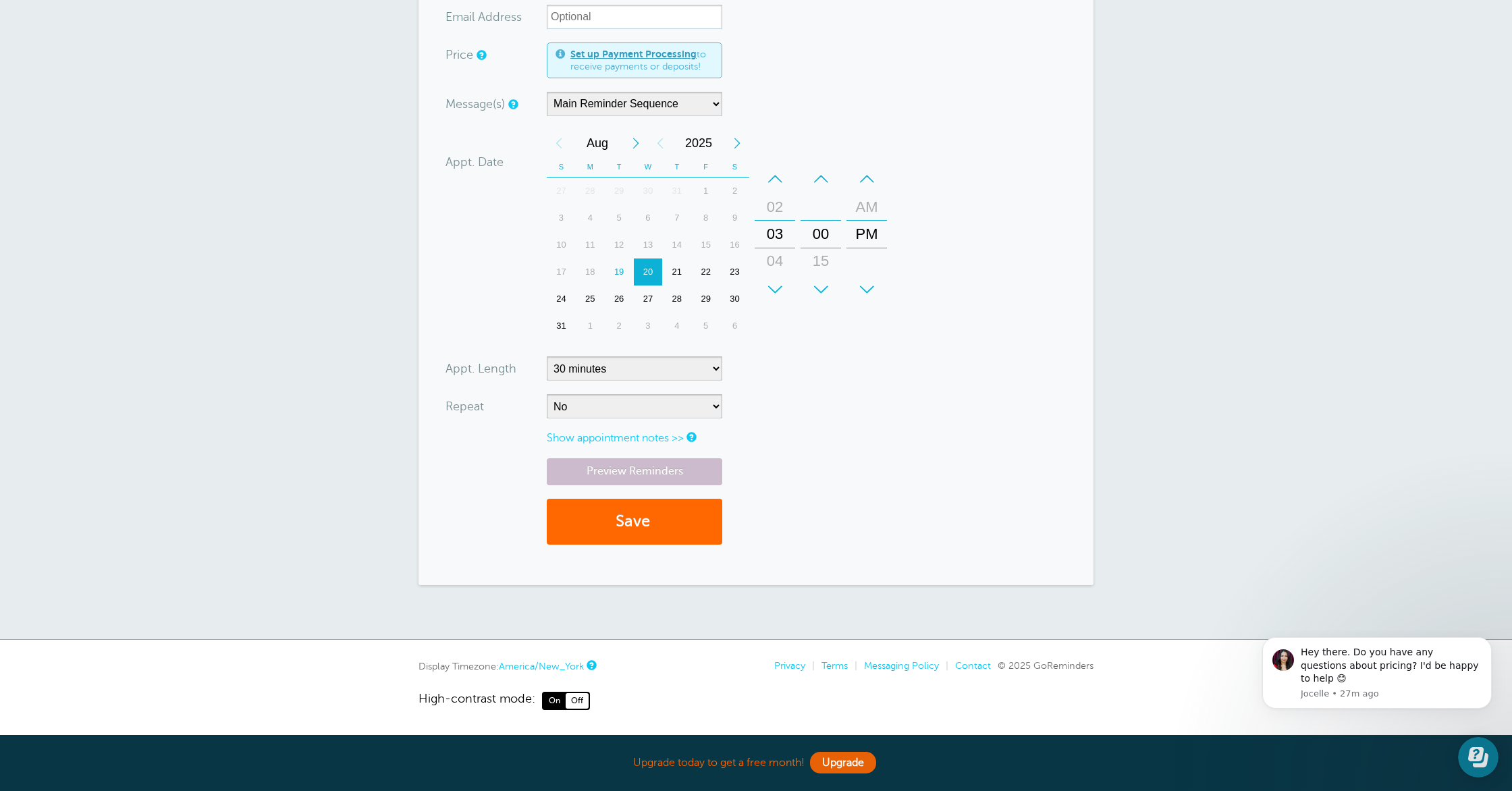
click at [597, 443] on link "Show appointment notes >>" at bounding box center [615, 438] width 137 height 12
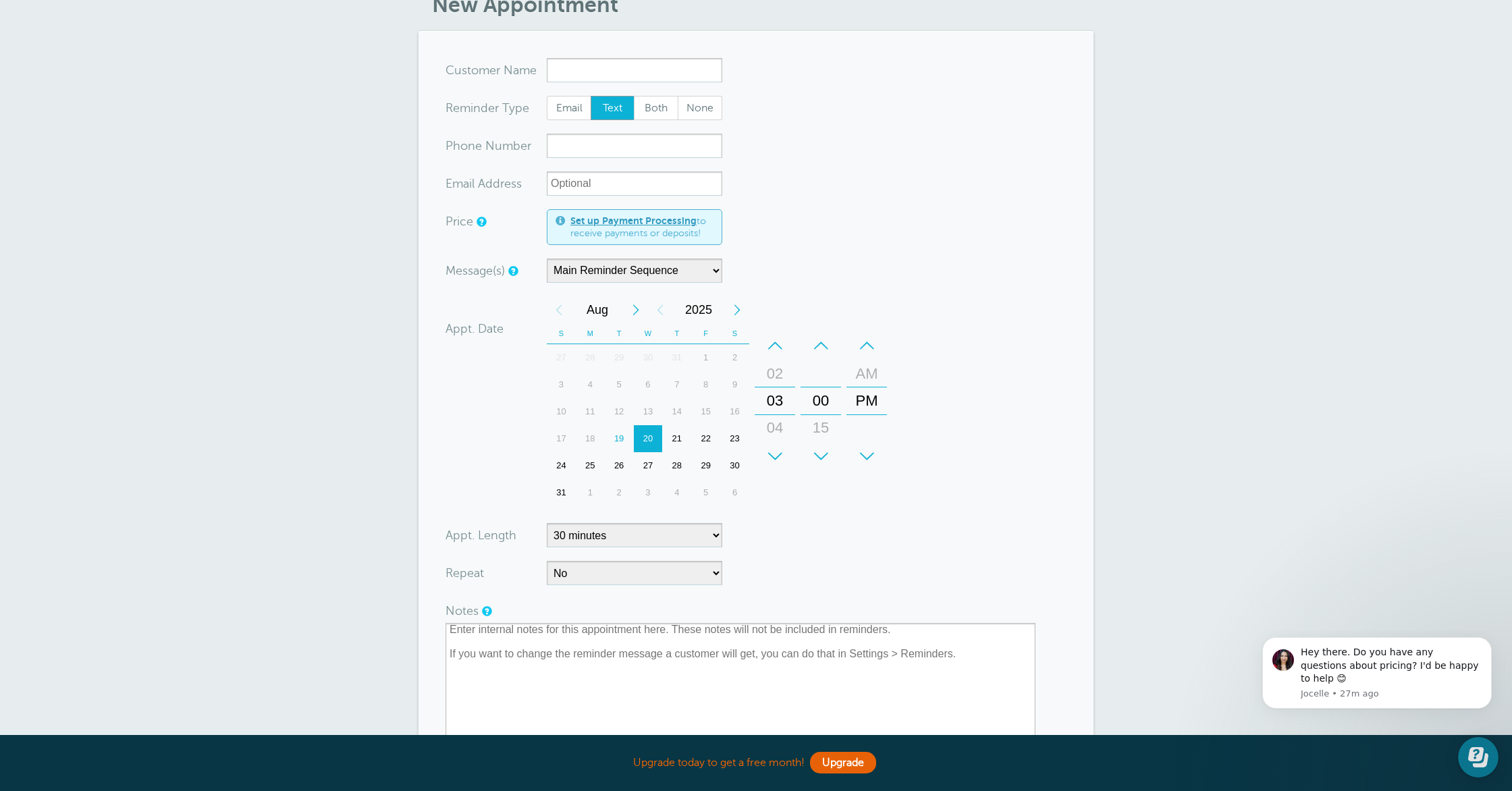
scroll to position [0, 0]
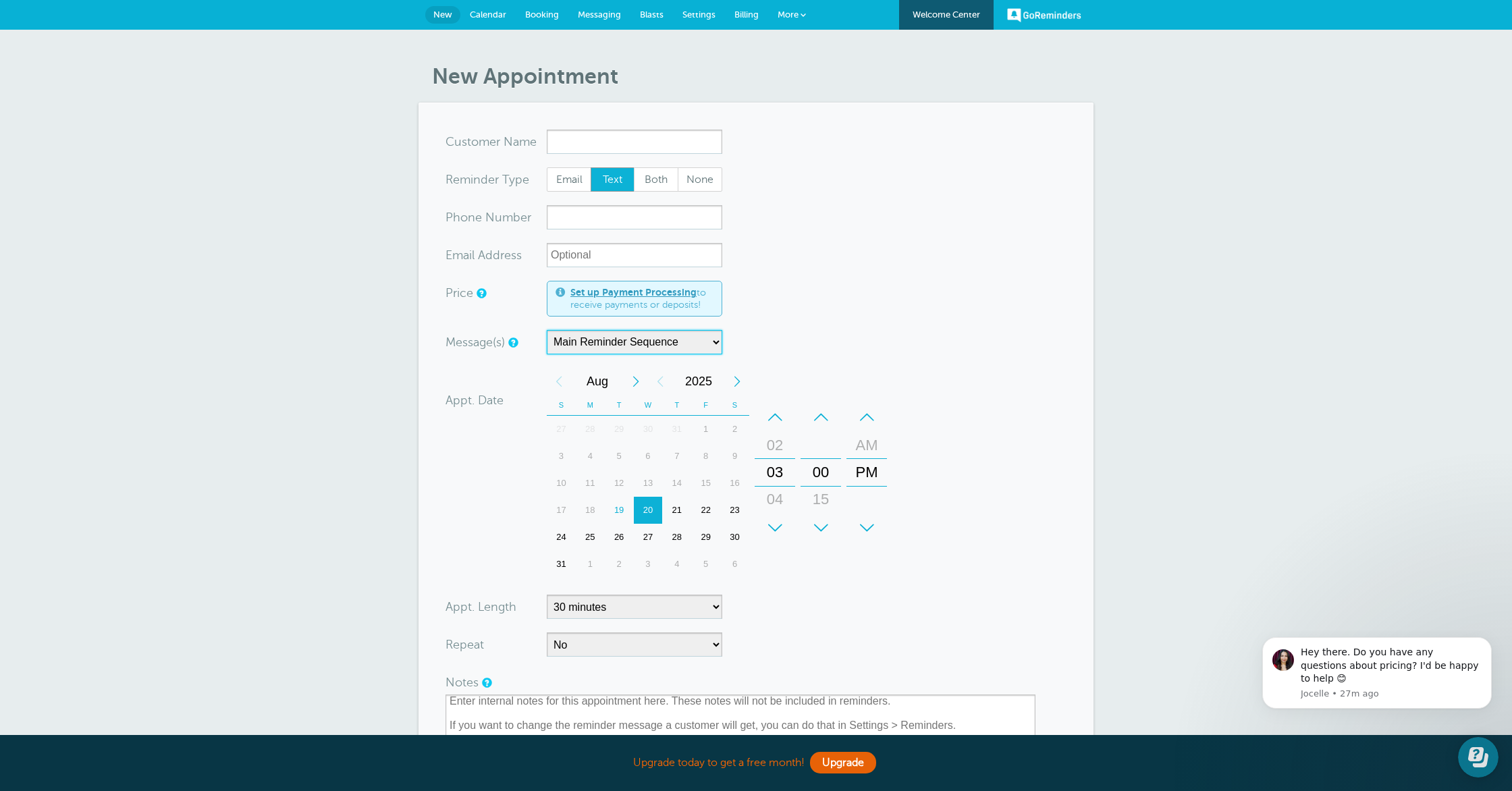
click at [689, 343] on select "Main Reminder Sequence" at bounding box center [634, 342] width 176 height 24
click at [546, 330] on select "Main Reminder Sequence" at bounding box center [634, 342] width 176 height 24
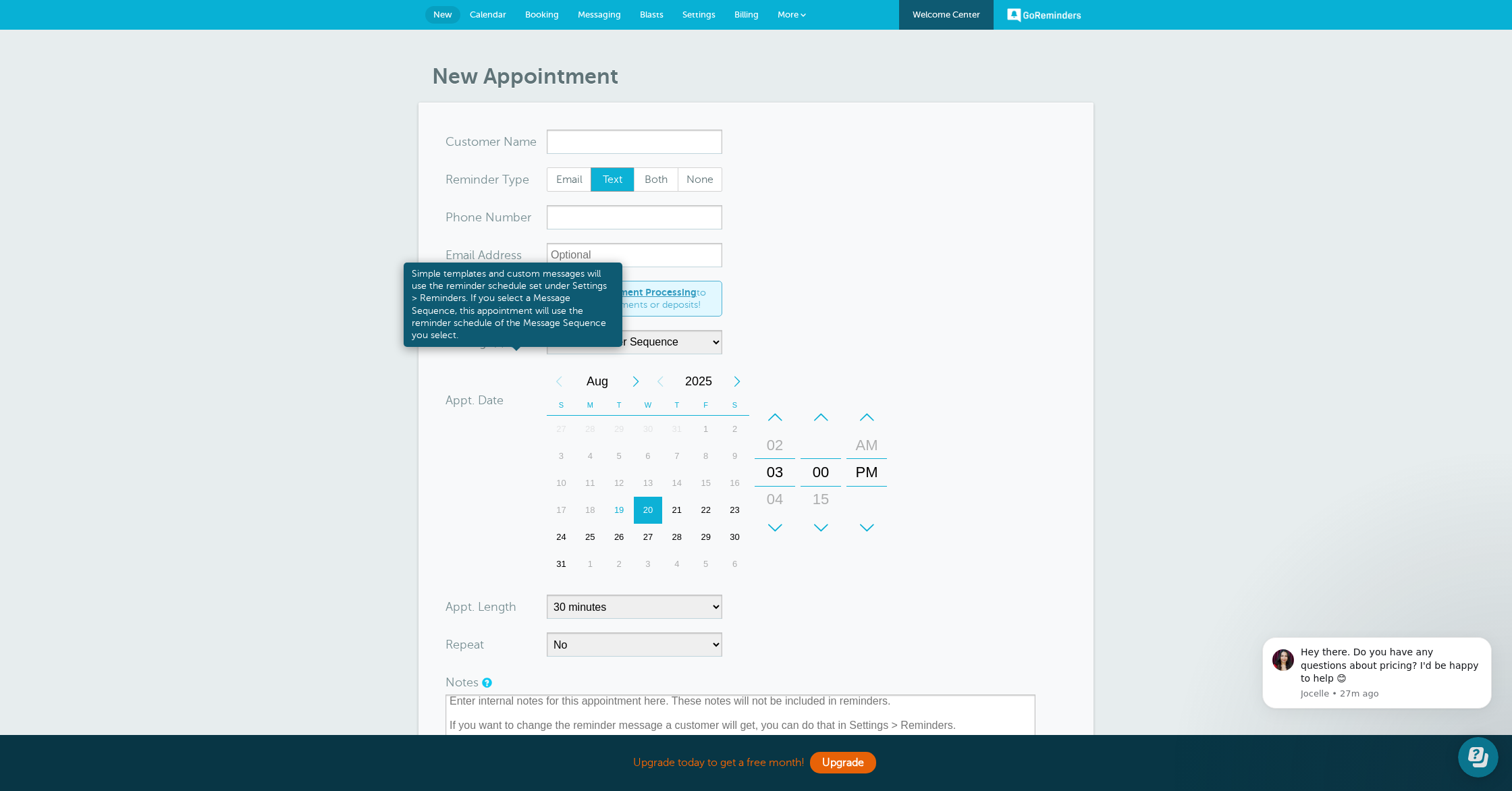
click at [512, 343] on link at bounding box center [512, 343] width 8 height 8
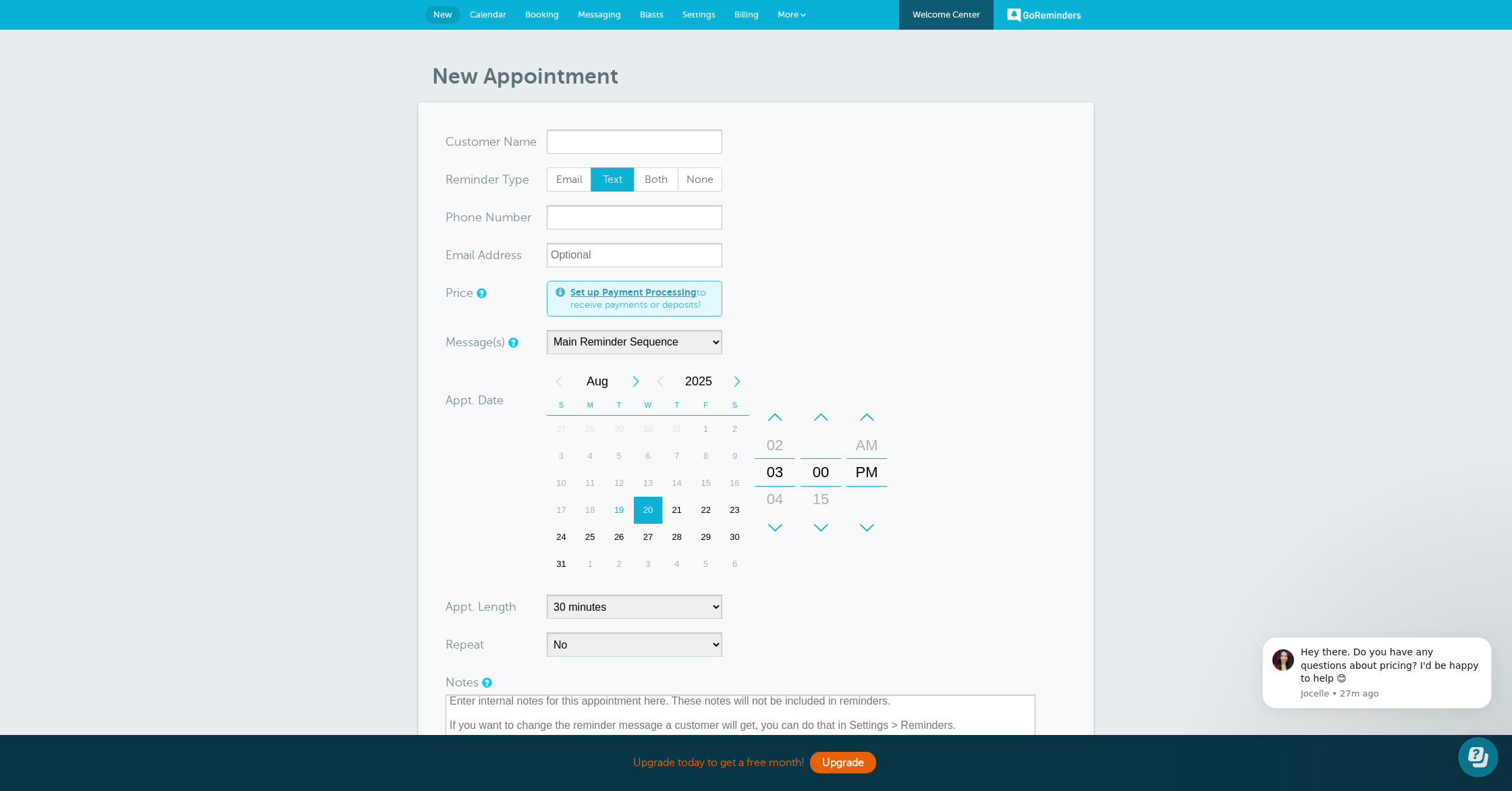
click at [899, 348] on form "You are creating a new customer. To use an existing customer select one from th…" at bounding box center [756, 536] width 621 height 814
click at [863, 331] on div "Message(s) Main Reminder Sequence Custom Message Start with First Reminder Seco…" at bounding box center [665, 342] width 438 height 24
click at [622, 14] on link "Messaging" at bounding box center [599, 15] width 62 height 30
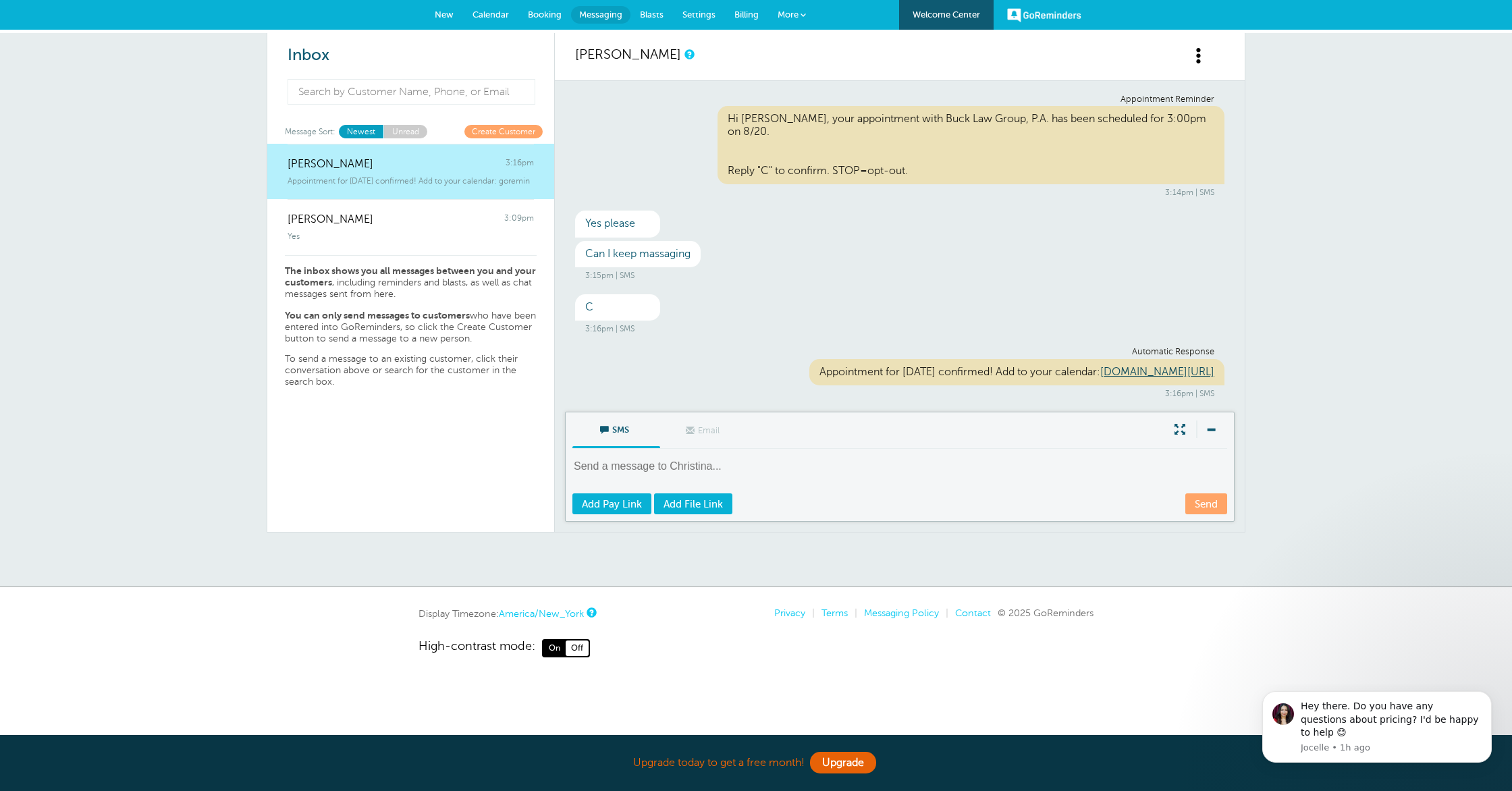
click at [795, 13] on span "More" at bounding box center [788, 14] width 21 height 10
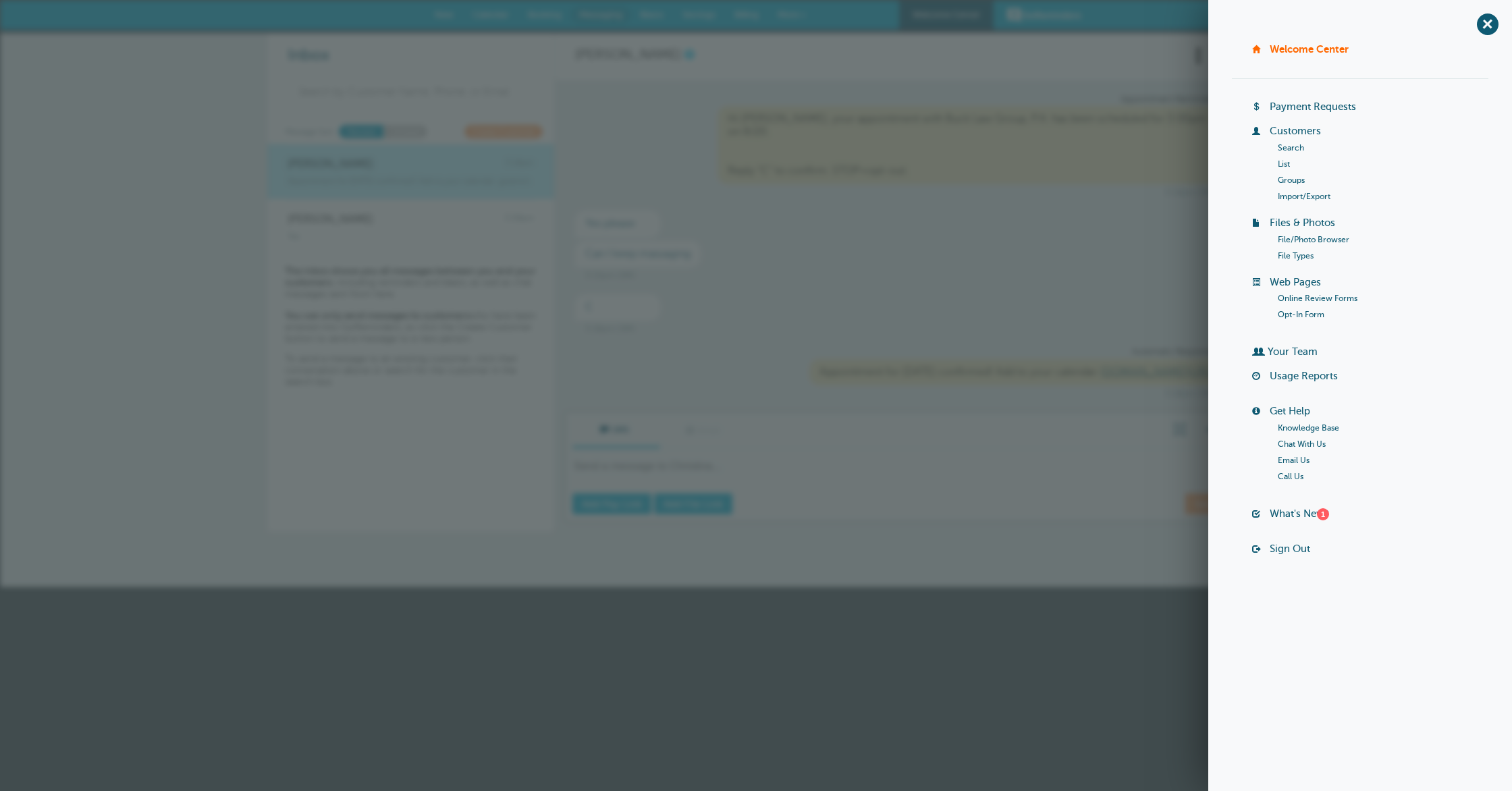
click at [1300, 312] on link "Opt-In Form" at bounding box center [1301, 314] width 47 height 9
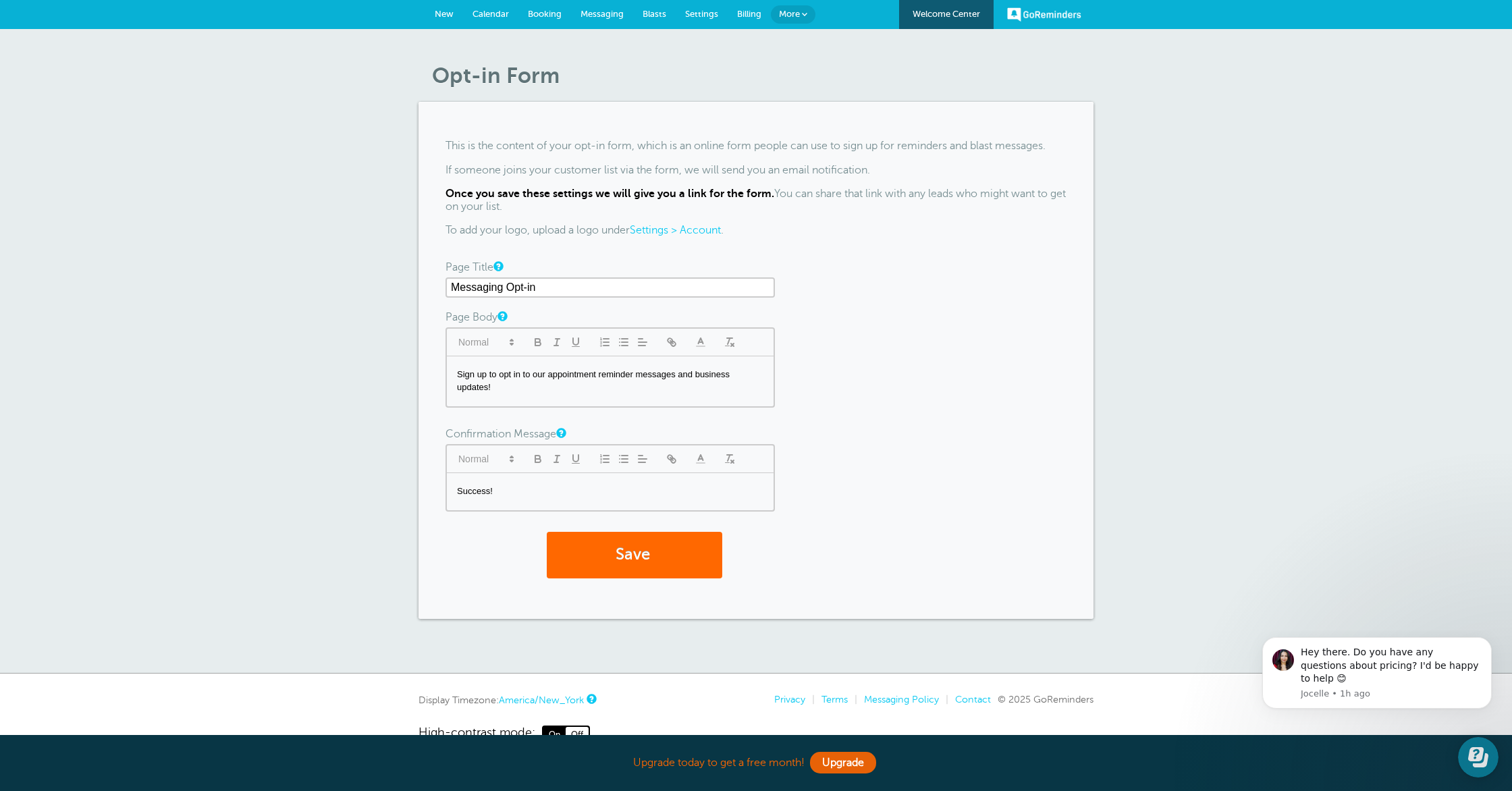
scroll to position [8, 0]
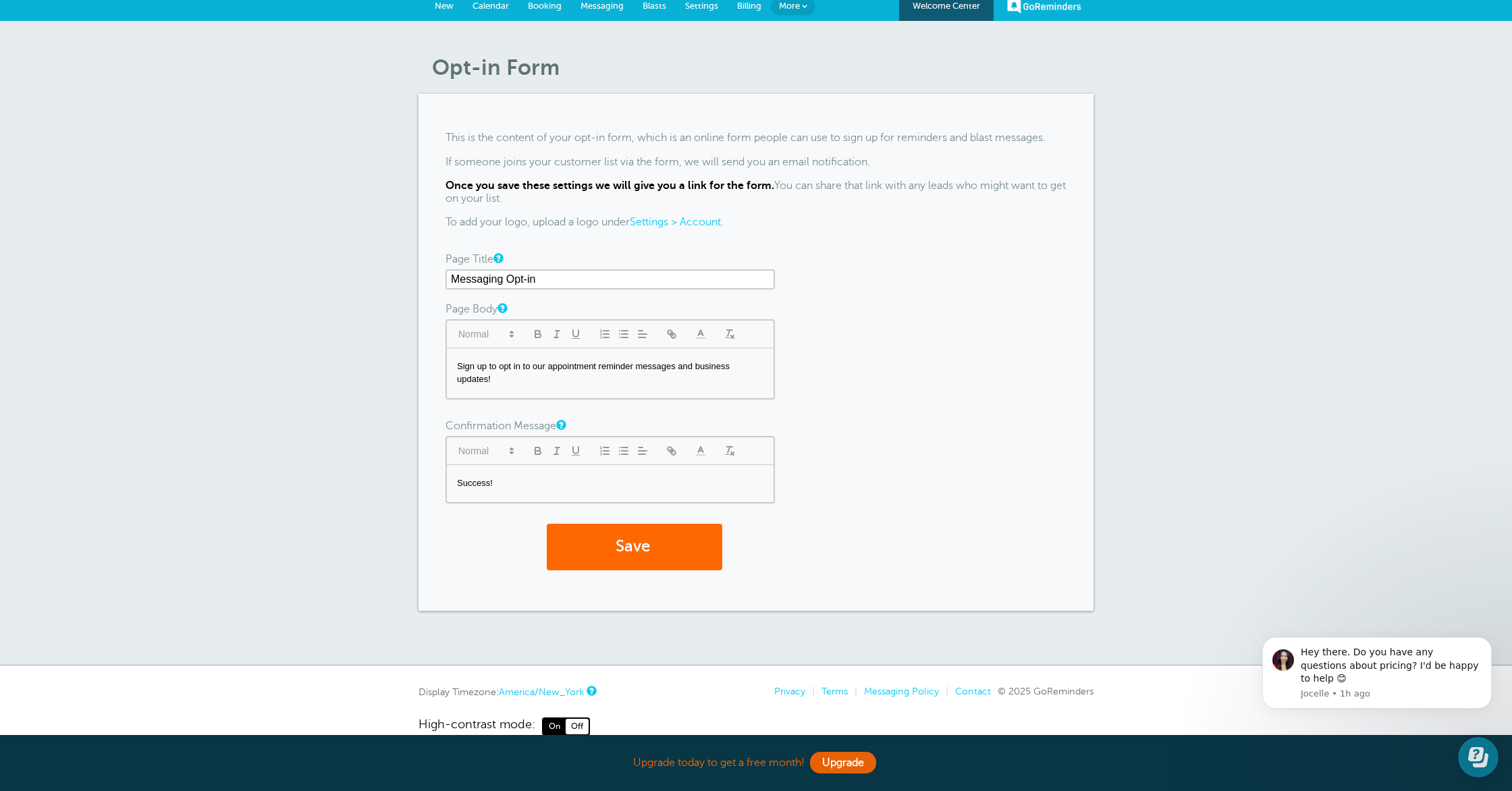
click at [596, 4] on span "Messaging" at bounding box center [601, 6] width 43 height 10
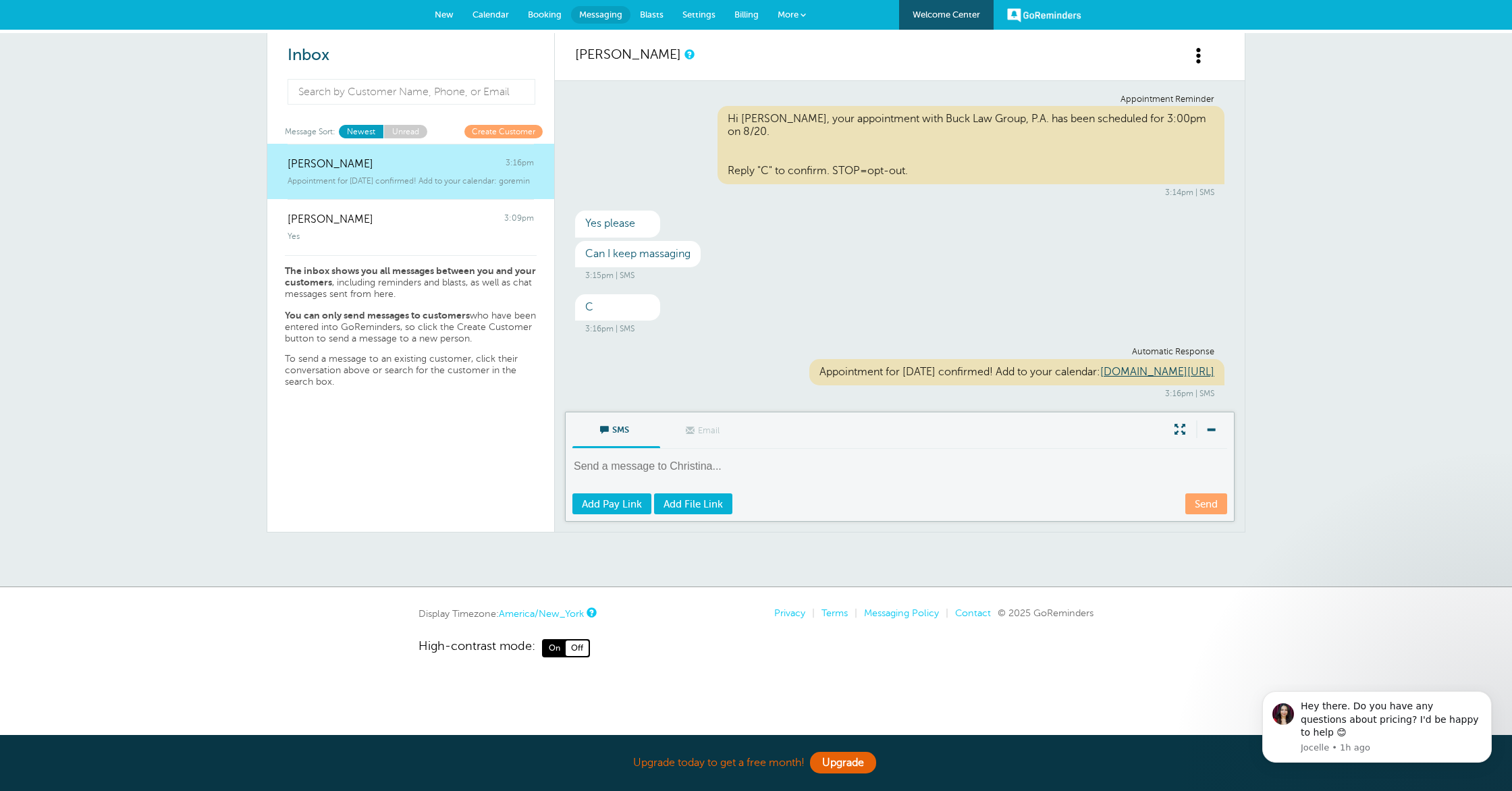
click at [947, 26] on link "Welcome Center" at bounding box center [946, 15] width 94 height 30
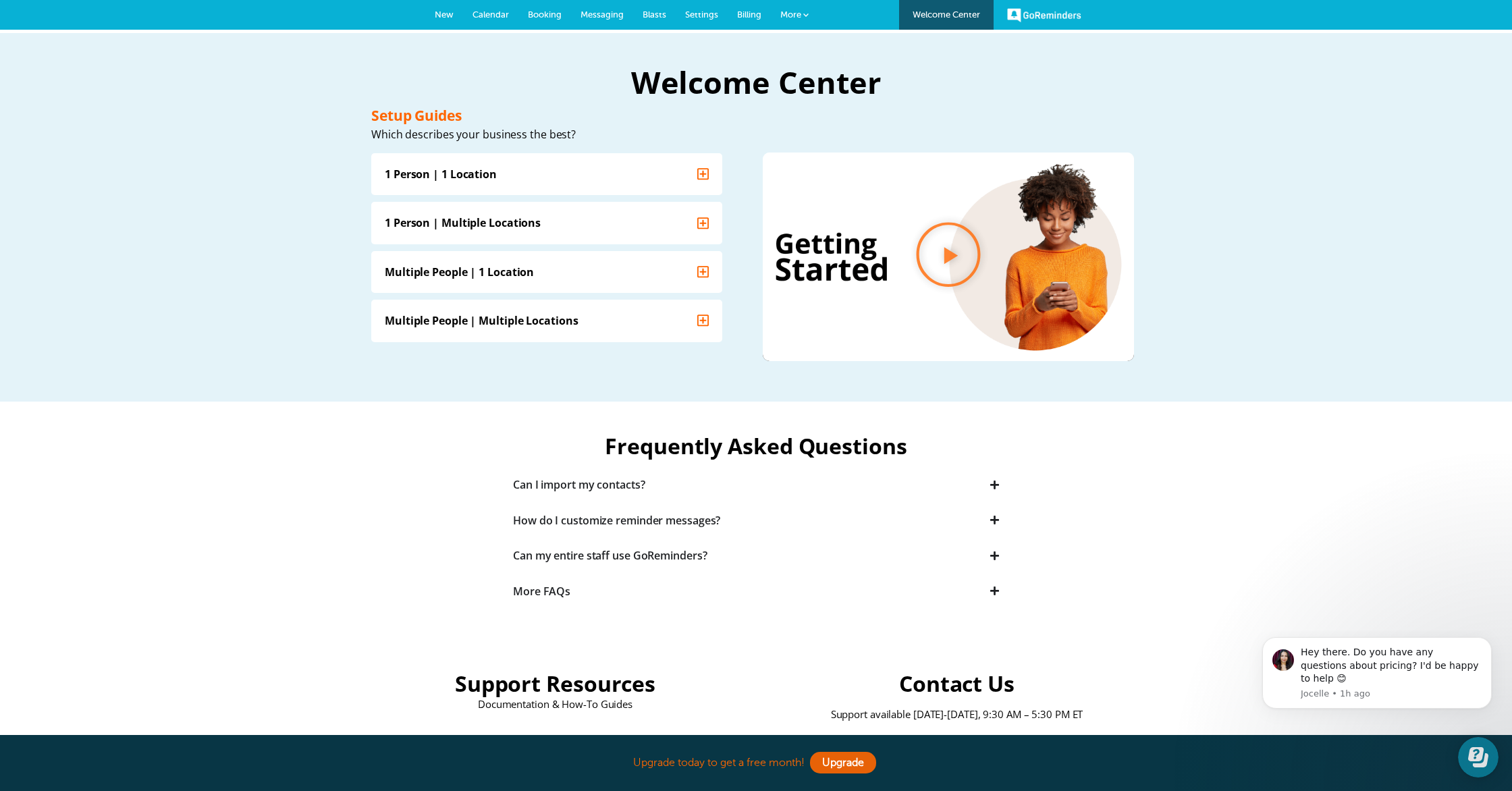
scroll to position [2, 0]
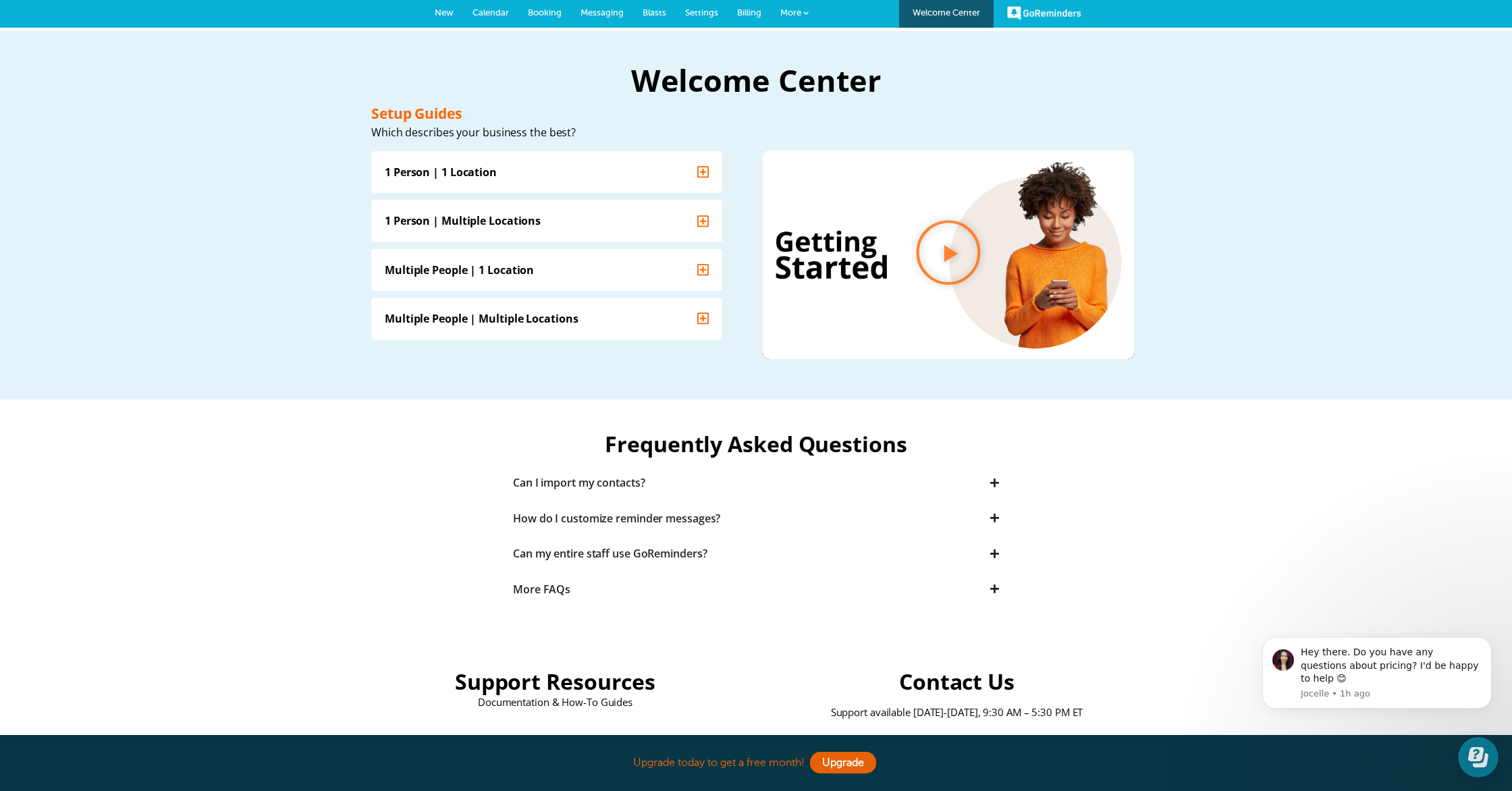
click at [1035, 18] on link "GoReminders" at bounding box center [1043, 13] width 74 height 30
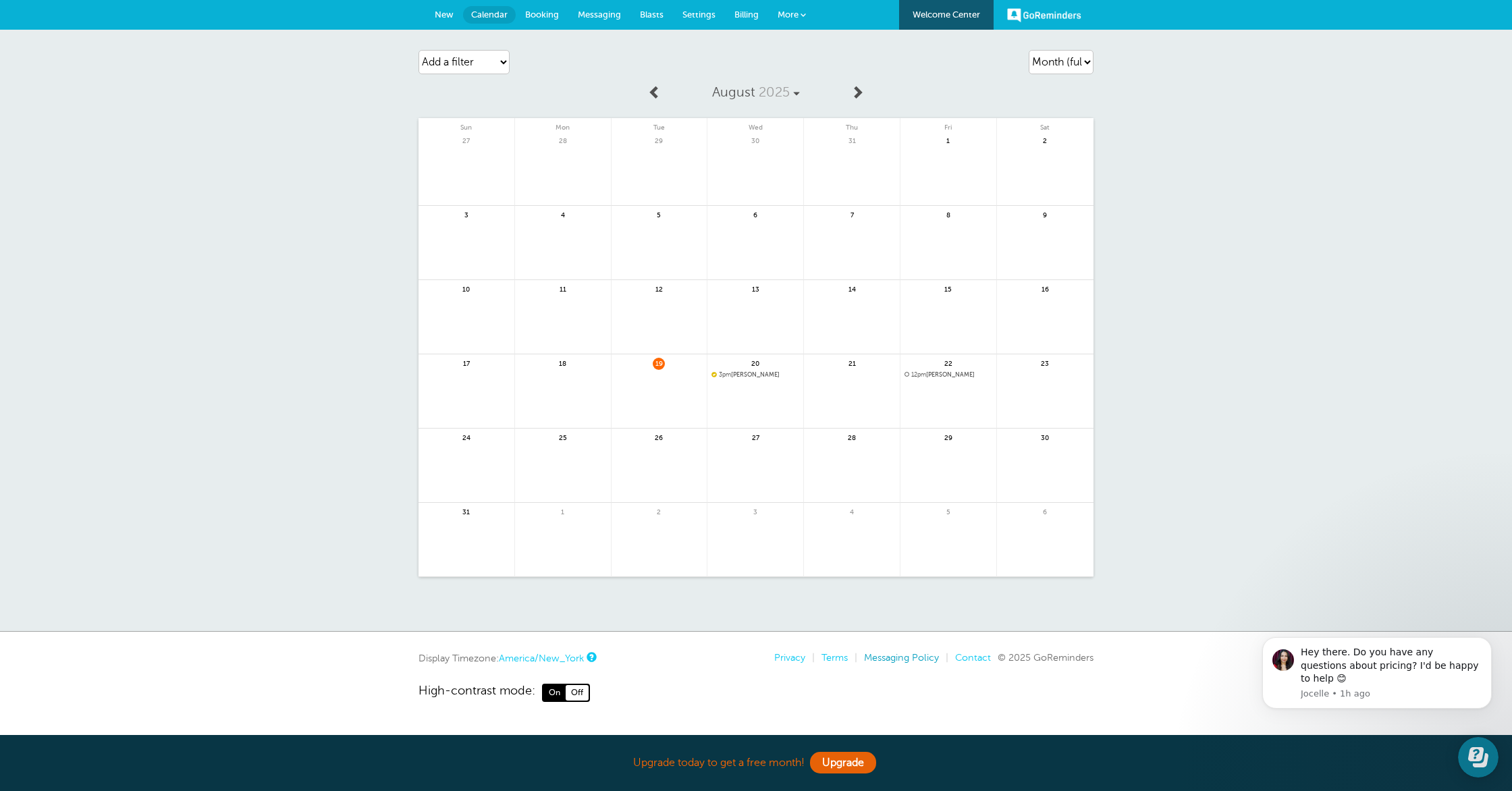
click at [875, 658] on link "Messaging Policy" at bounding box center [901, 657] width 75 height 11
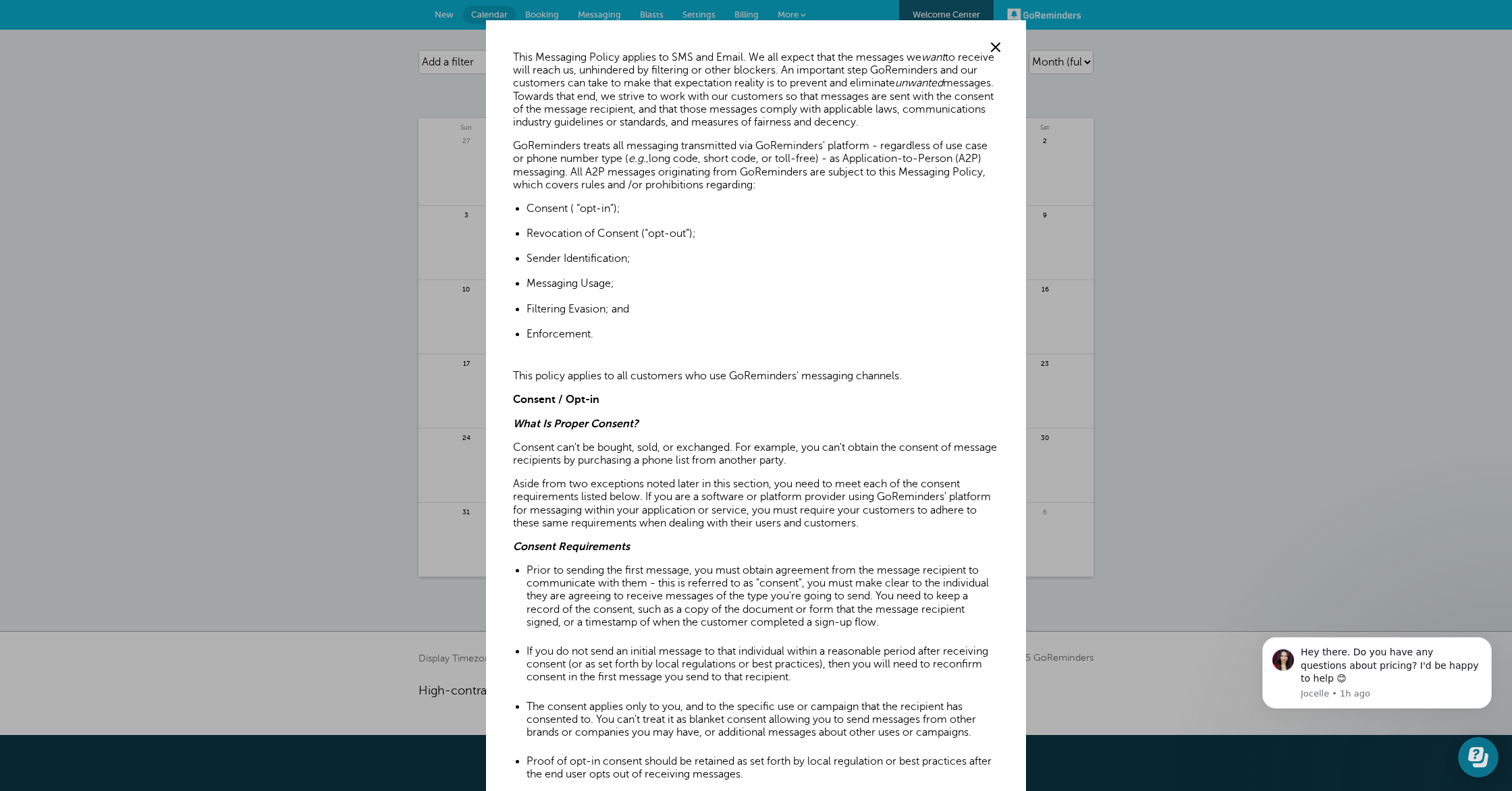
drag, startPoint x: 992, startPoint y: 51, endPoint x: 797, endPoint y: 43, distance: 195.2
click at [992, 51] on span at bounding box center [995, 47] width 20 height 20
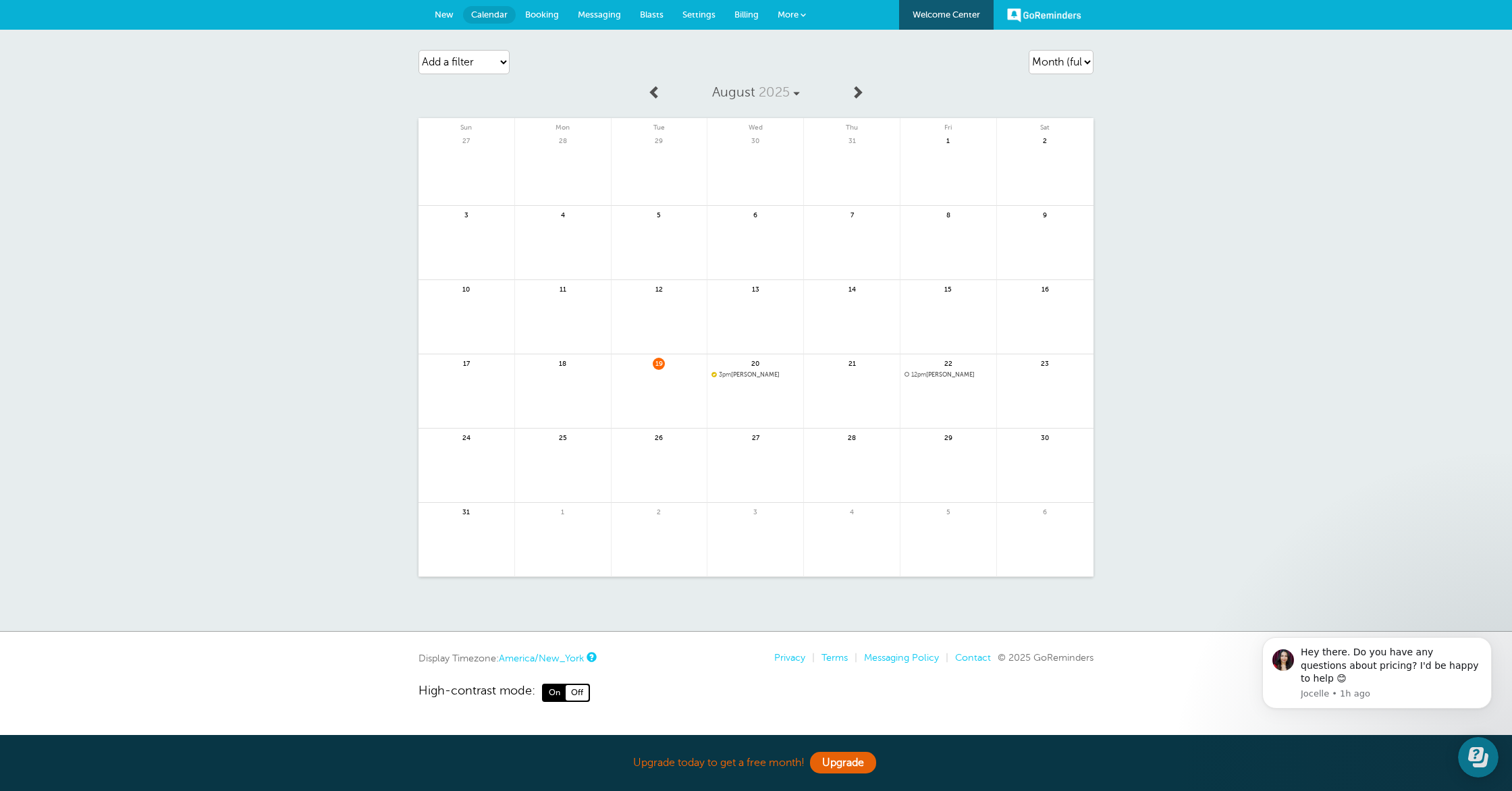
click at [608, 19] on span "Messaging" at bounding box center [599, 14] width 43 height 10
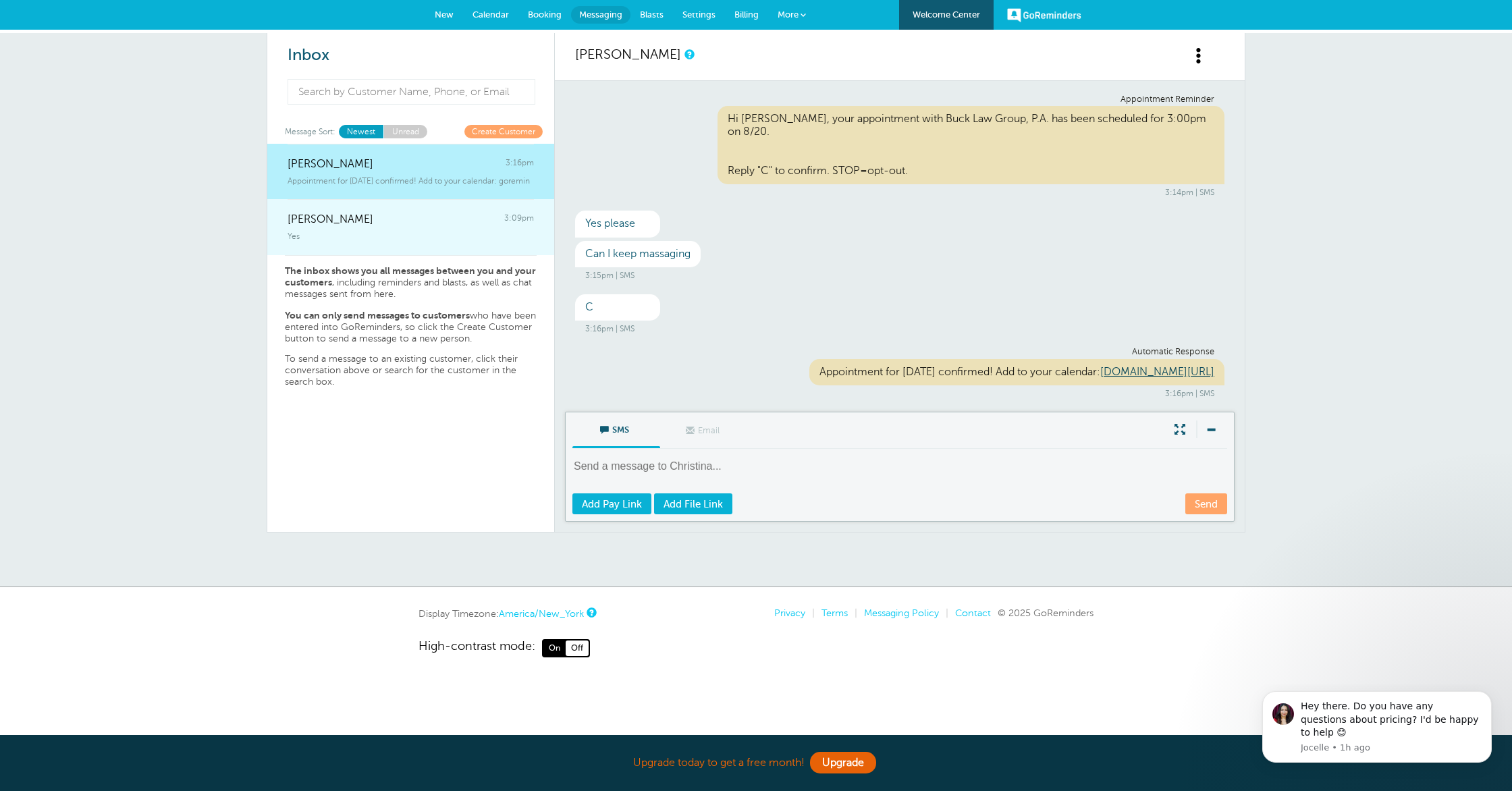
click at [363, 228] on div "Yes" at bounding box center [410, 233] width 246 height 15
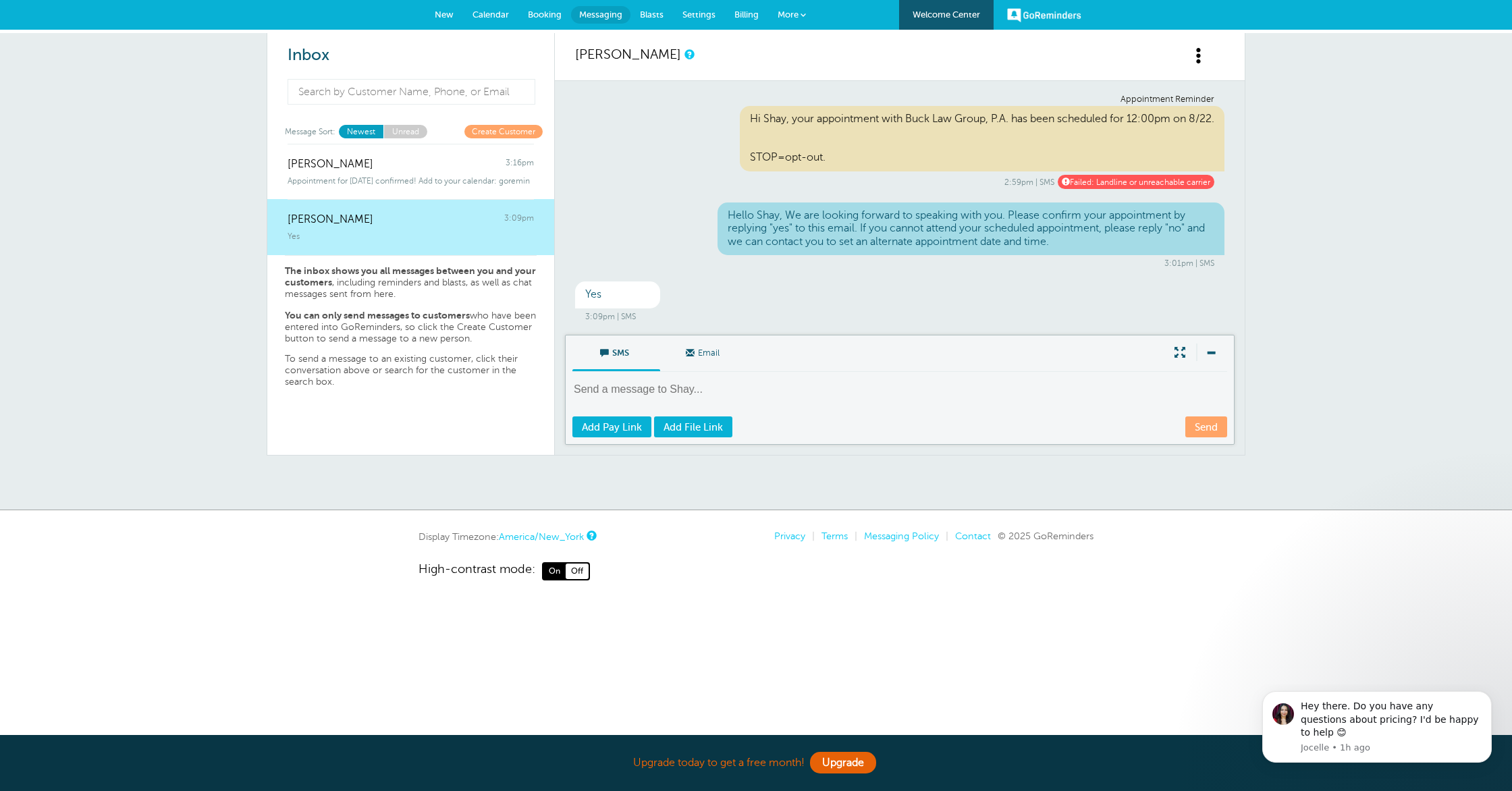
click at [448, 13] on span "New" at bounding box center [444, 14] width 19 height 10
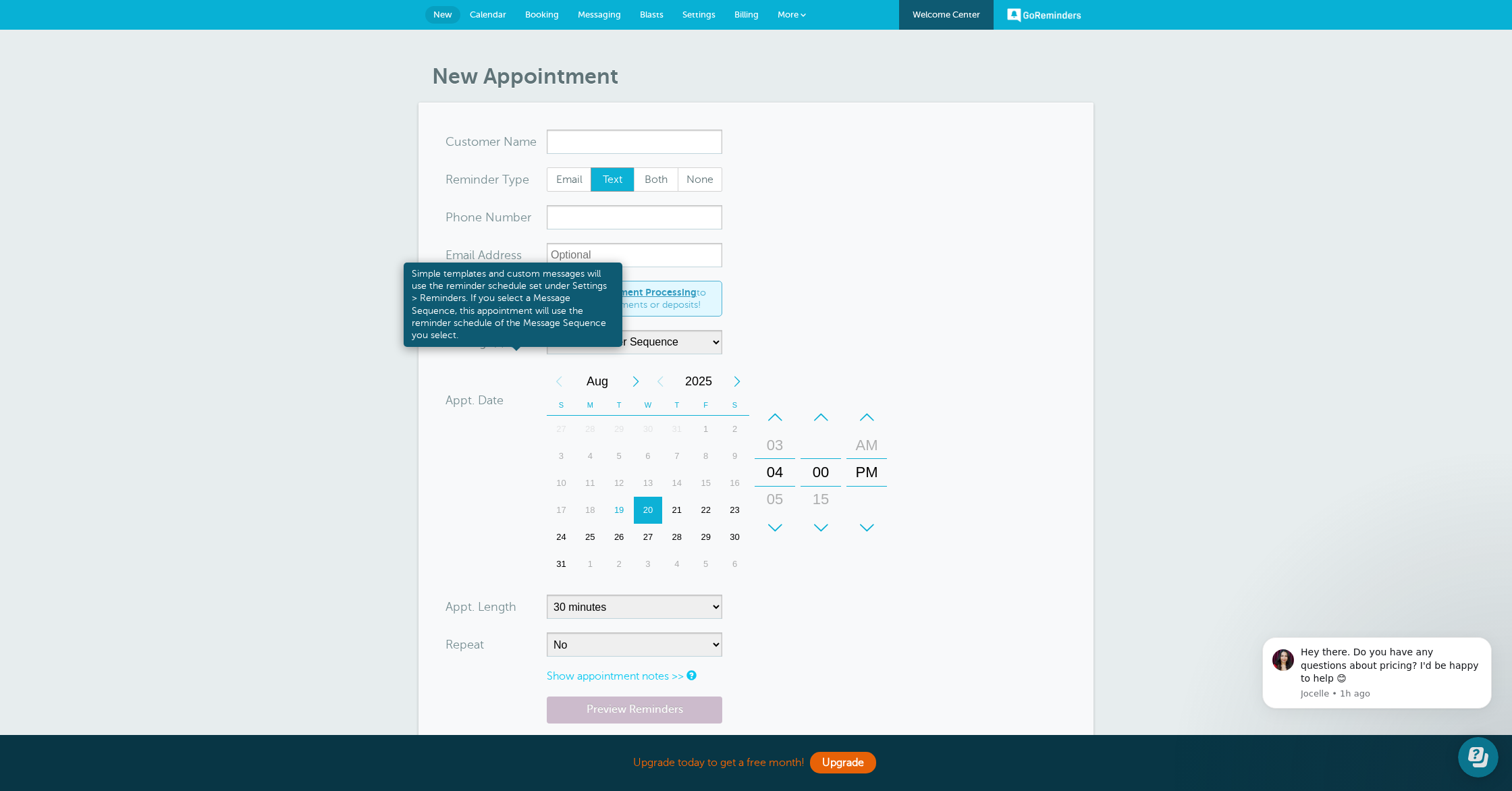
click at [515, 339] on link at bounding box center [512, 343] width 8 height 8
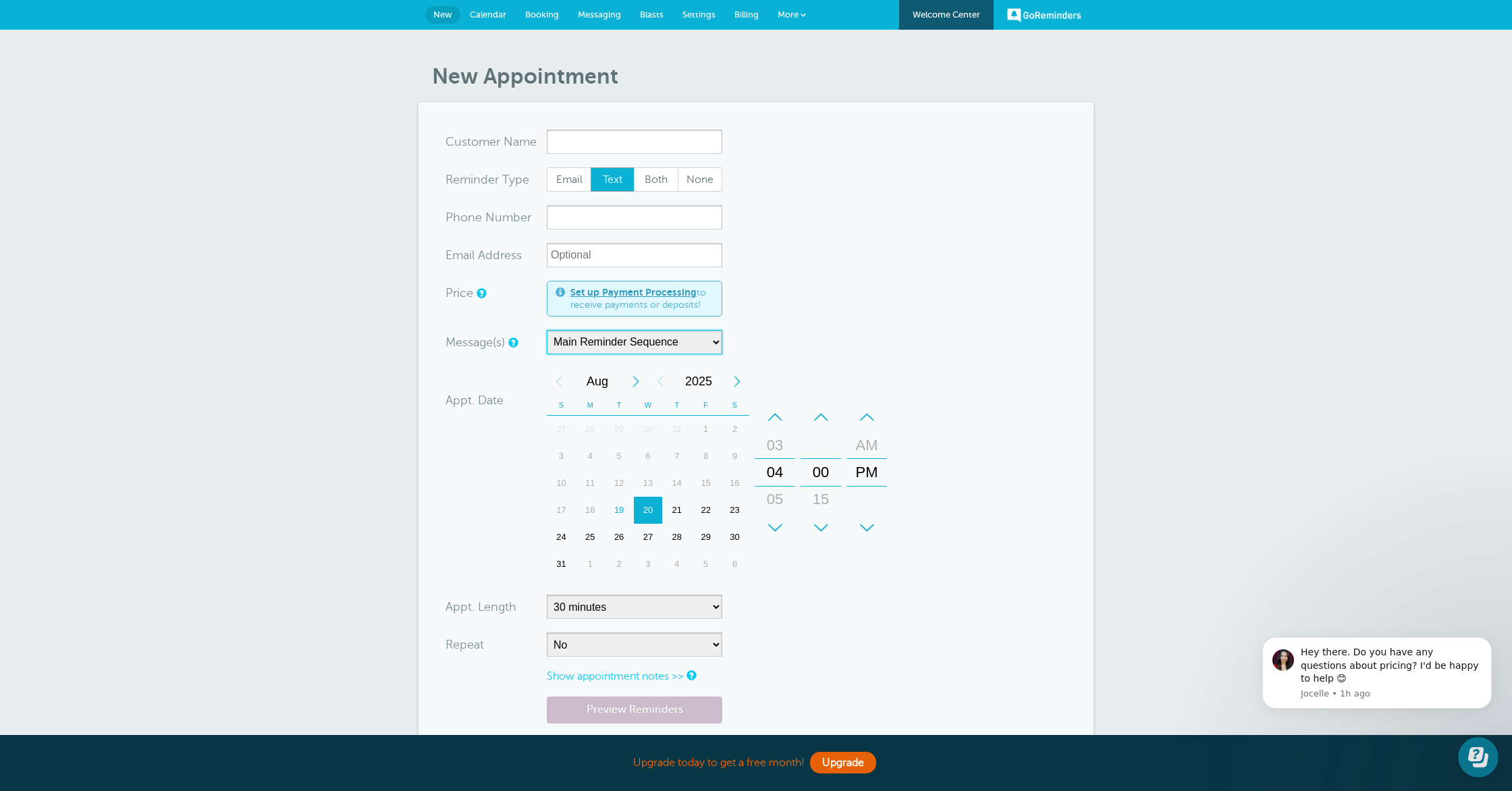
click at [610, 346] on select "Main Reminder Sequence" at bounding box center [634, 342] width 176 height 24
click at [546, 330] on select "Main Reminder Sequence" at bounding box center [634, 342] width 176 height 24
click at [610, 346] on select "Main Reminder Sequence" at bounding box center [634, 342] width 176 height 24
click at [487, 490] on div "Appt. Date 08/20/2025 16:00 Calendar Time + – Month January February March Apri…" at bounding box center [669, 474] width 447 height 214
drag, startPoint x: 488, startPoint y: 9, endPoint x: 544, endPoint y: 42, distance: 65.0
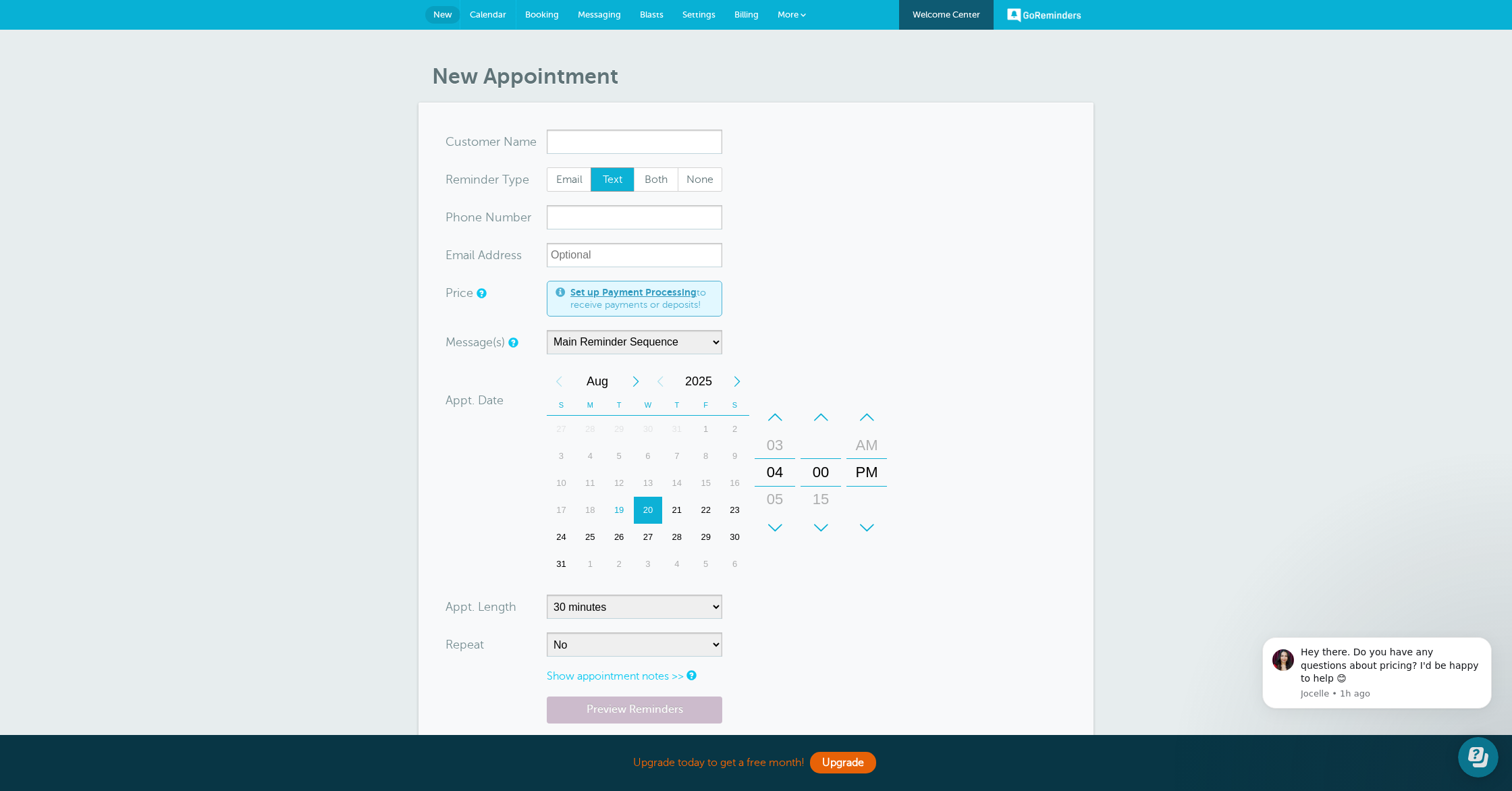
click at [488, 9] on span "Calendar" at bounding box center [488, 14] width 37 height 10
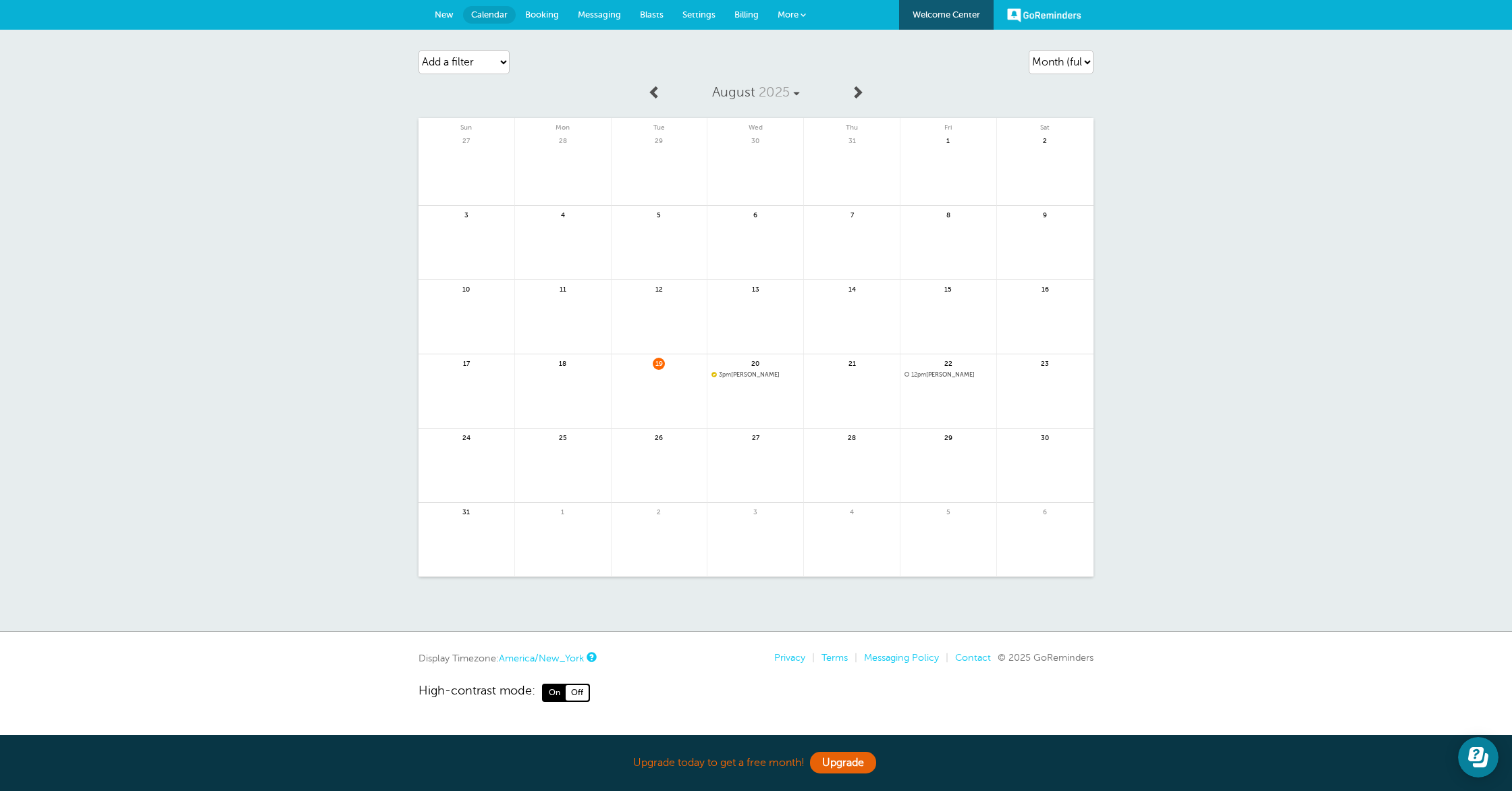
click at [748, 372] on span "3pm [PERSON_NAME]" at bounding box center [755, 375] width 87 height 8
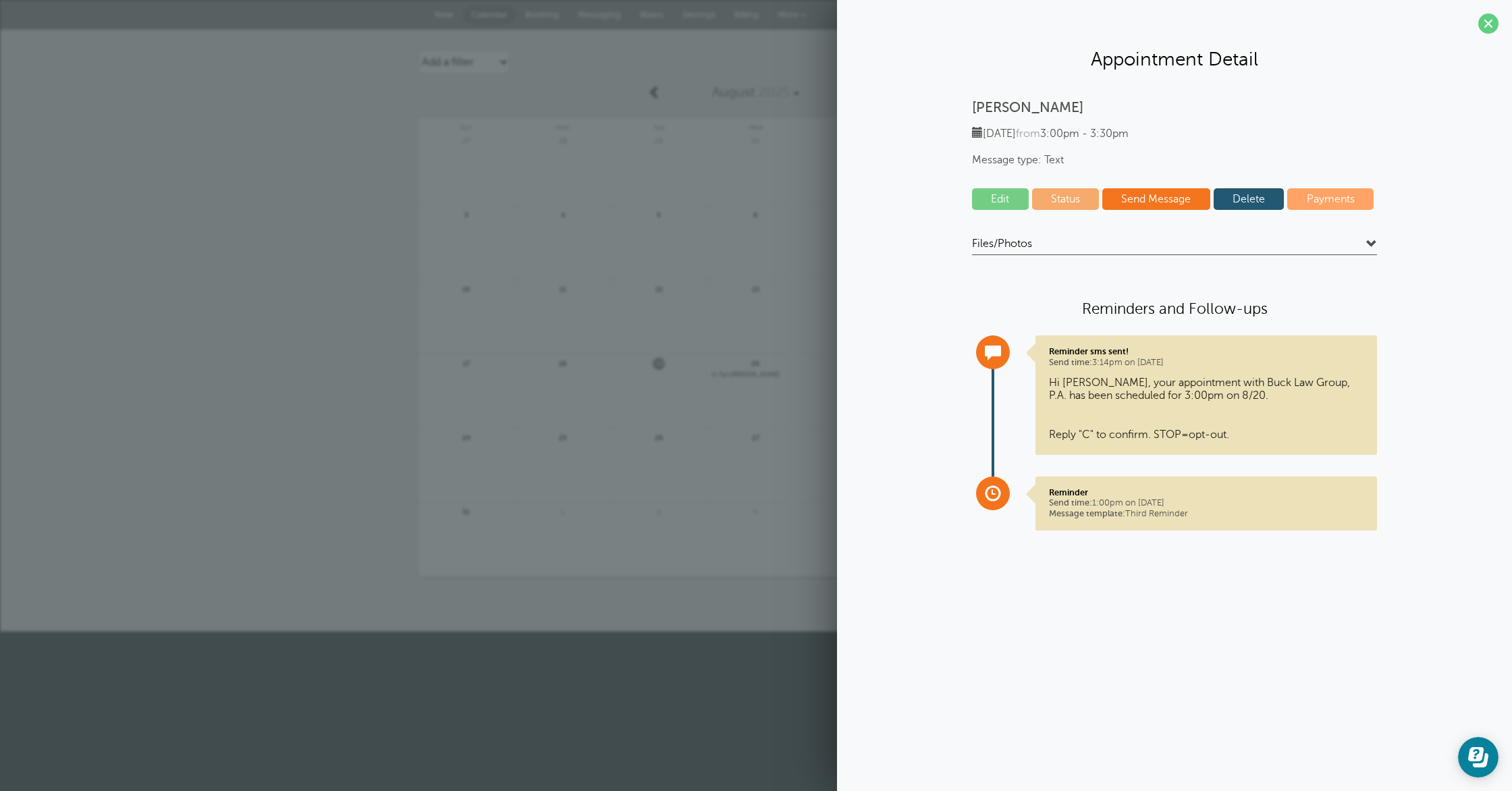
click at [1054, 200] on link "Status" at bounding box center [1066, 199] width 68 height 22
select select "confirmed"
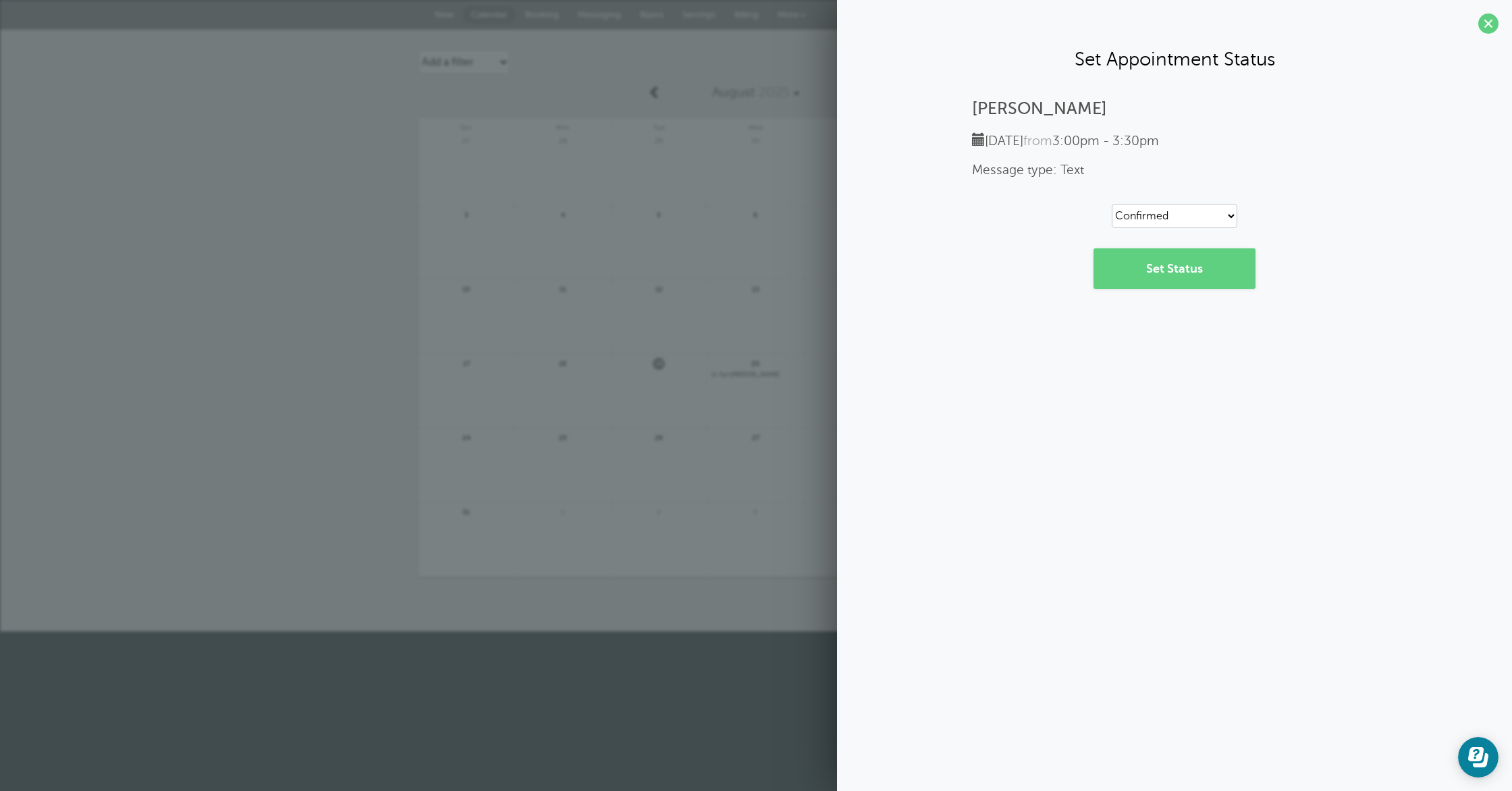
drag, startPoint x: 1477, startPoint y: 24, endPoint x: 1427, endPoint y: 71, distance: 68.6
click at [1477, 25] on section "Set Appointment Status [PERSON_NAME] [DATE] from 3:00pm - 3:30pm Message type: …" at bounding box center [1174, 159] width 675 height 319
click at [1482, 25] on span at bounding box center [1488, 23] width 20 height 20
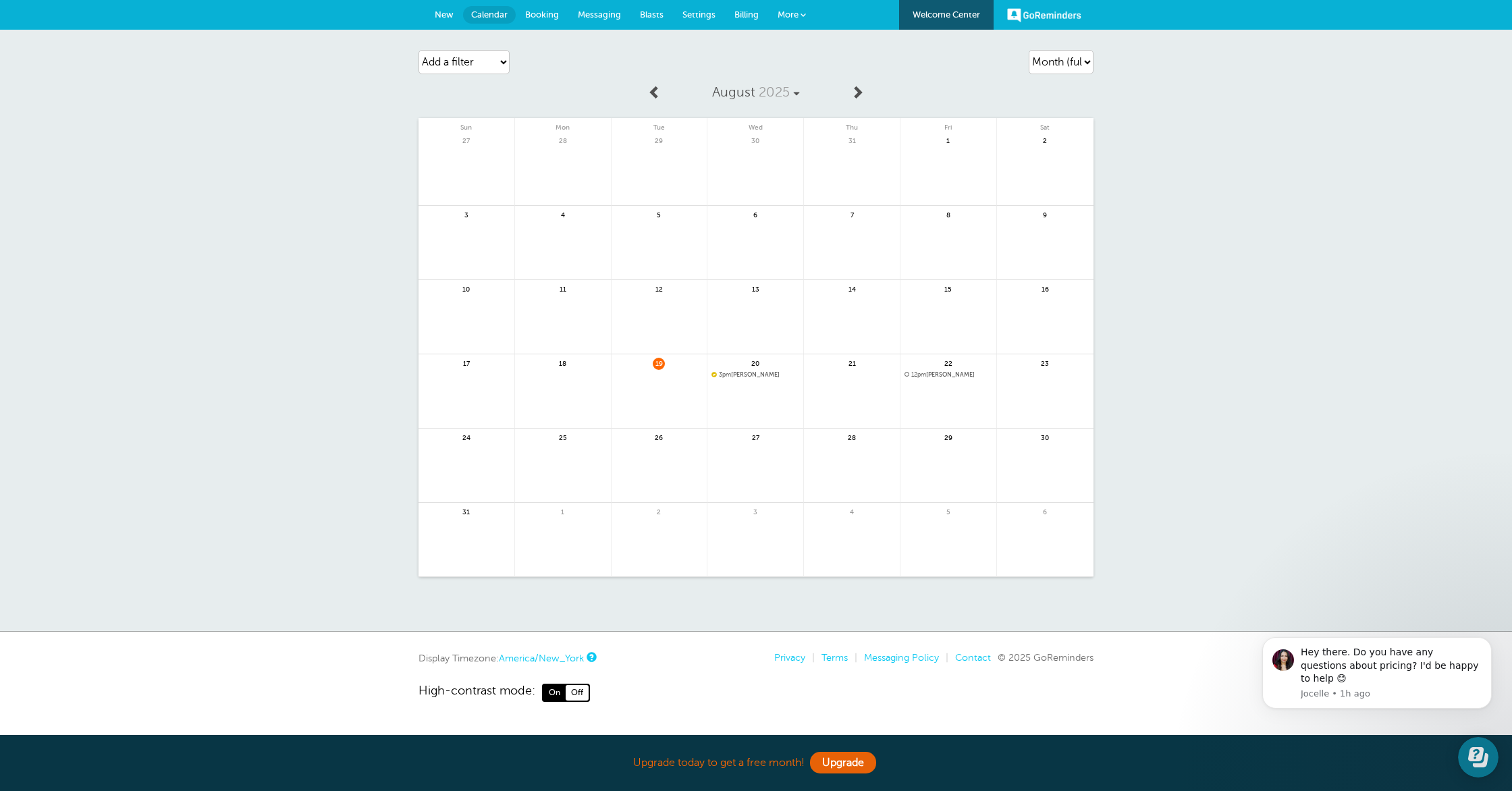
click at [937, 372] on span "12pm [PERSON_NAME]" at bounding box center [948, 375] width 87 height 8
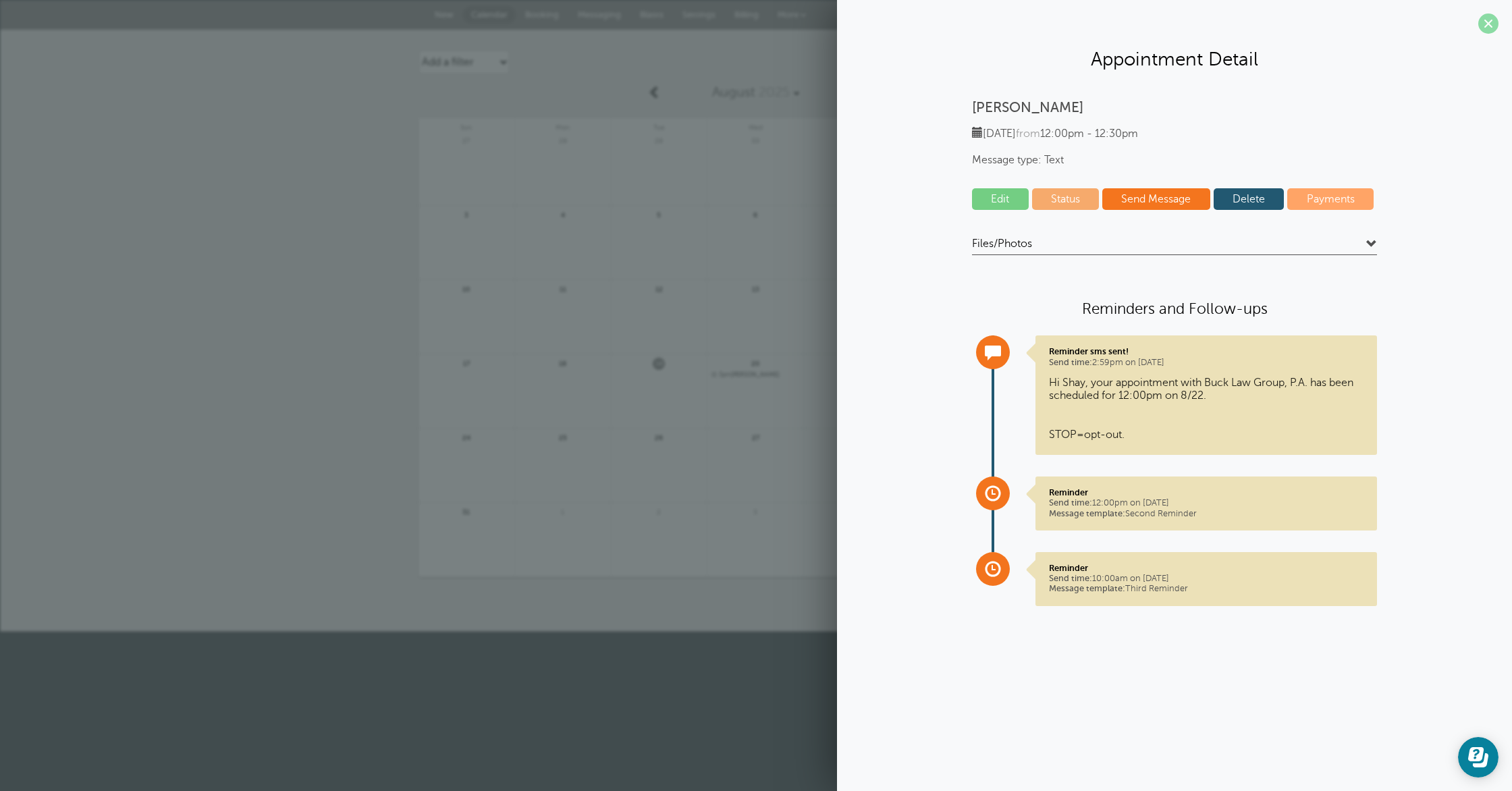
click at [1490, 25] on span at bounding box center [1488, 23] width 20 height 20
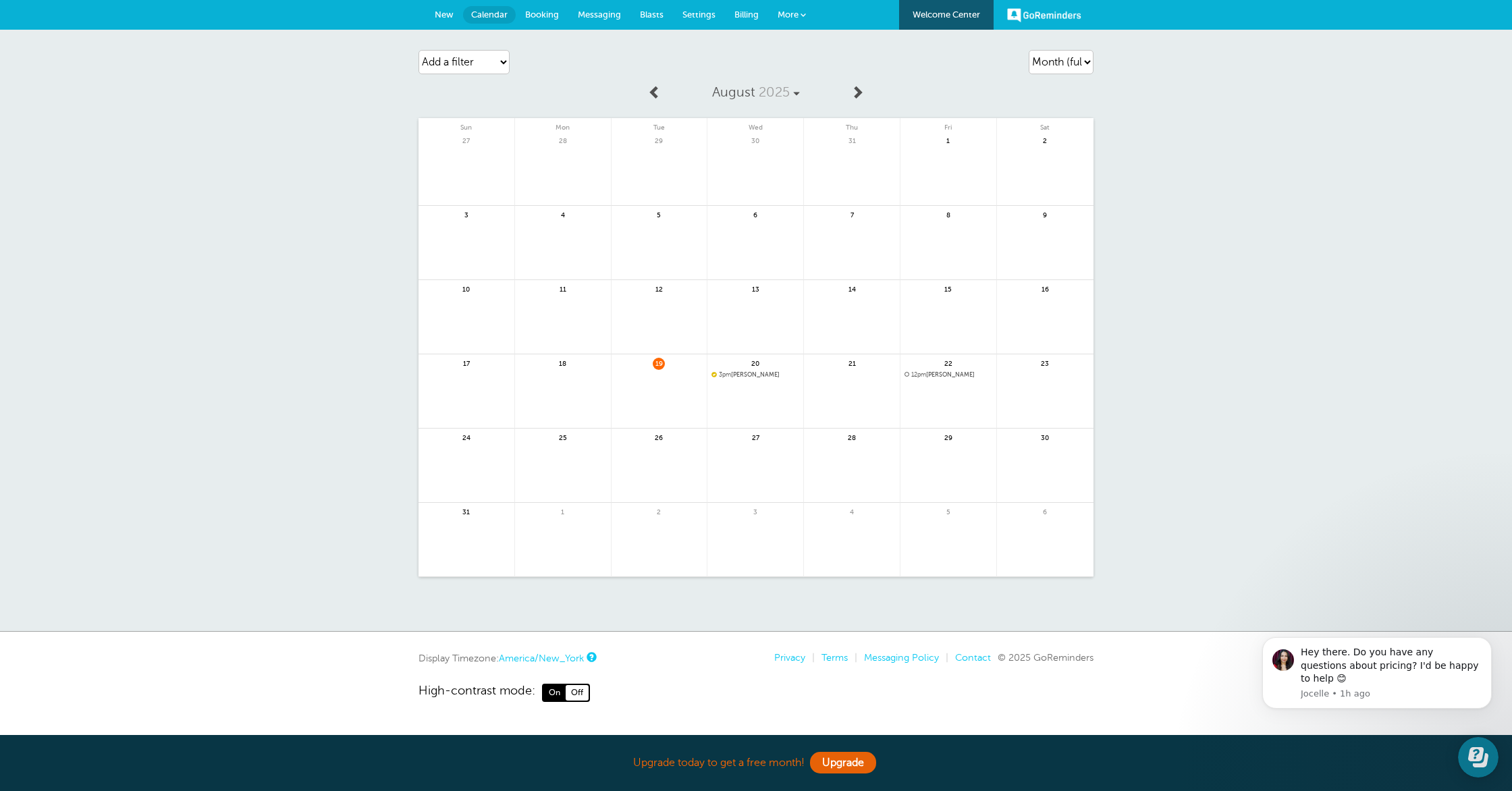
click at [601, 15] on span "Messaging" at bounding box center [599, 14] width 43 height 10
